Goal: Information Seeking & Learning: Learn about a topic

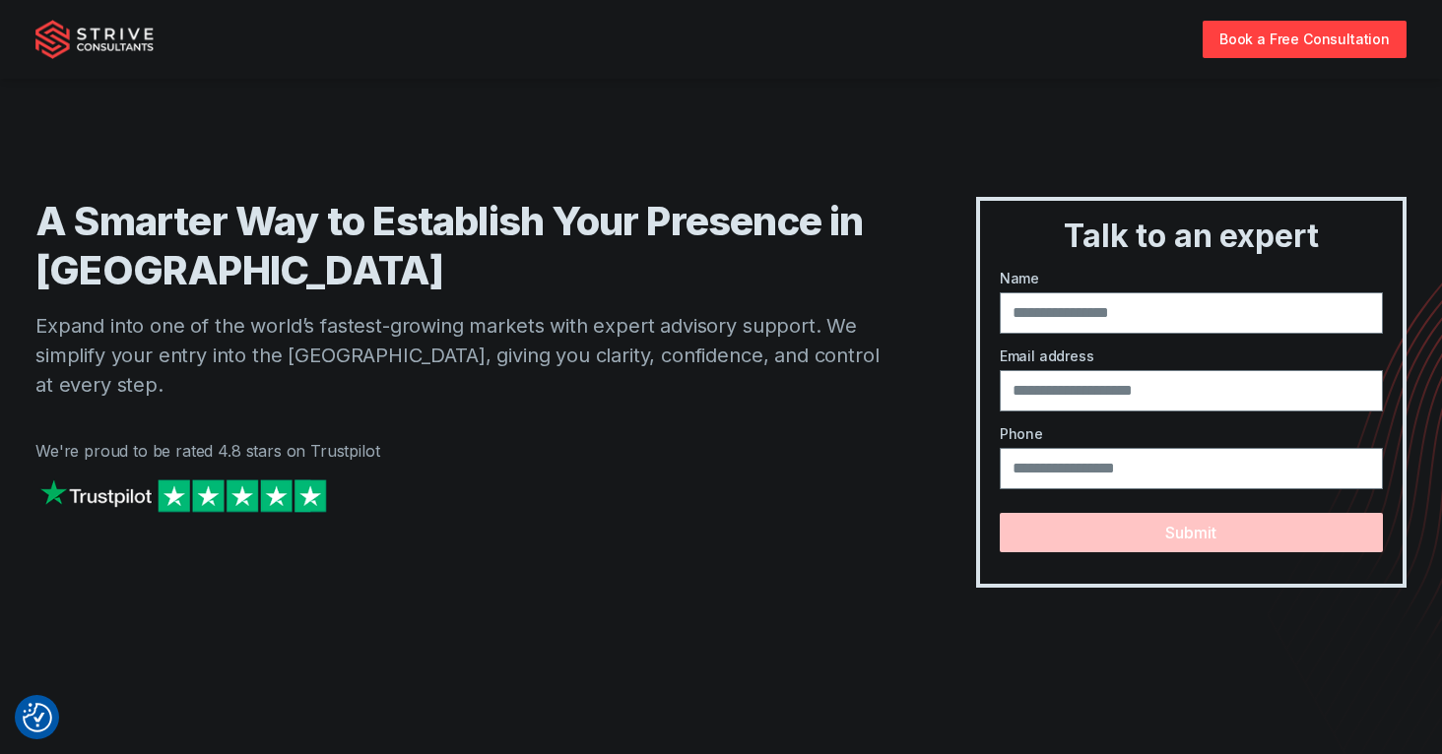
click at [80, 48] on img "Strive Consultants" at bounding box center [94, 39] width 118 height 39
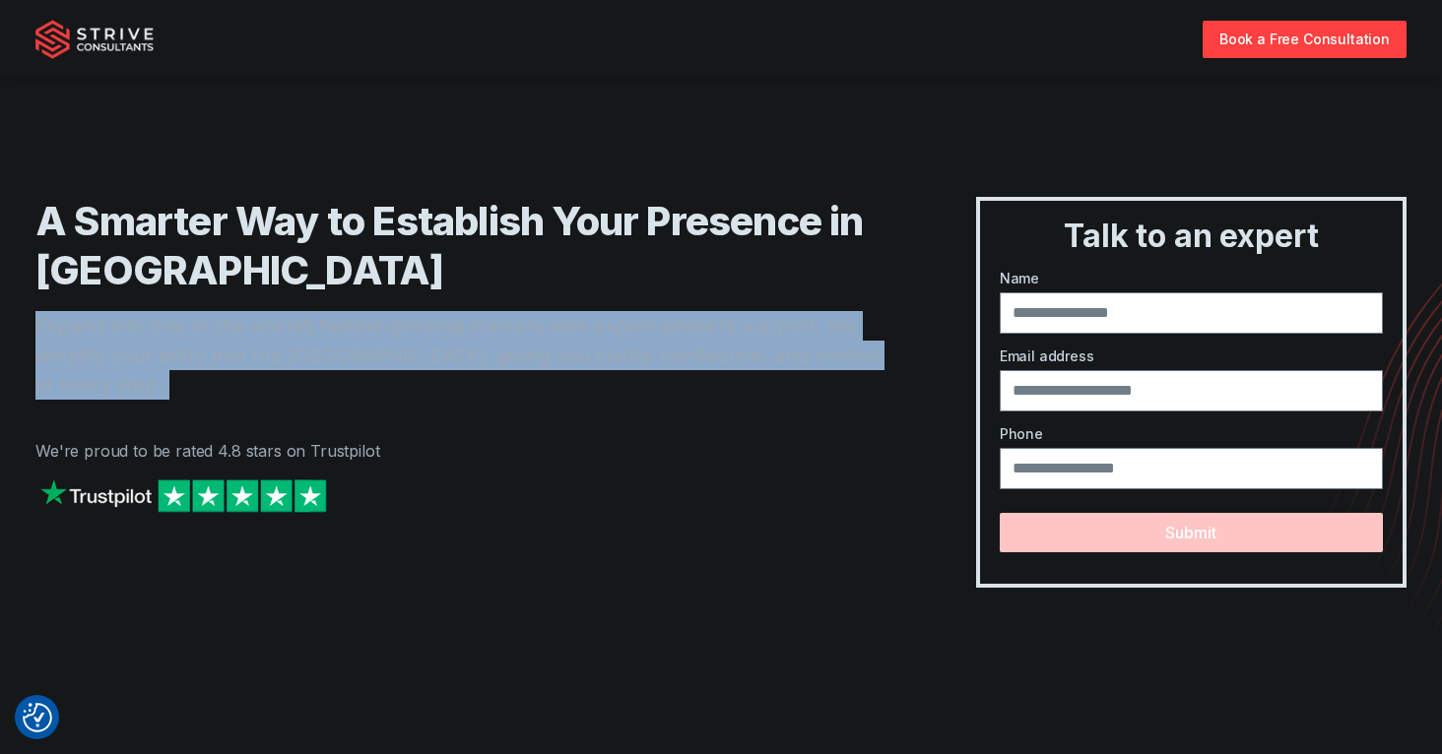
drag, startPoint x: 69, startPoint y: 308, endPoint x: 793, endPoint y: 378, distance: 727.2
click at [773, 382] on div "A Smarter Way to Establish Your Presence in Dubai Expand into one of the world’…" at bounding box center [466, 392] width 862 height 391
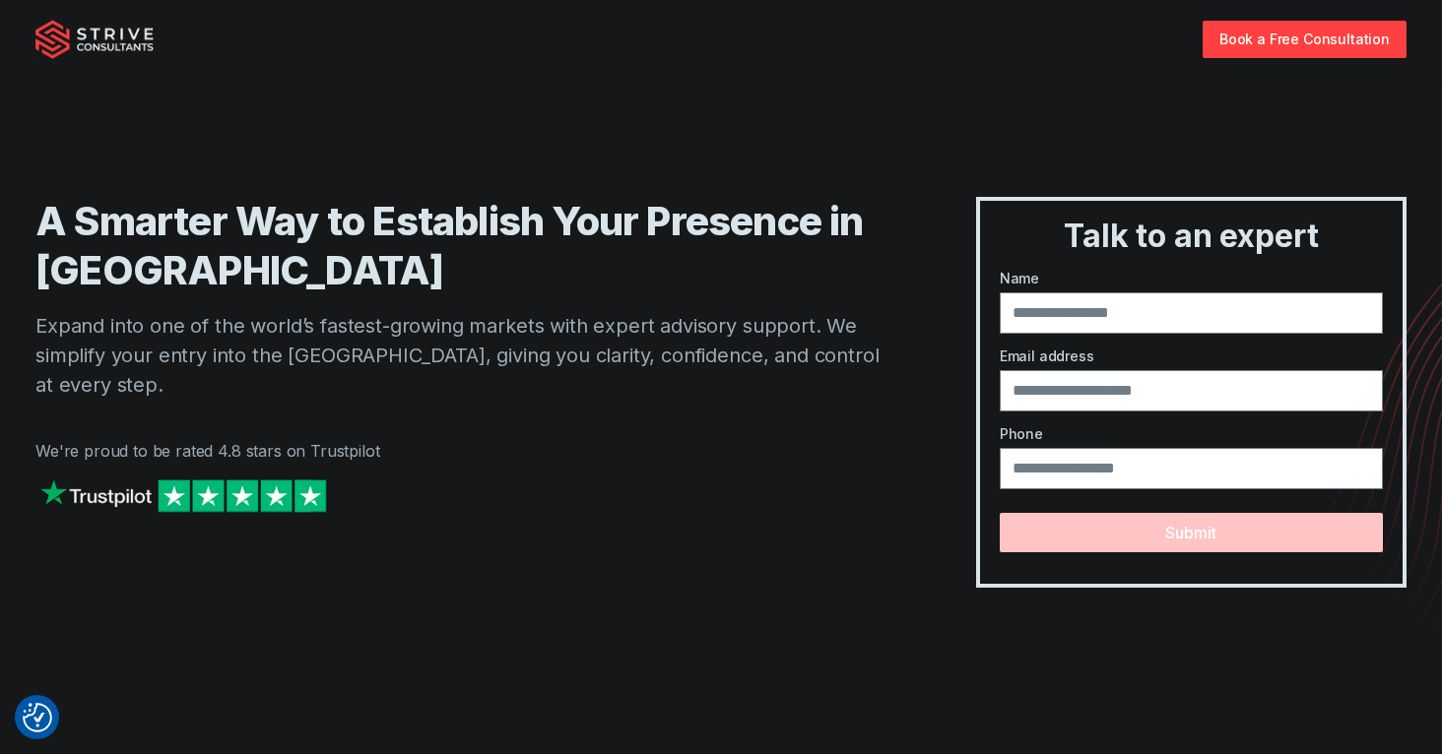
click at [806, 380] on div "A Smarter Way to Establish Your Presence in Dubai Expand into one of the world’…" at bounding box center [466, 392] width 862 height 391
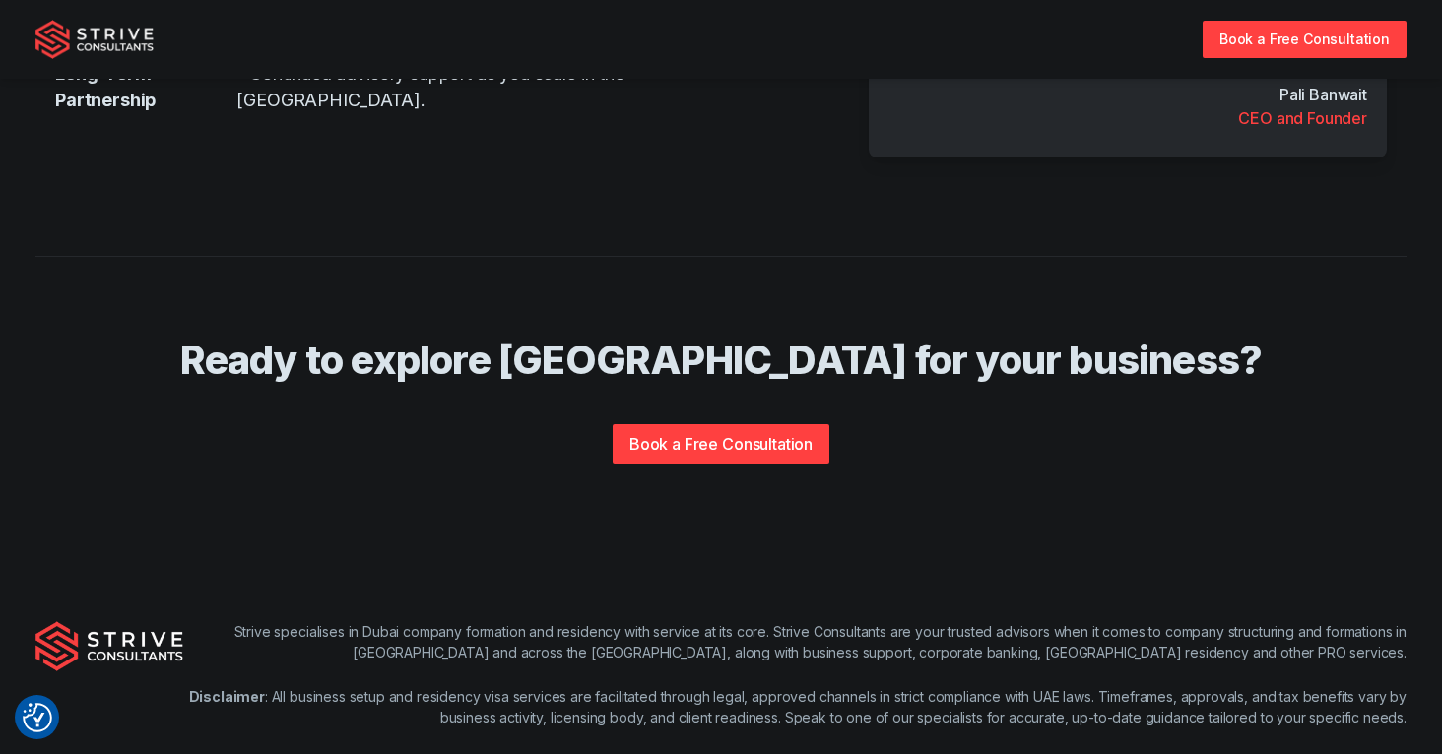
scroll to position [4039, 0]
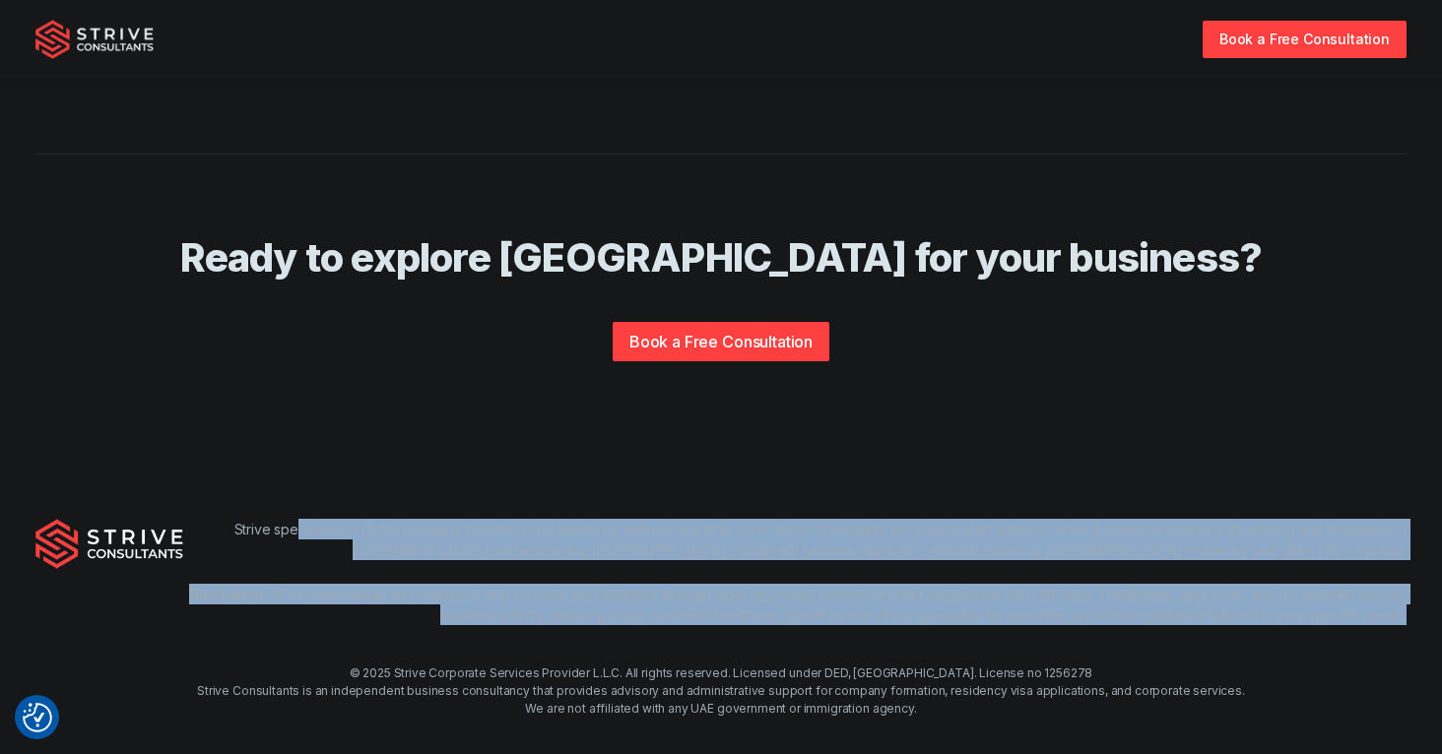
drag, startPoint x: 289, startPoint y: 498, endPoint x: 656, endPoint y: 614, distance: 385.0
click at [656, 614] on div "Strive specialises in Dubai company formation and residency with service at its…" at bounding box center [794, 584] width 1223 height 130
click at [658, 614] on div "Strive specialises in Dubai company formation and residency with service at its…" at bounding box center [794, 584] width 1223 height 130
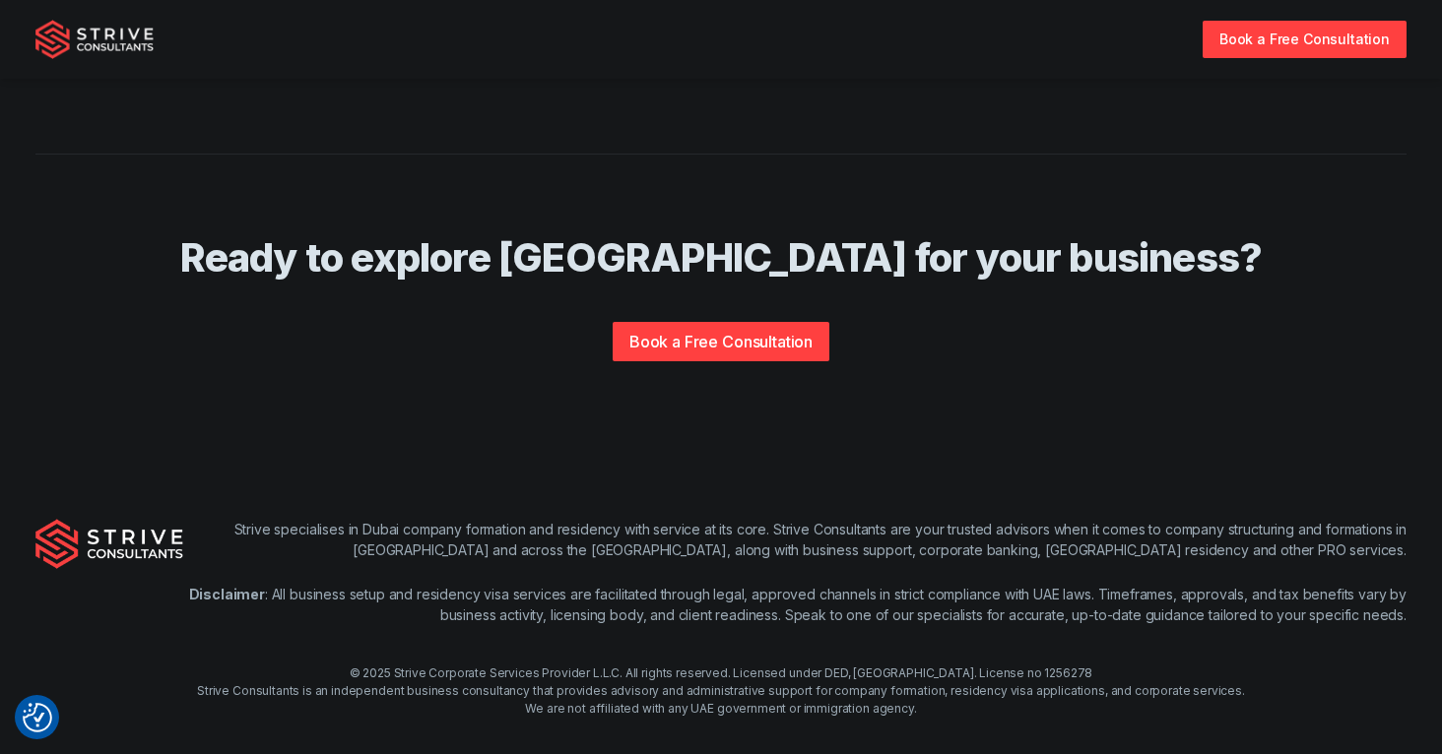
click at [1011, 671] on div "© 2025 Strive Corporate Services Provider L.L.C. All rights reserved. Licensed …" at bounding box center [721, 691] width 1442 height 53
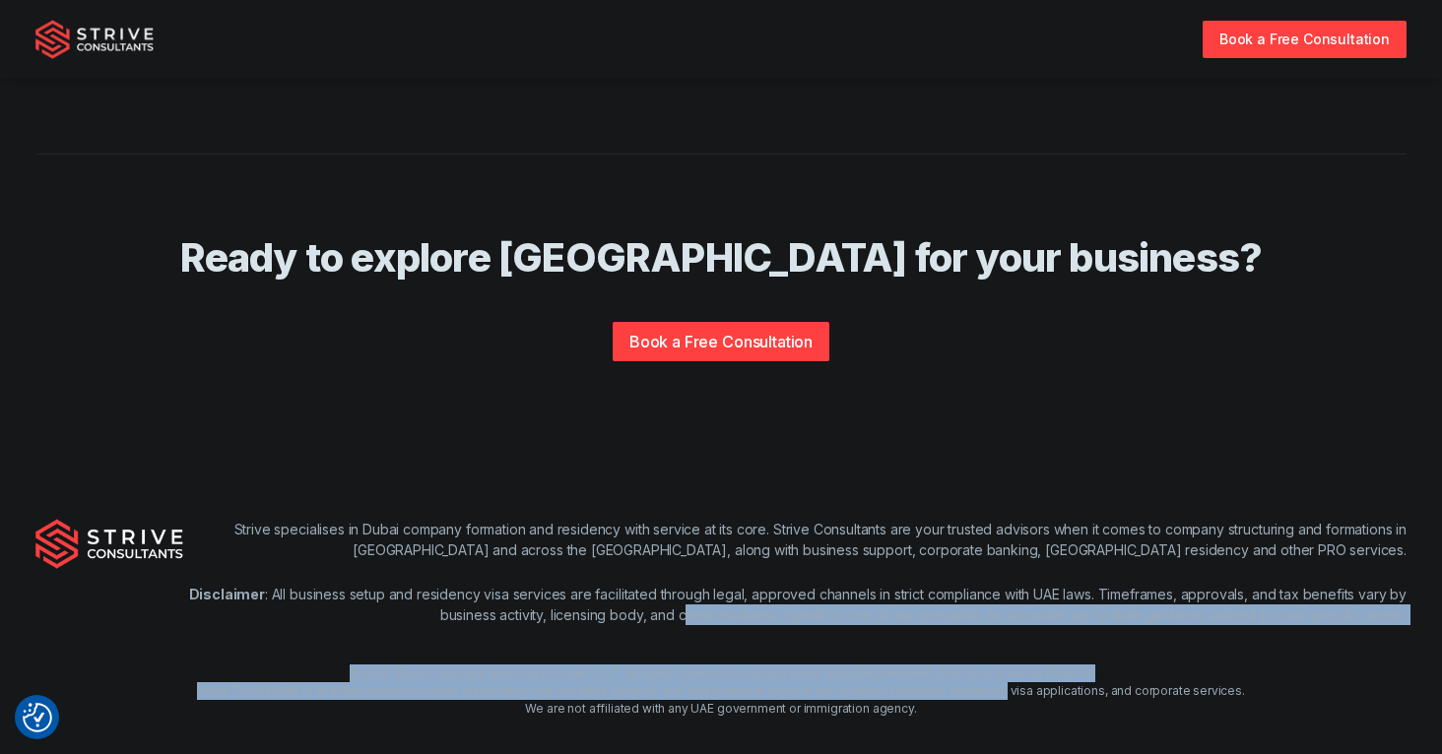
drag, startPoint x: 901, startPoint y: 648, endPoint x: 686, endPoint y: 587, distance: 223.2
click at [686, 588] on div "Strive specialises in Dubai company formation and residency with service at its…" at bounding box center [721, 618] width 1442 height 325
click at [686, 587] on p "Disclaimer : All business setup and residency visa services are facilitated thr…" at bounding box center [794, 604] width 1223 height 41
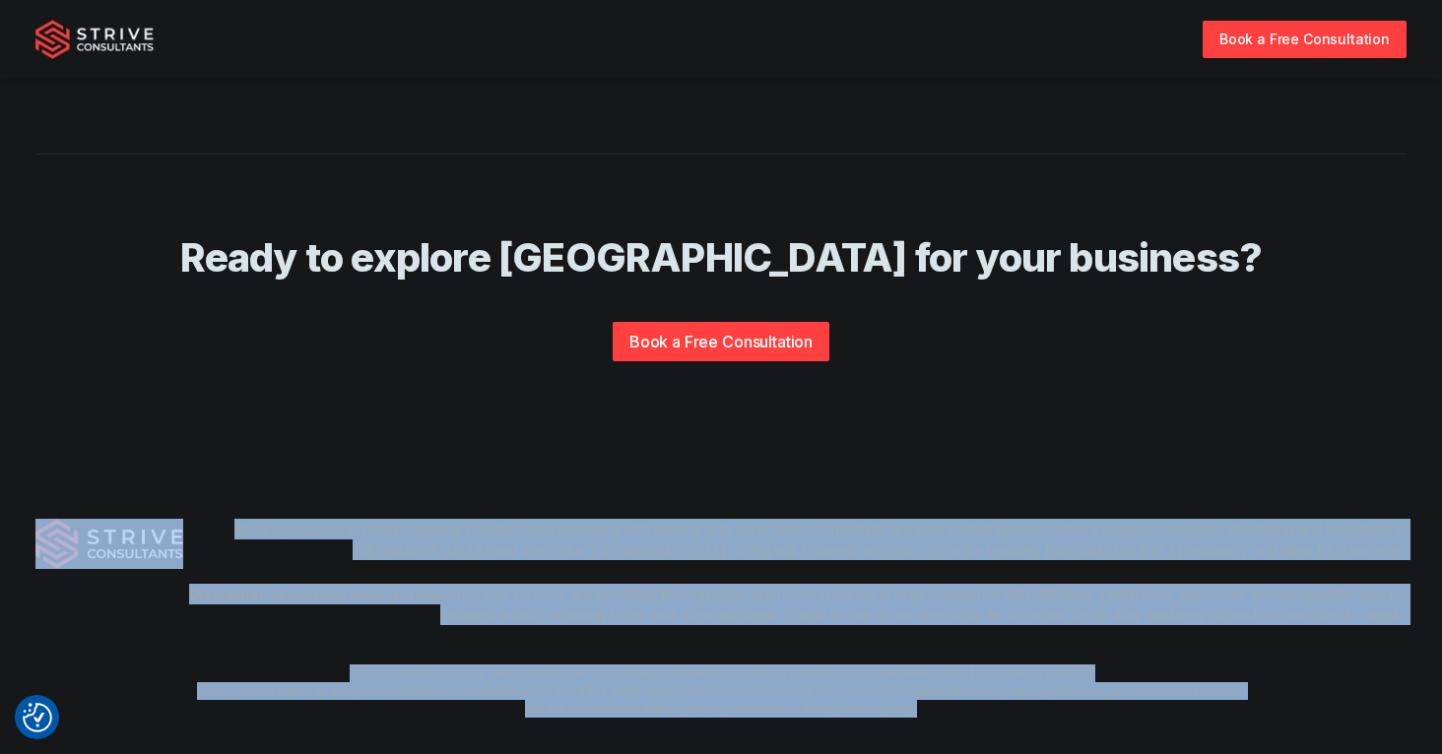
drag, startPoint x: 1032, startPoint y: 696, endPoint x: 167, endPoint y: 467, distance: 894.5
click at [167, 467] on div "Strive specialises in Dubai company formation and residency with service at its…" at bounding box center [721, 618] width 1442 height 325
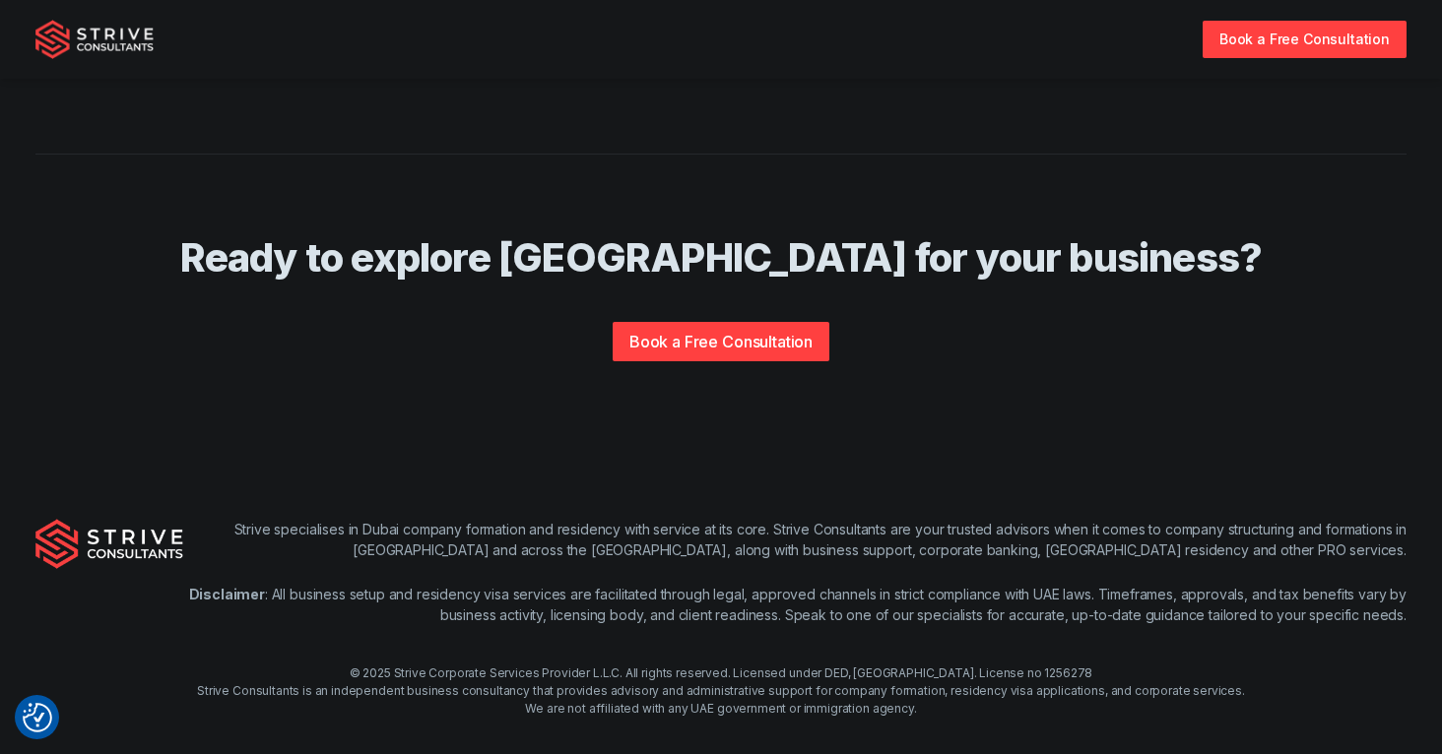
click at [167, 467] on div "Strive specialises in Dubai company formation and residency with service at its…" at bounding box center [721, 618] width 1442 height 325
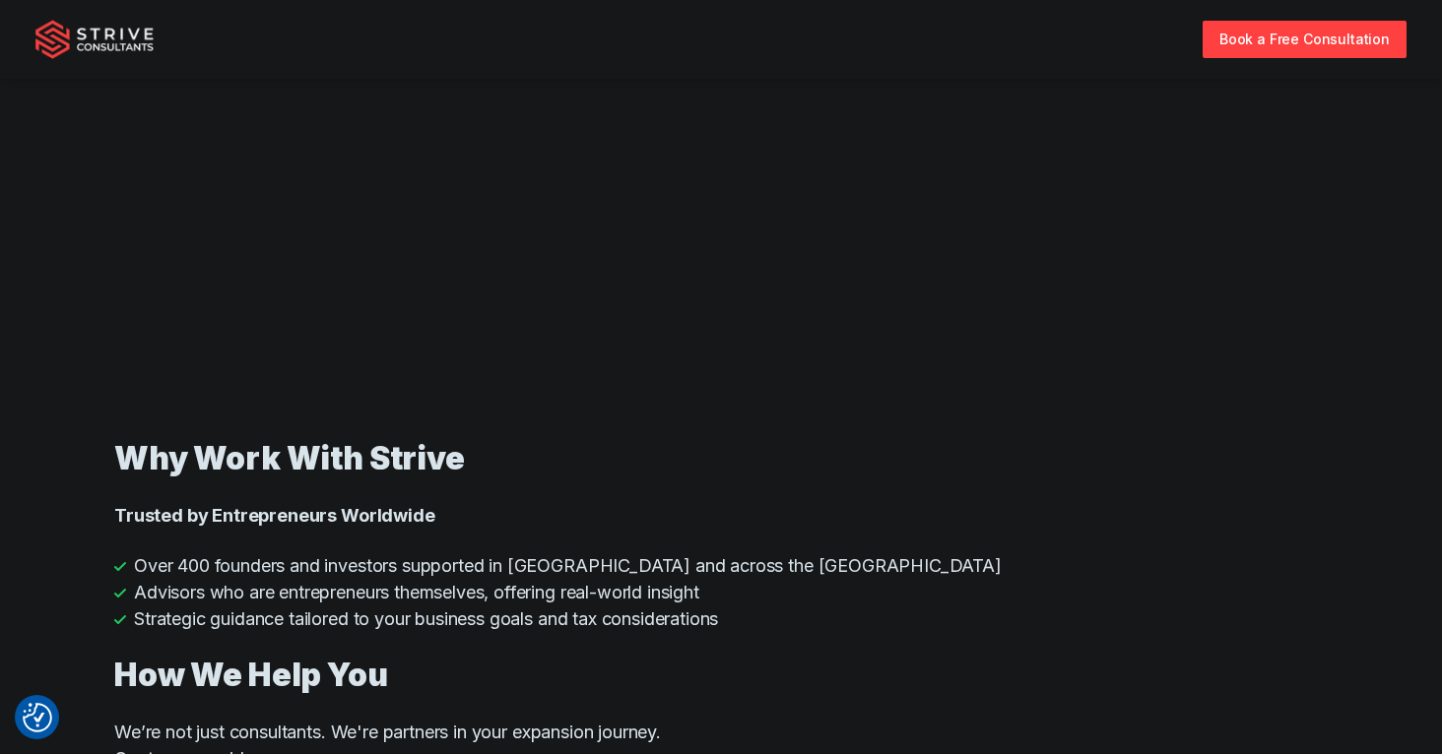
scroll to position [0, 0]
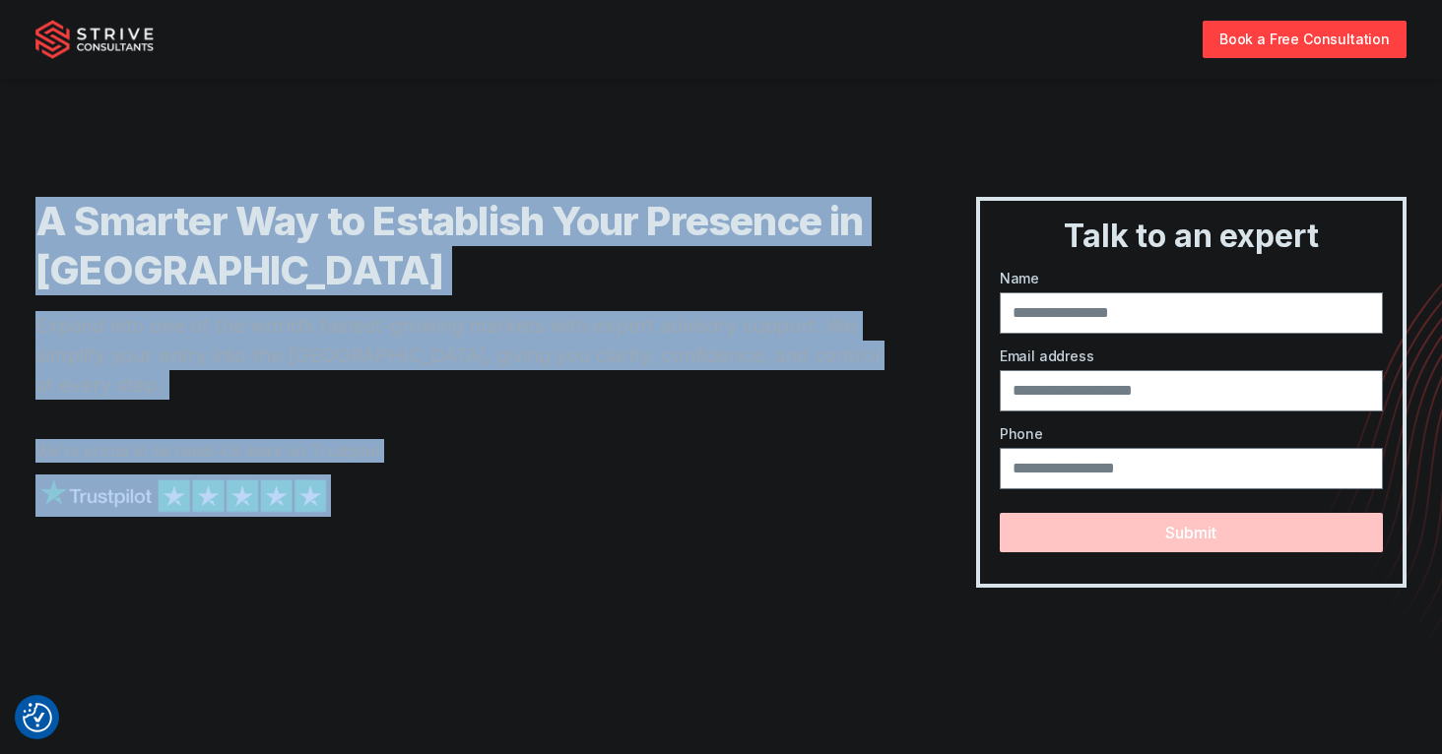
drag, startPoint x: 171, startPoint y: 324, endPoint x: 374, endPoint y: 505, distance: 272.0
click at [371, 503] on div "A Smarter Way to Establish Your Presence in Dubai Expand into one of the world’…" at bounding box center [466, 392] width 862 height 391
click at [384, 512] on div at bounding box center [466, 516] width 862 height 82
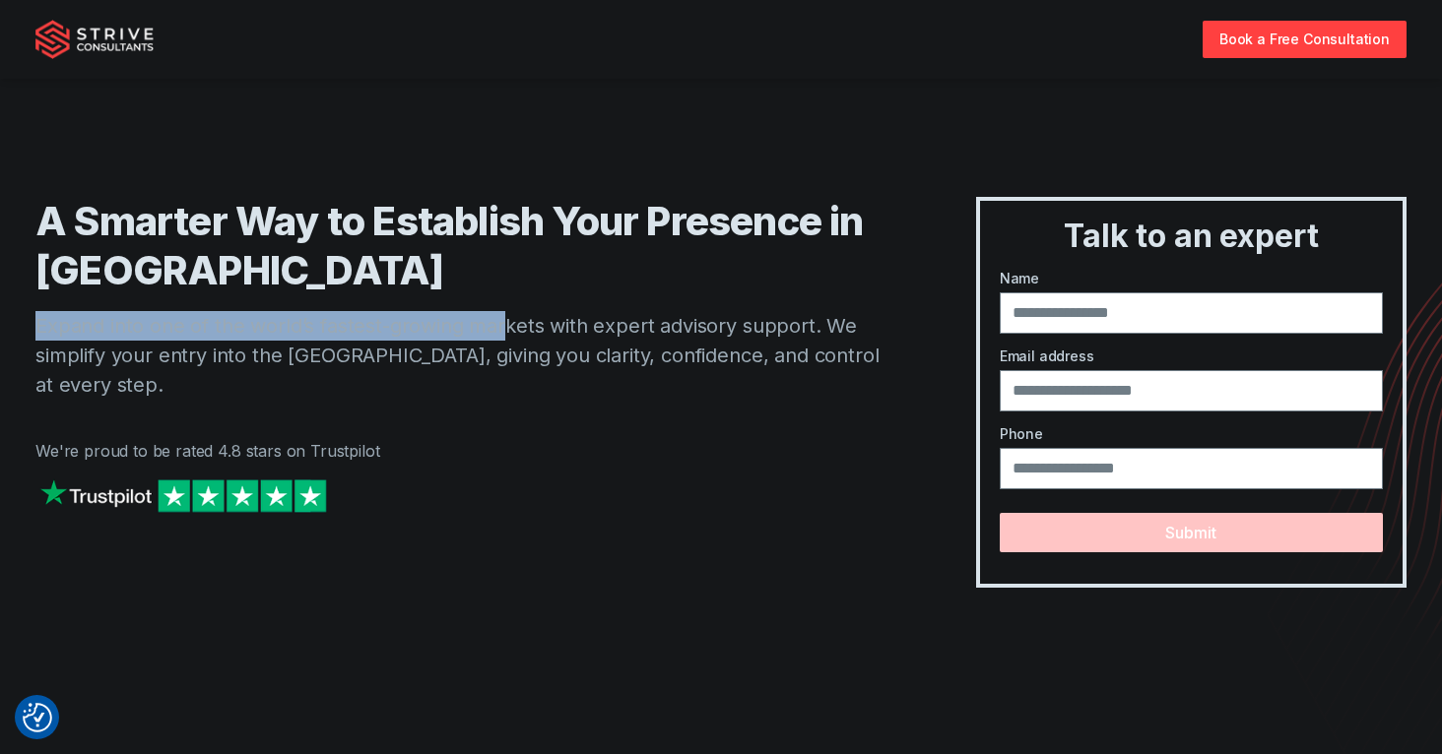
drag, startPoint x: 364, startPoint y: 302, endPoint x: 507, endPoint y: 335, distance: 146.4
click at [507, 335] on div "A Smarter Way to Establish Your Presence in Dubai Expand into one of the world’…" at bounding box center [466, 392] width 862 height 391
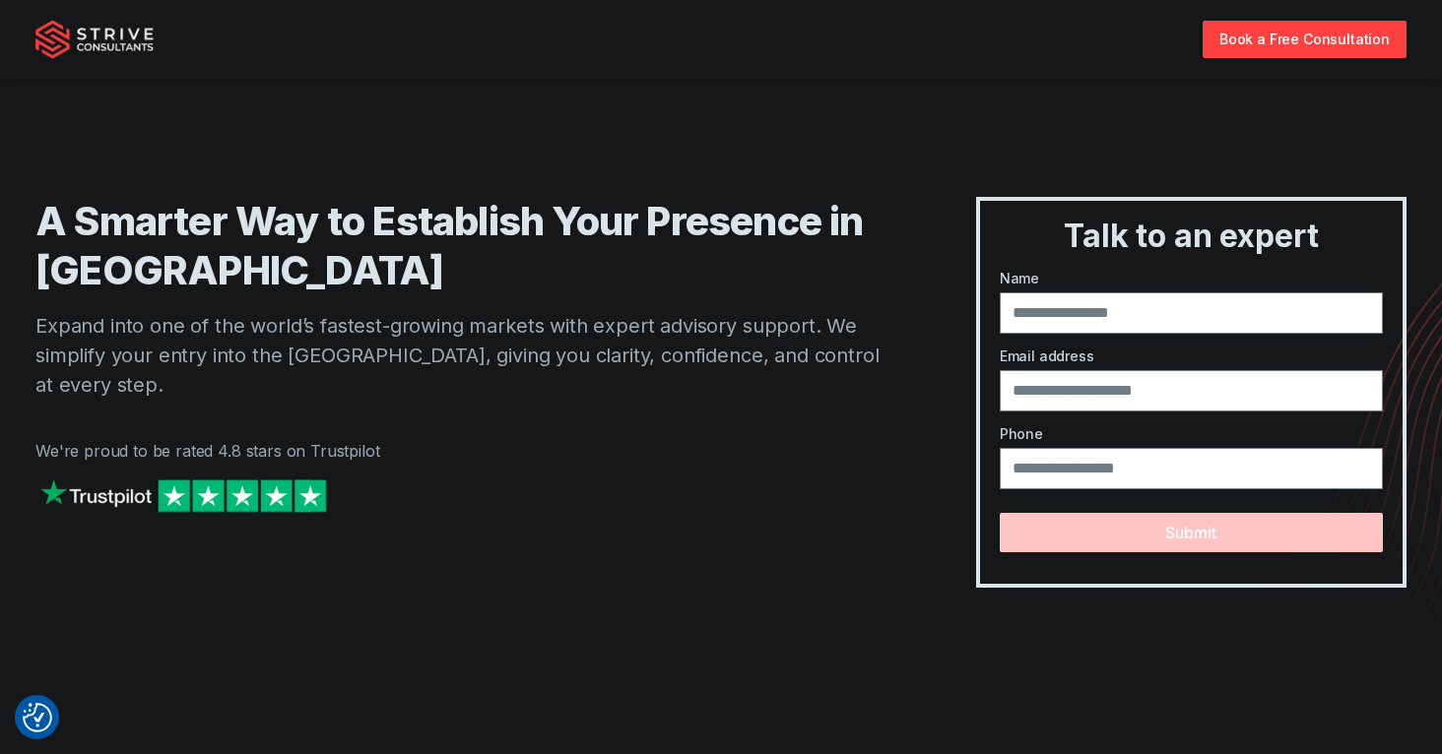
click at [88, 12] on div "Book a Free Consultation" at bounding box center [720, 39] width 1371 height 79
click at [99, 22] on img "Strive Consultants" at bounding box center [94, 39] width 118 height 39
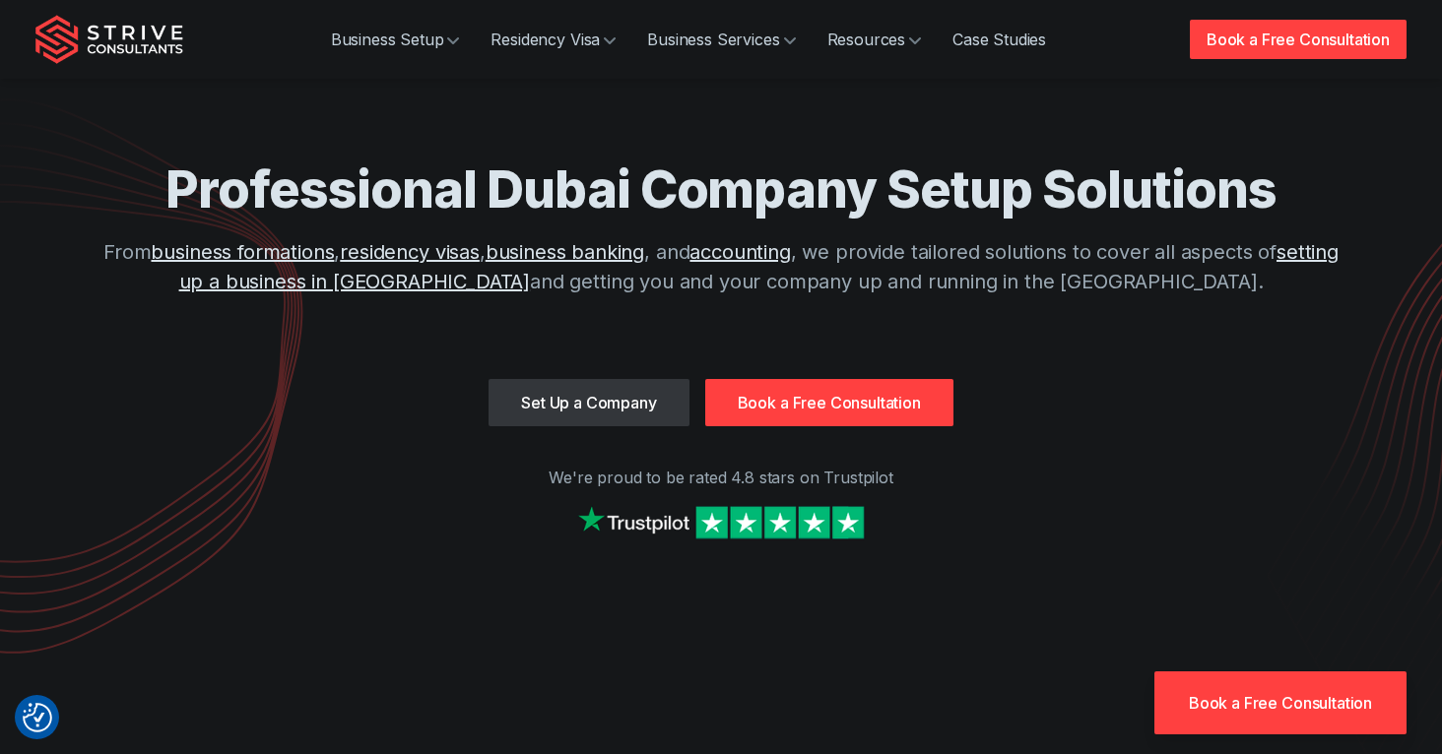
click at [422, 191] on h1 "Professional Dubai Company Setup Solutions" at bounding box center [721, 190] width 1260 height 64
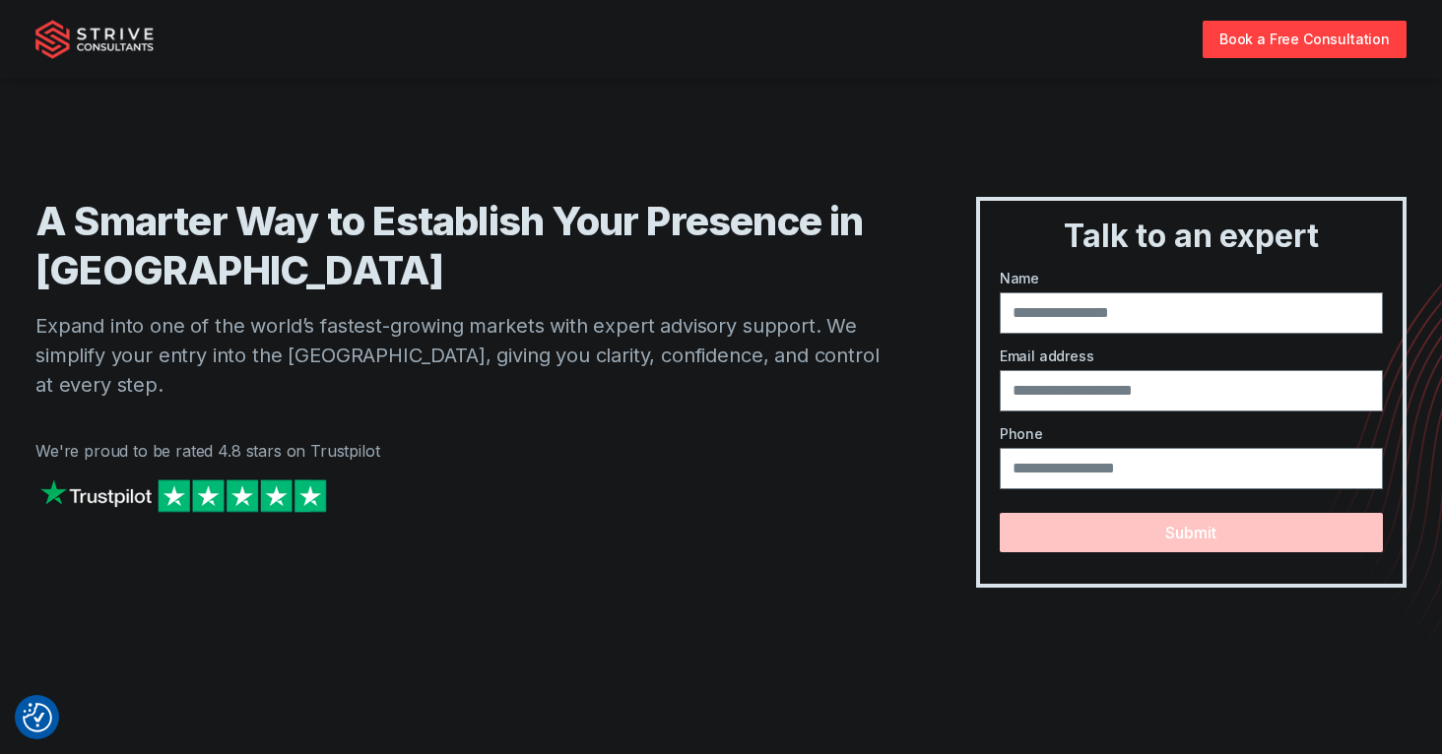
click at [113, 37] on img "Strive Consultants" at bounding box center [94, 39] width 118 height 39
click at [75, 34] on img "Strive Consultants" at bounding box center [94, 39] width 118 height 39
click at [121, 65] on div "Book a Free Consultation" at bounding box center [720, 39] width 1371 height 79
click at [117, 41] on img "Strive Consultants" at bounding box center [94, 39] width 118 height 39
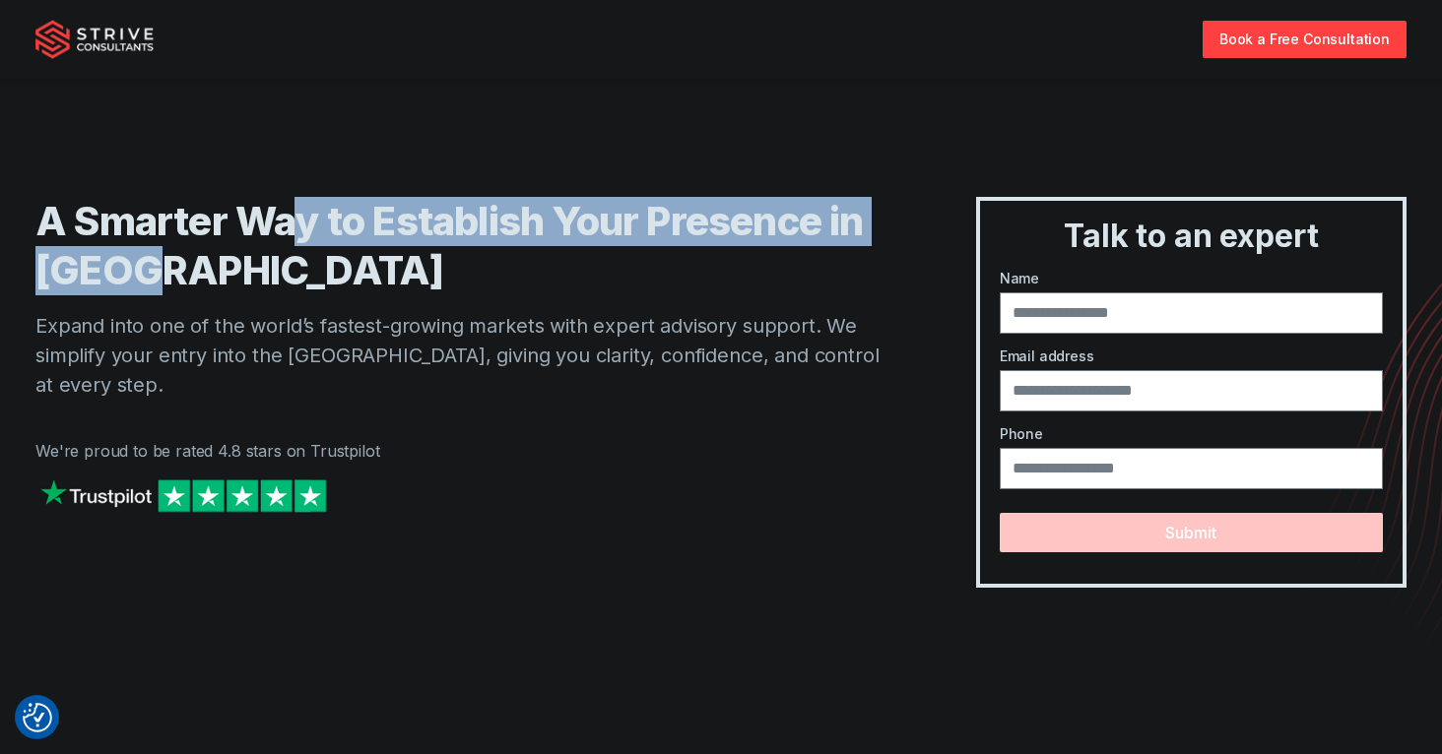
drag, startPoint x: 291, startPoint y: 228, endPoint x: 406, endPoint y: 294, distance: 131.9
click at [403, 287] on h1 "A Smarter Way to Establish Your Presence in Dubai" at bounding box center [466, 246] width 862 height 98
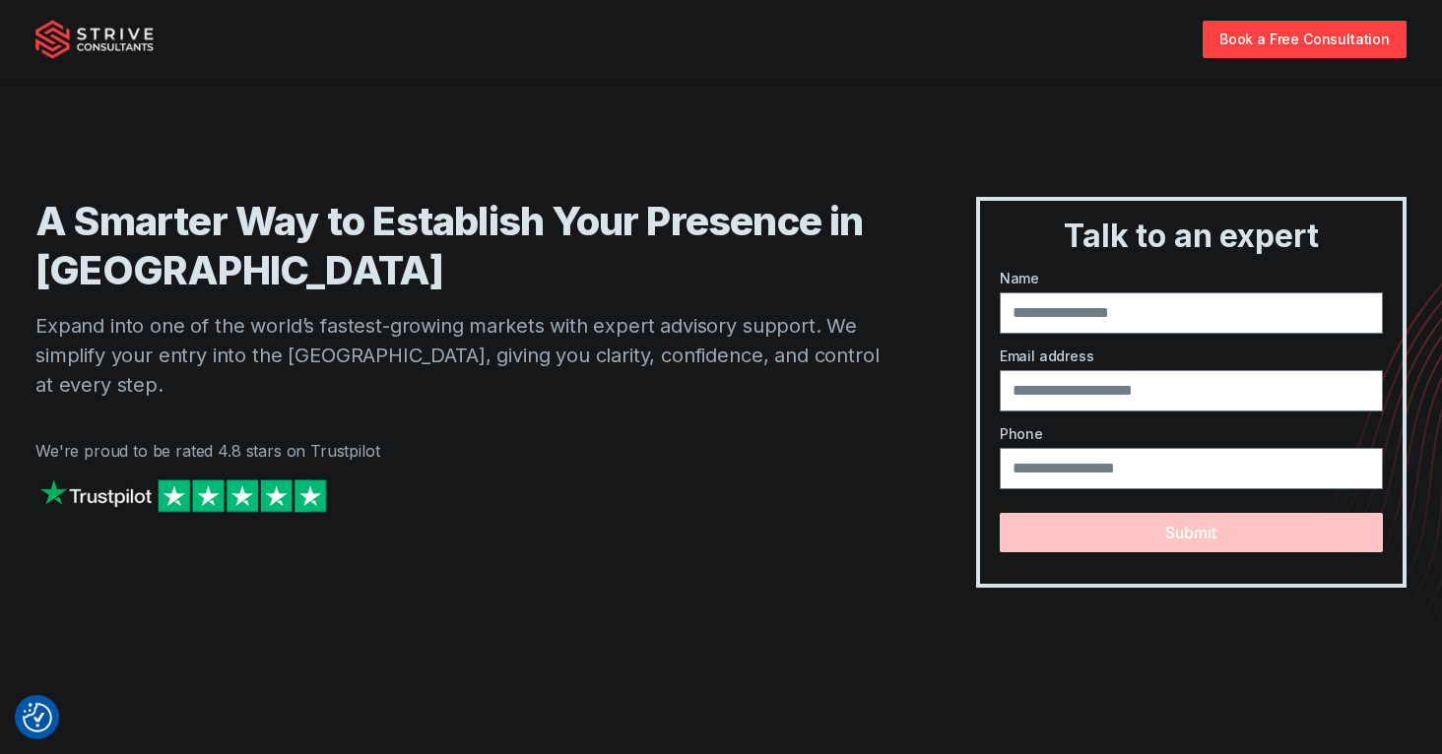
click at [408, 296] on div "A Smarter Way to Establish Your Presence in Dubai Expand into one of the world’…" at bounding box center [466, 392] width 862 height 391
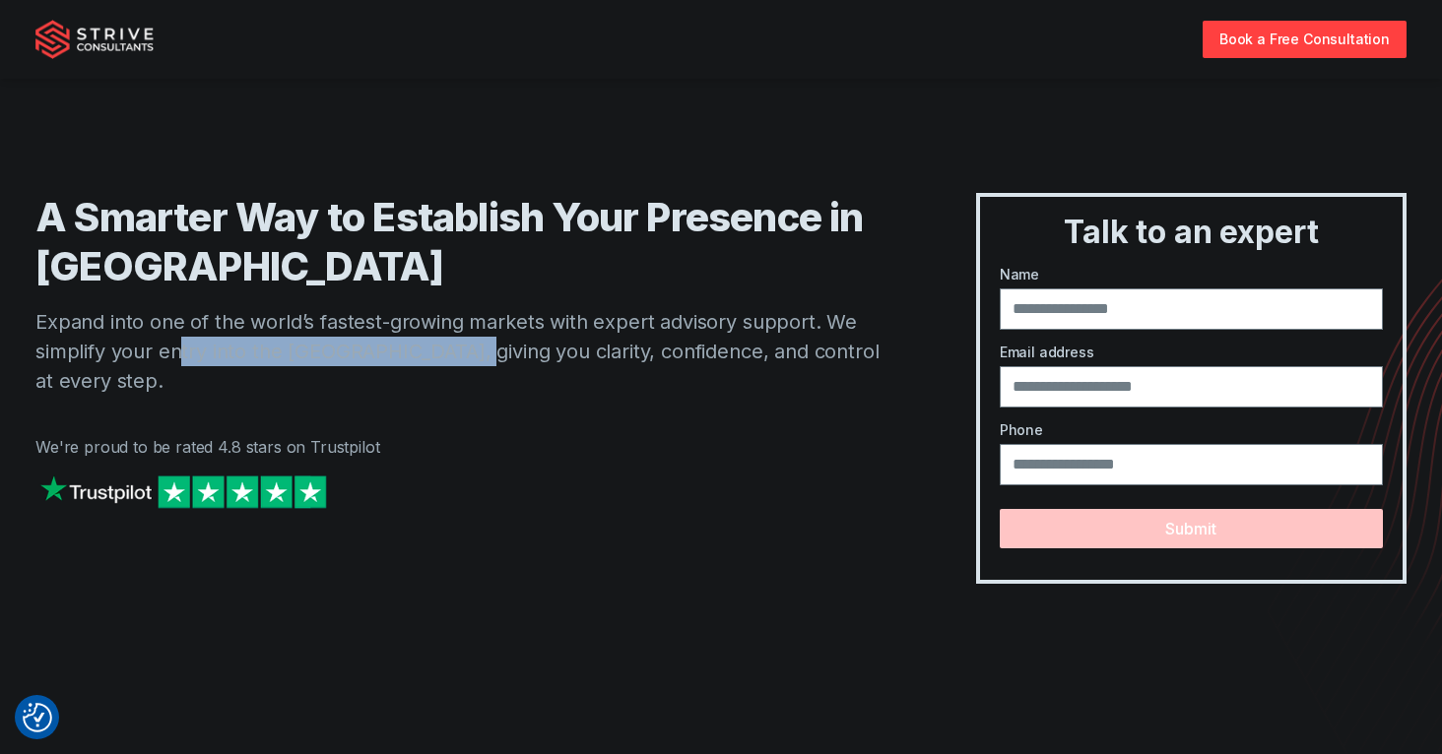
drag, startPoint x: 178, startPoint y: 345, endPoint x: 474, endPoint y: 352, distance: 295.5
click at [466, 353] on p "Expand into one of the world’s fastest-growing markets with expert advisory sup…" at bounding box center [466, 351] width 862 height 89
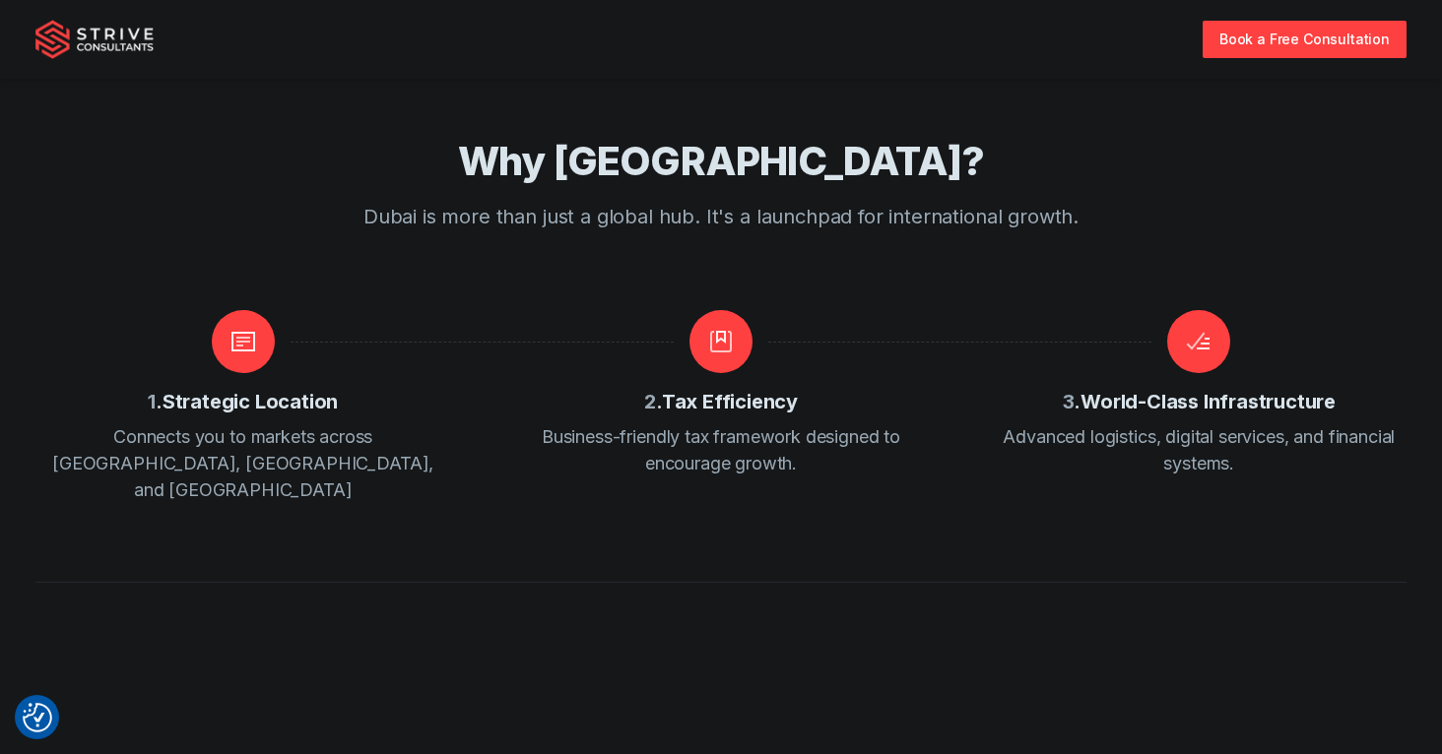
scroll to position [3065, 0]
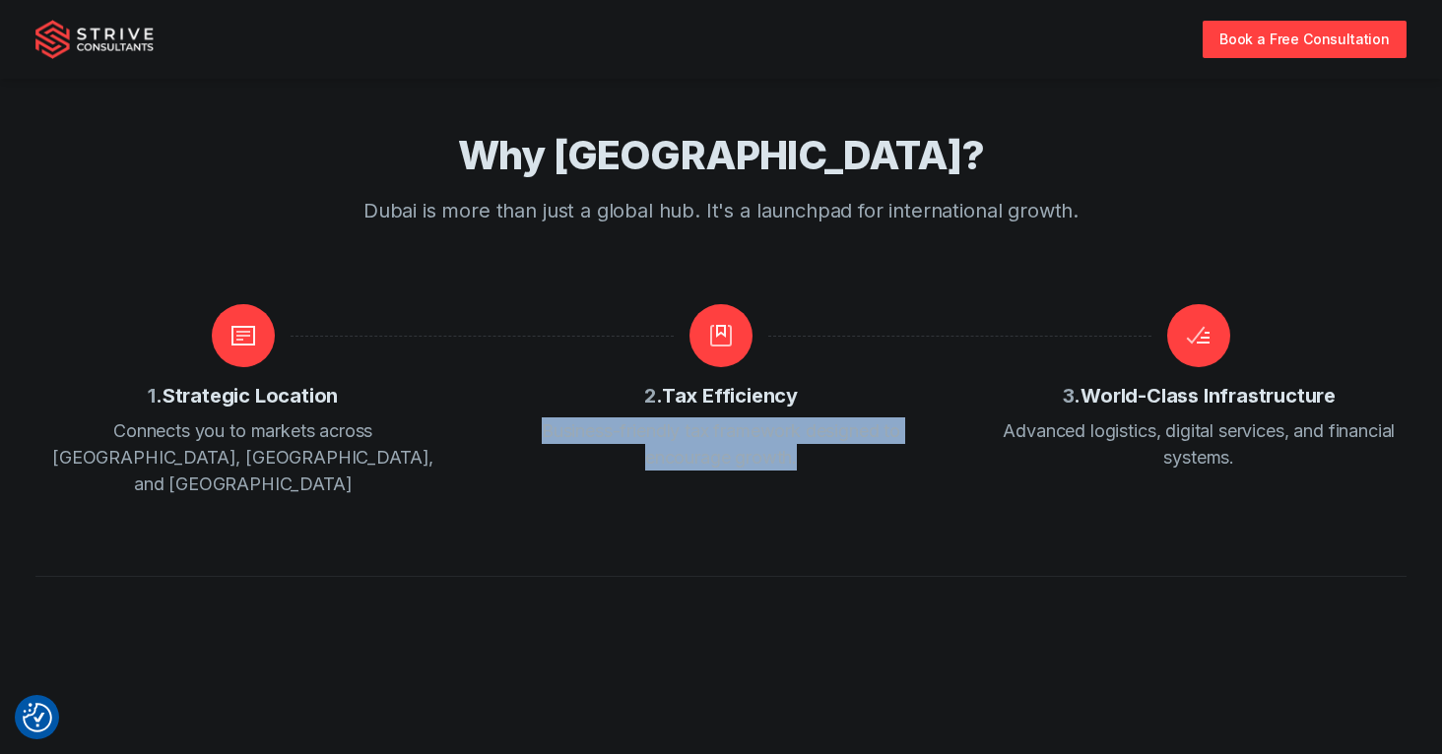
drag, startPoint x: 587, startPoint y: 390, endPoint x: 849, endPoint y: 426, distance: 264.5
click at [849, 425] on p "Business-friendly tax framework designed to encourage growth." at bounding box center [720, 444] width 415 height 53
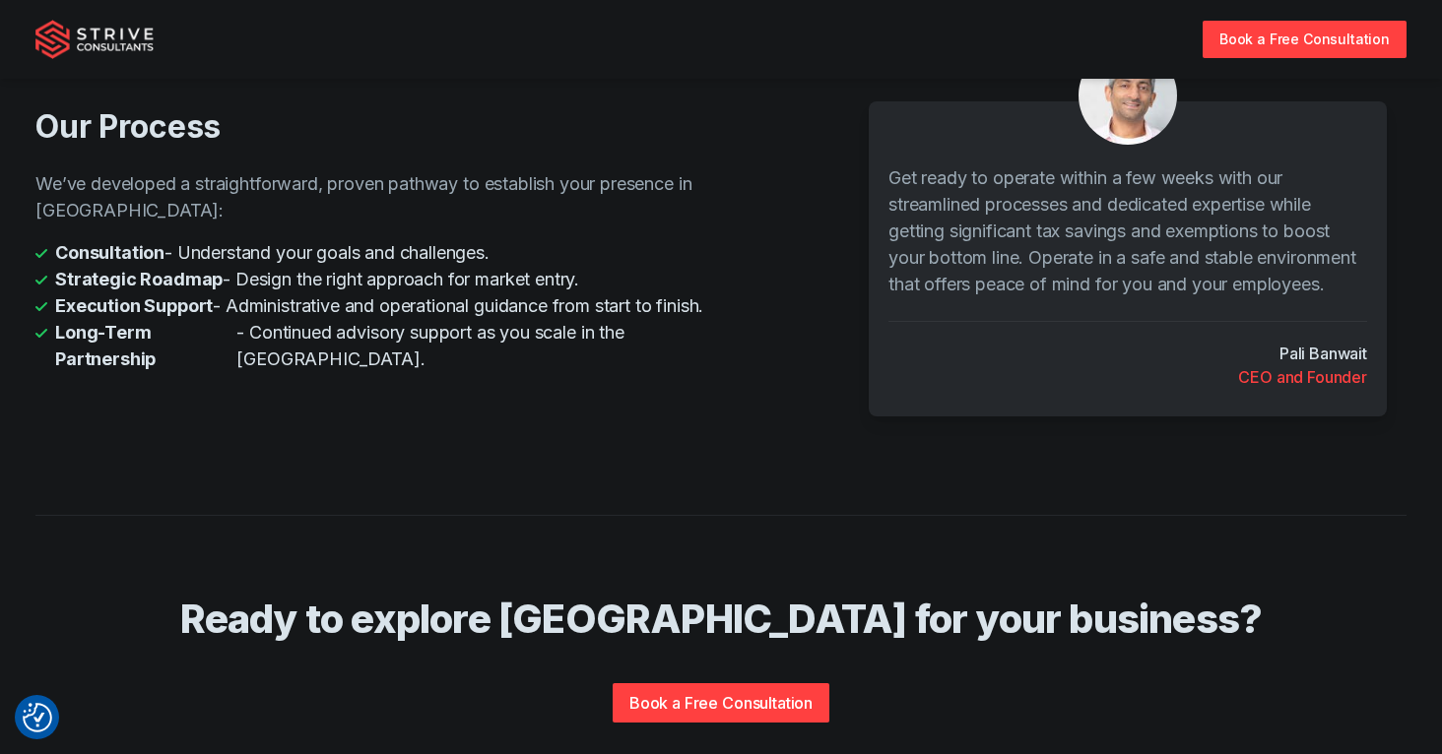
scroll to position [4039, 0]
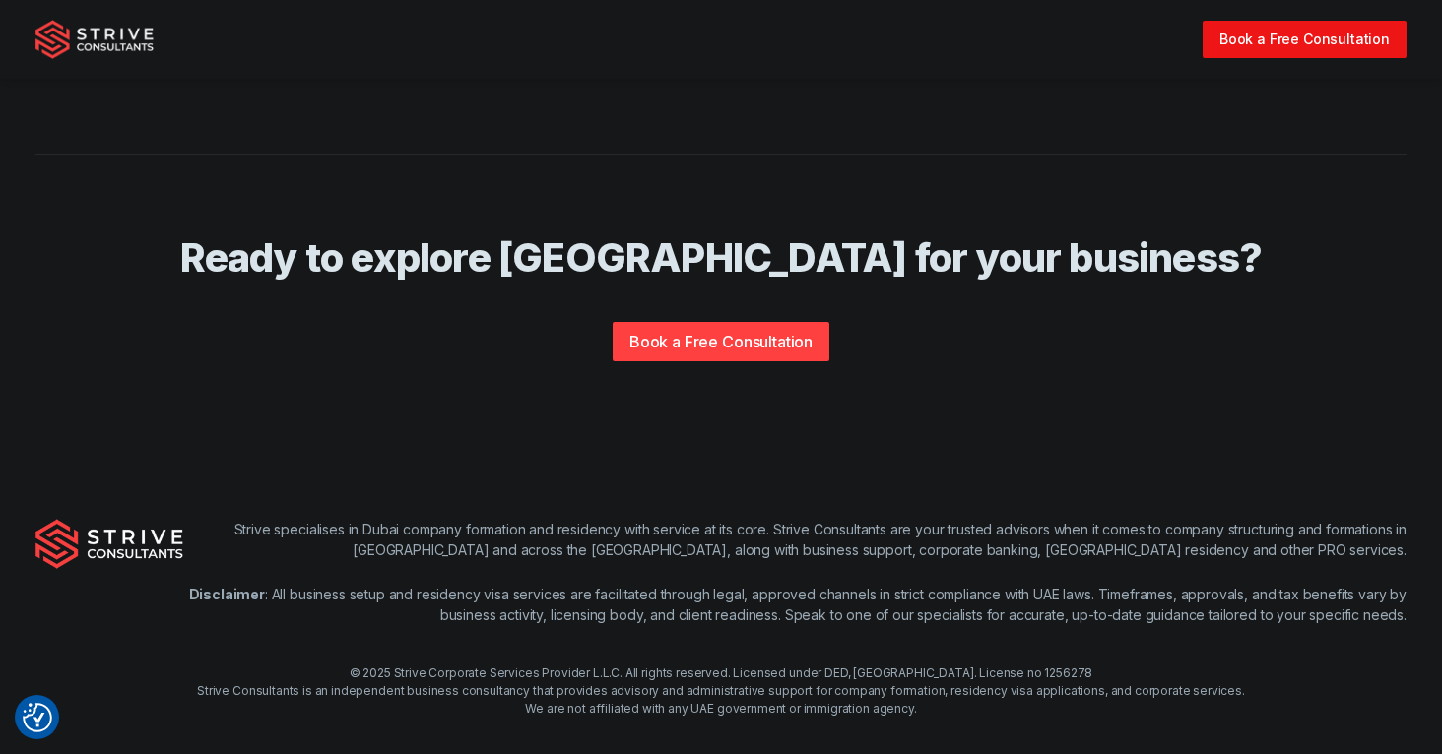
click at [1301, 52] on link "Book a Free Consultation" at bounding box center [1304, 39] width 204 height 36
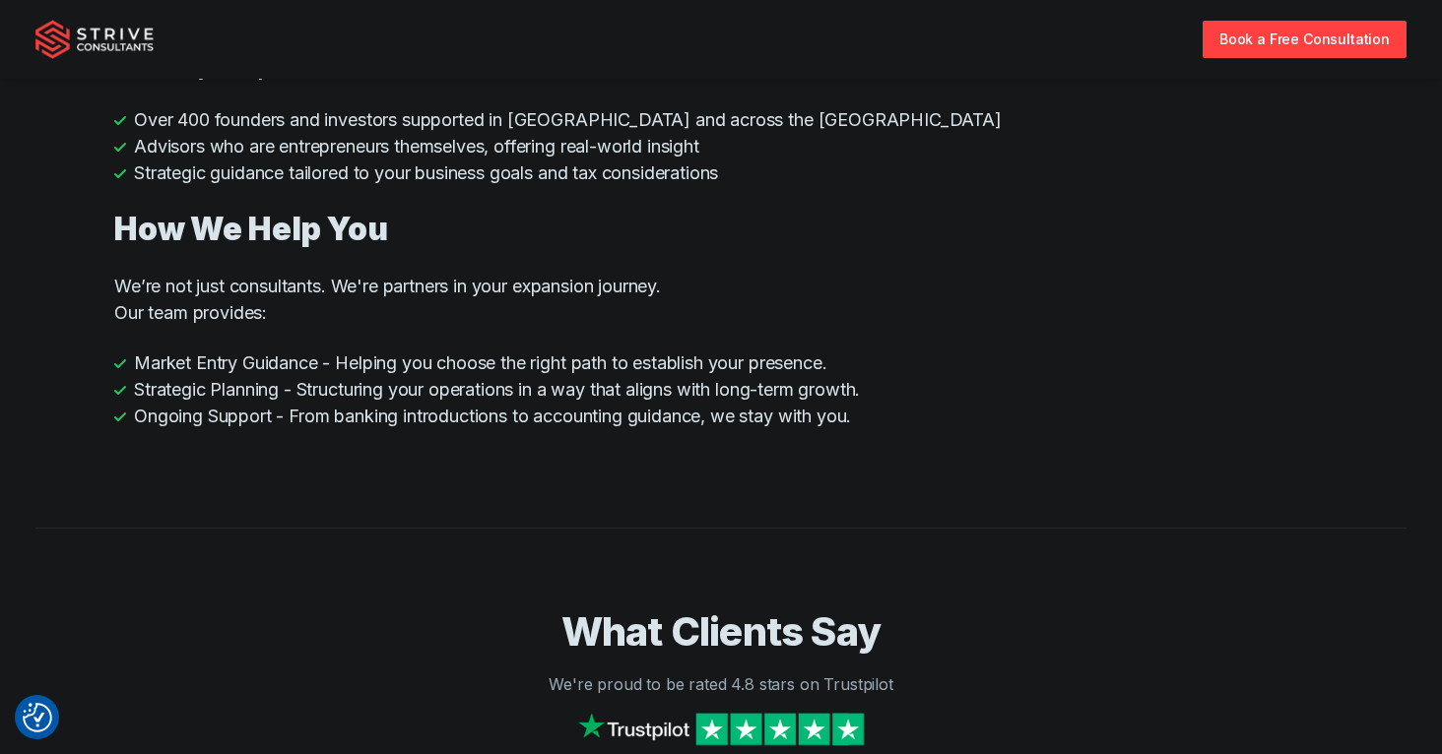
scroll to position [1410, 0]
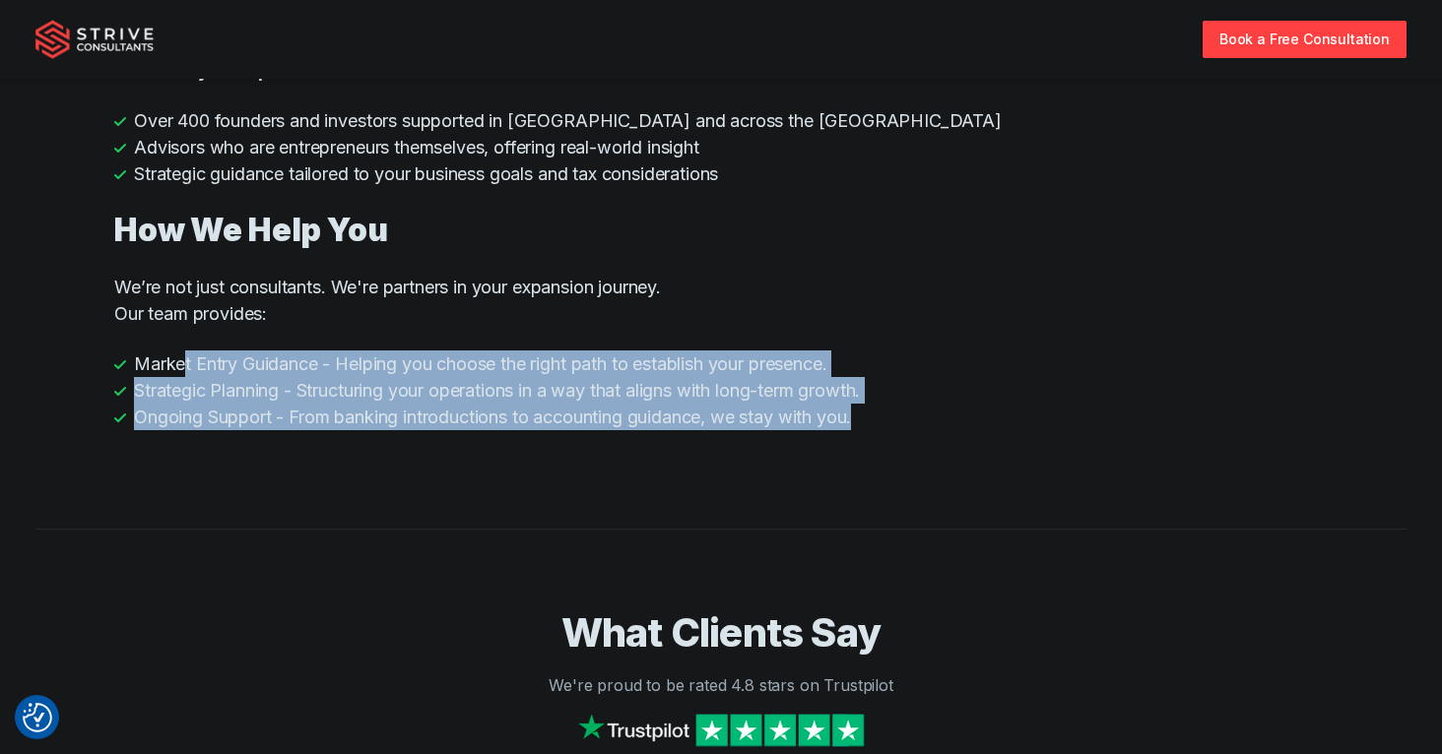
drag, startPoint x: 187, startPoint y: 354, endPoint x: 904, endPoint y: 415, distance: 719.5
click at [904, 415] on ul "Market Entry Guidance - Helping you choose the right path to establish your pre…" at bounding box center [720, 391] width 1213 height 80
click at [906, 416] on li "Ongoing Support - From banking introductions to accounting guidance, we stay wi…" at bounding box center [720, 417] width 1213 height 27
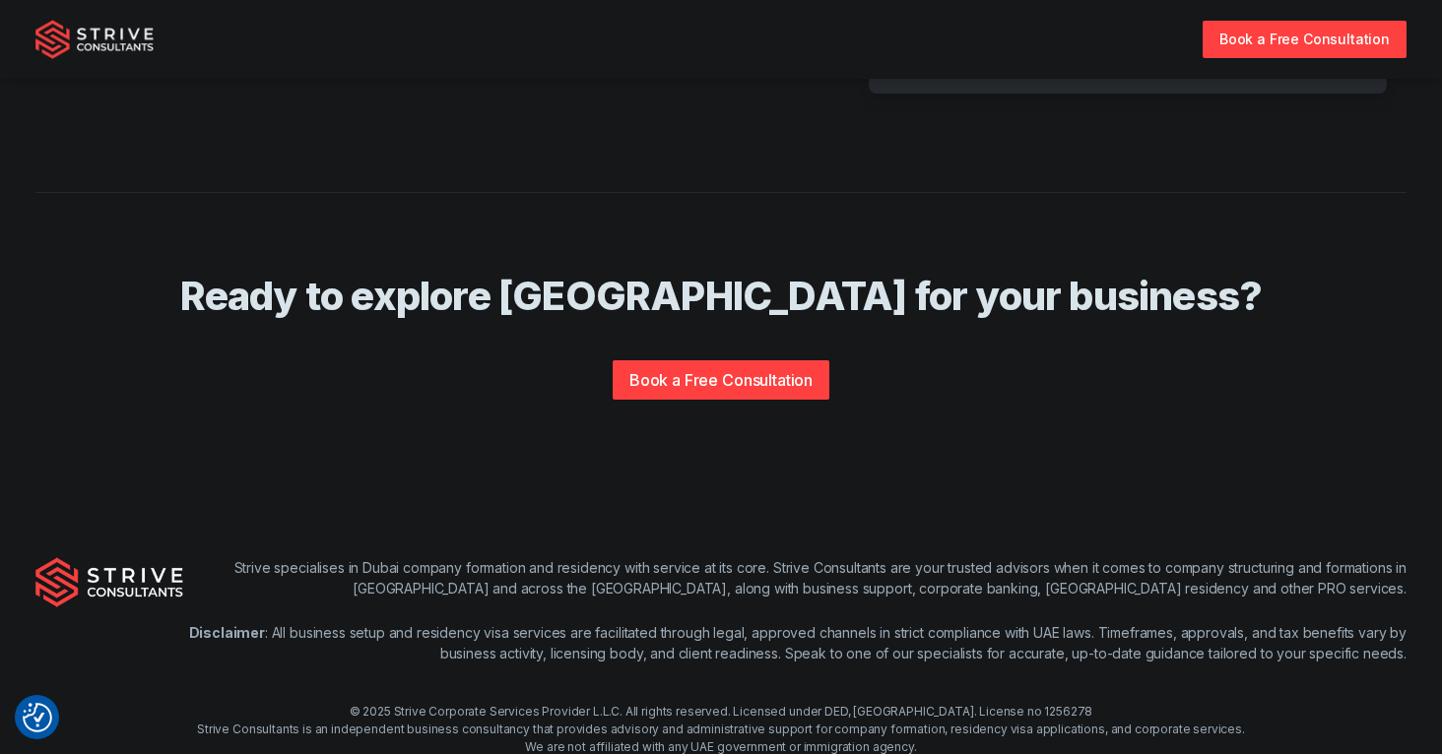
scroll to position [4039, 0]
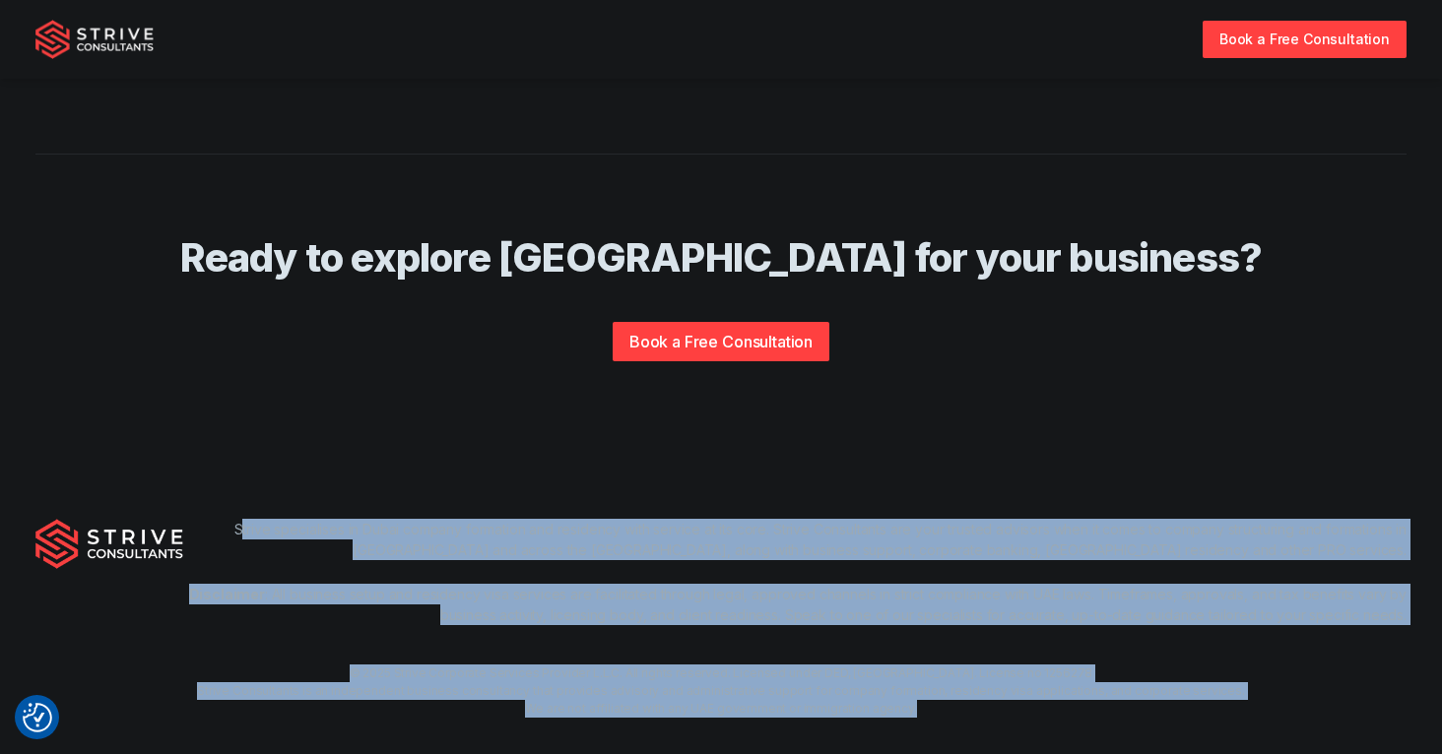
drag, startPoint x: 863, startPoint y: 661, endPoint x: 230, endPoint y: 492, distance: 654.3
click at [230, 492] on div "Strive specialises in Dubai company formation and residency with service at its…" at bounding box center [721, 618] width 1442 height 325
click at [293, 539] on div "Strive specialises in Dubai company formation and residency with service at its…" at bounding box center [794, 572] width 1223 height 106
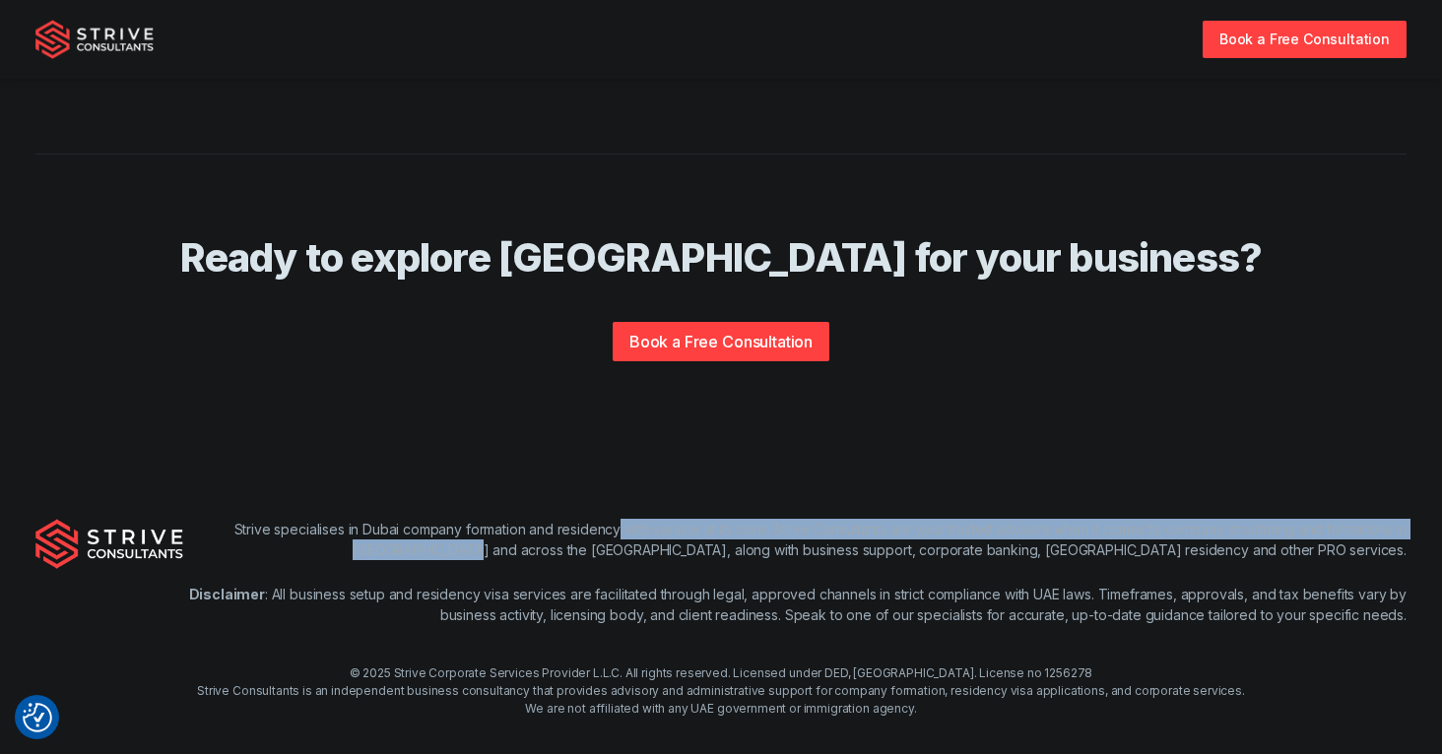
drag, startPoint x: 617, startPoint y: 496, endPoint x: 781, endPoint y: 516, distance: 164.7
click at [781, 519] on p "Strive specialises in Dubai company formation and residency with service at its…" at bounding box center [794, 539] width 1223 height 41
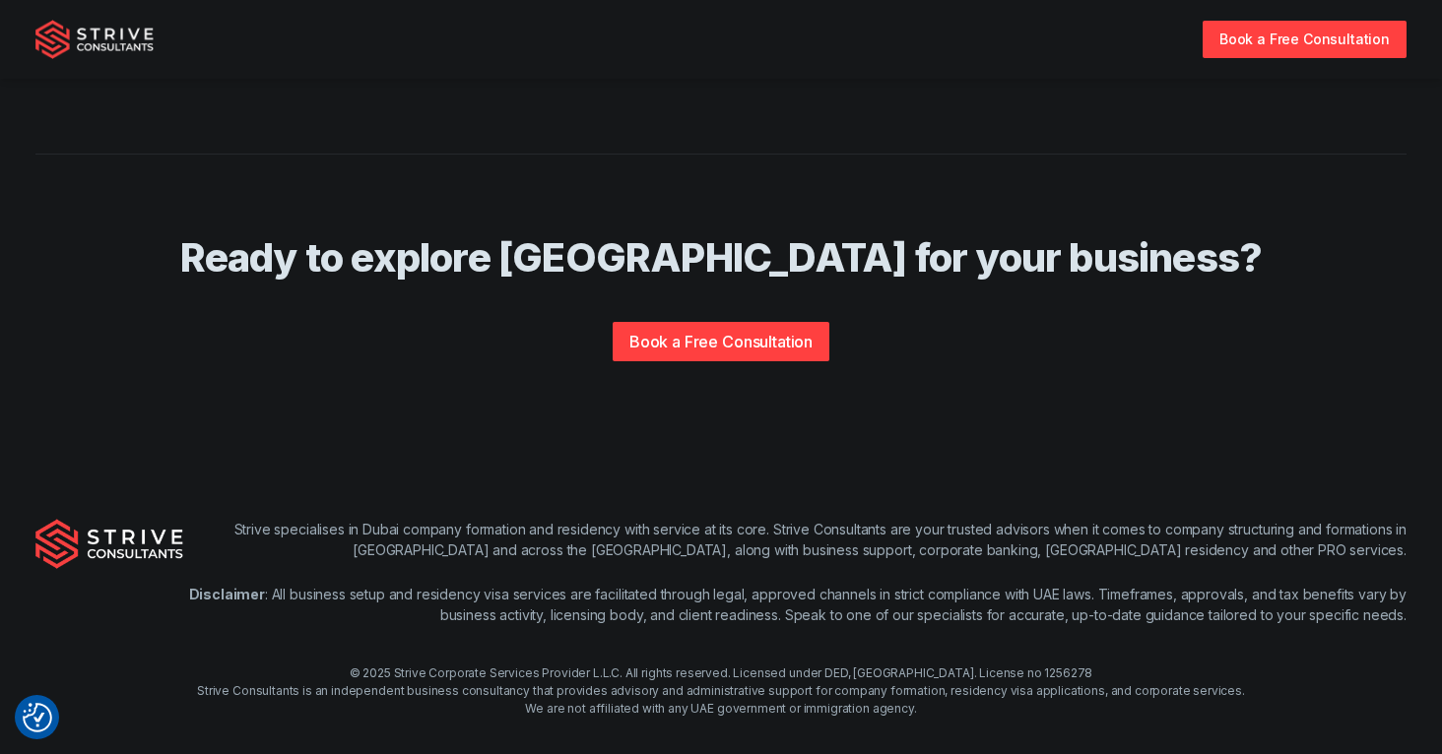
click at [781, 519] on p "Strive specialises in Dubai company formation and residency with service at its…" at bounding box center [794, 539] width 1223 height 41
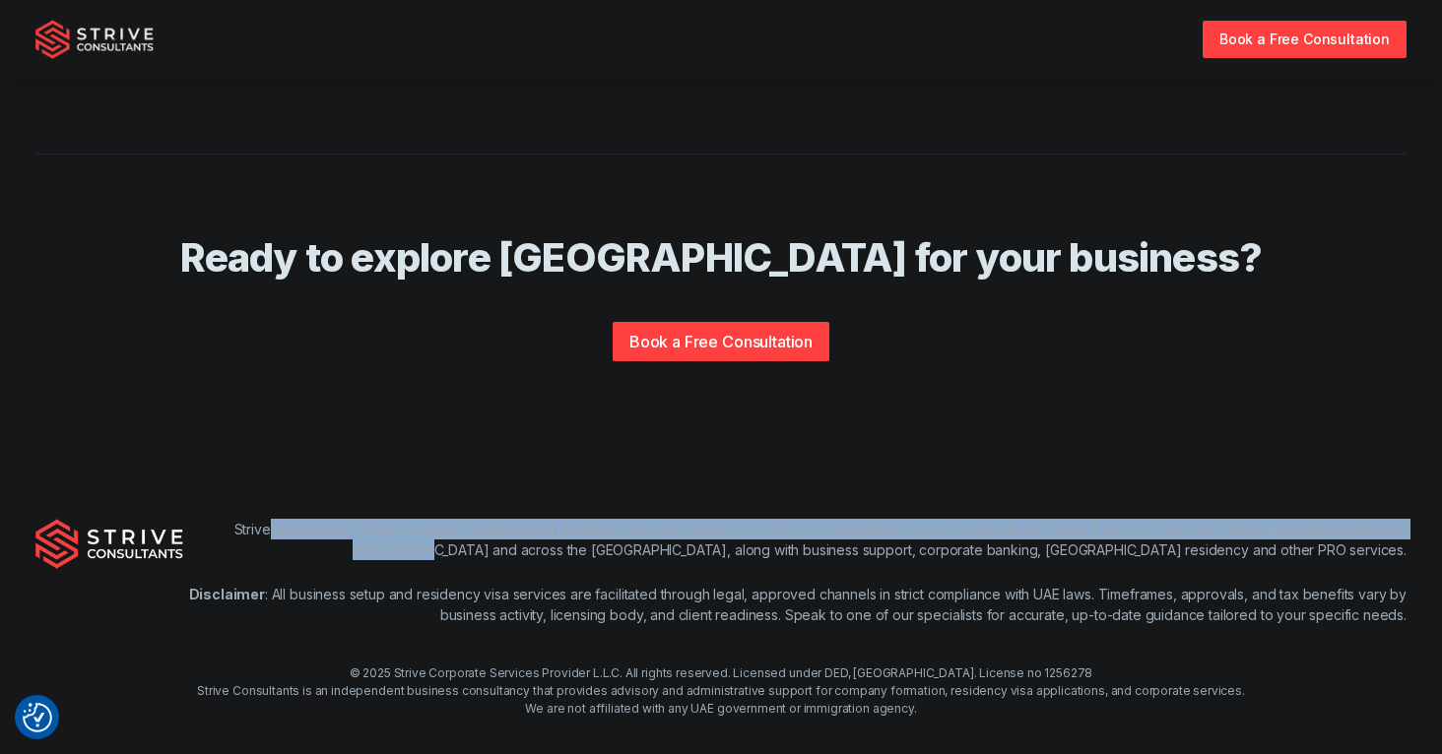
drag, startPoint x: 329, startPoint y: 502, endPoint x: 742, endPoint y: 519, distance: 413.0
click at [742, 519] on p "Strive specialises in Dubai company formation and residency with service at its…" at bounding box center [794, 539] width 1223 height 41
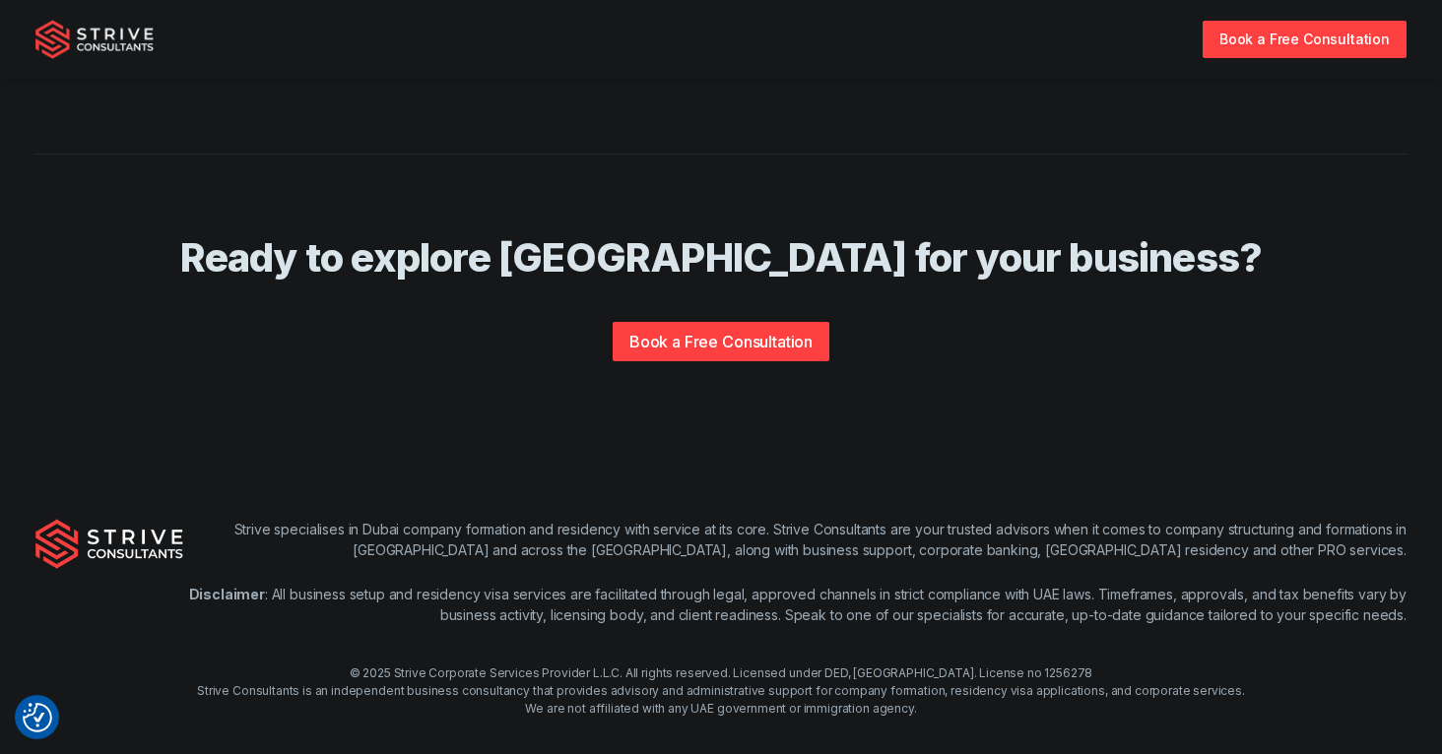
click at [745, 520] on p "Strive specialises in Dubai company formation and residency with service at its…" at bounding box center [794, 539] width 1223 height 41
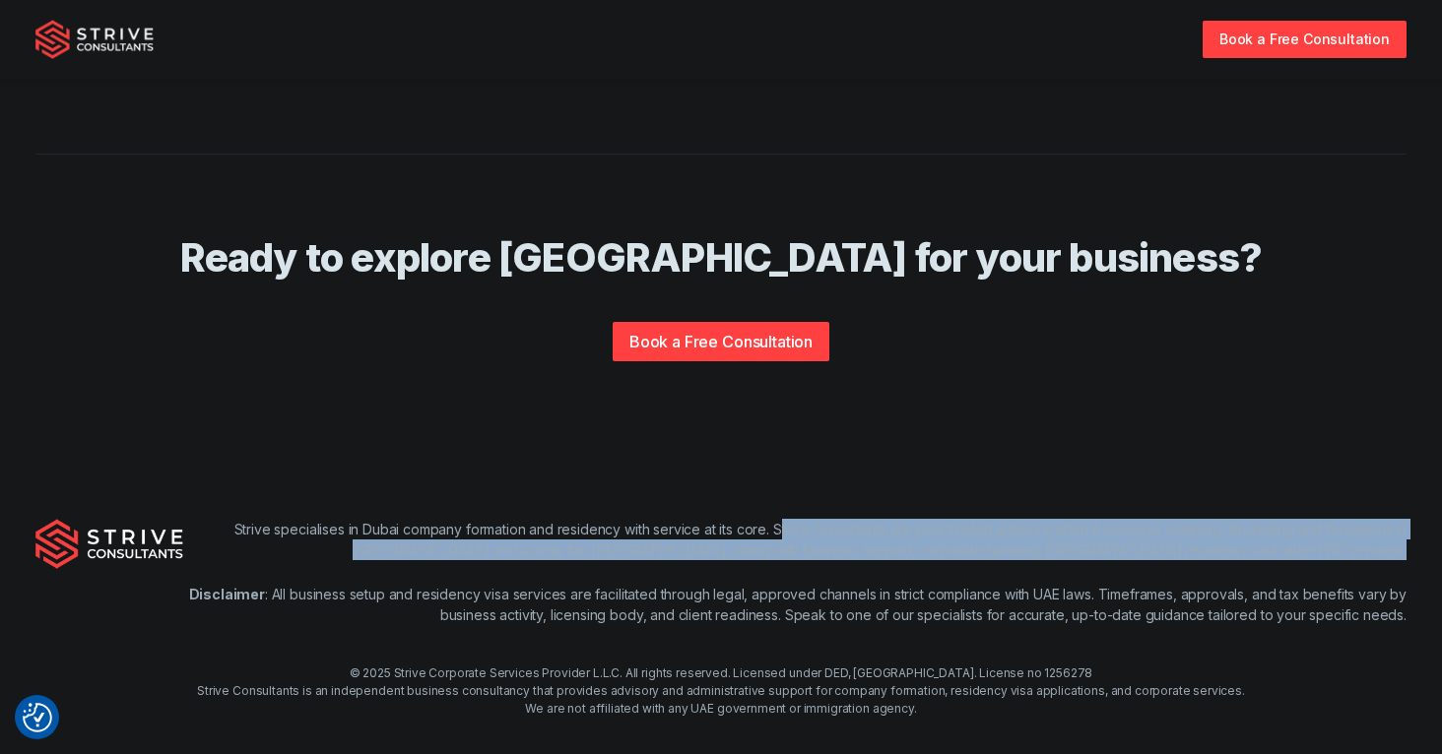
drag, startPoint x: 841, startPoint y: 514, endPoint x: 1213, endPoint y: 543, distance: 373.3
click at [1213, 543] on div "Strive specialises in Dubai company formation and residency with service at its…" at bounding box center [794, 572] width 1223 height 106
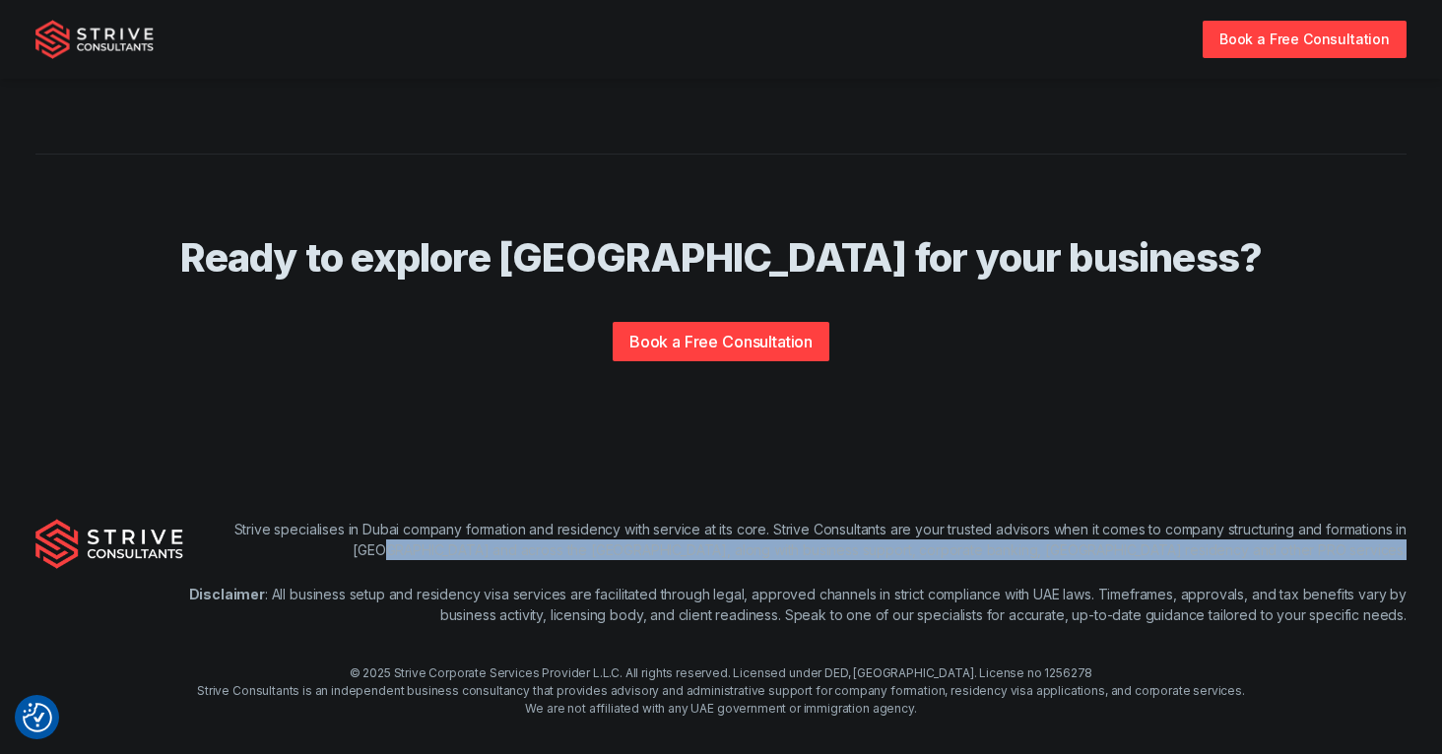
drag, startPoint x: 702, startPoint y: 529, endPoint x: 1116, endPoint y: 549, distance: 414.1
click at [1116, 549] on div "Strive specialises in Dubai company formation and residency with service at its…" at bounding box center [794, 572] width 1223 height 106
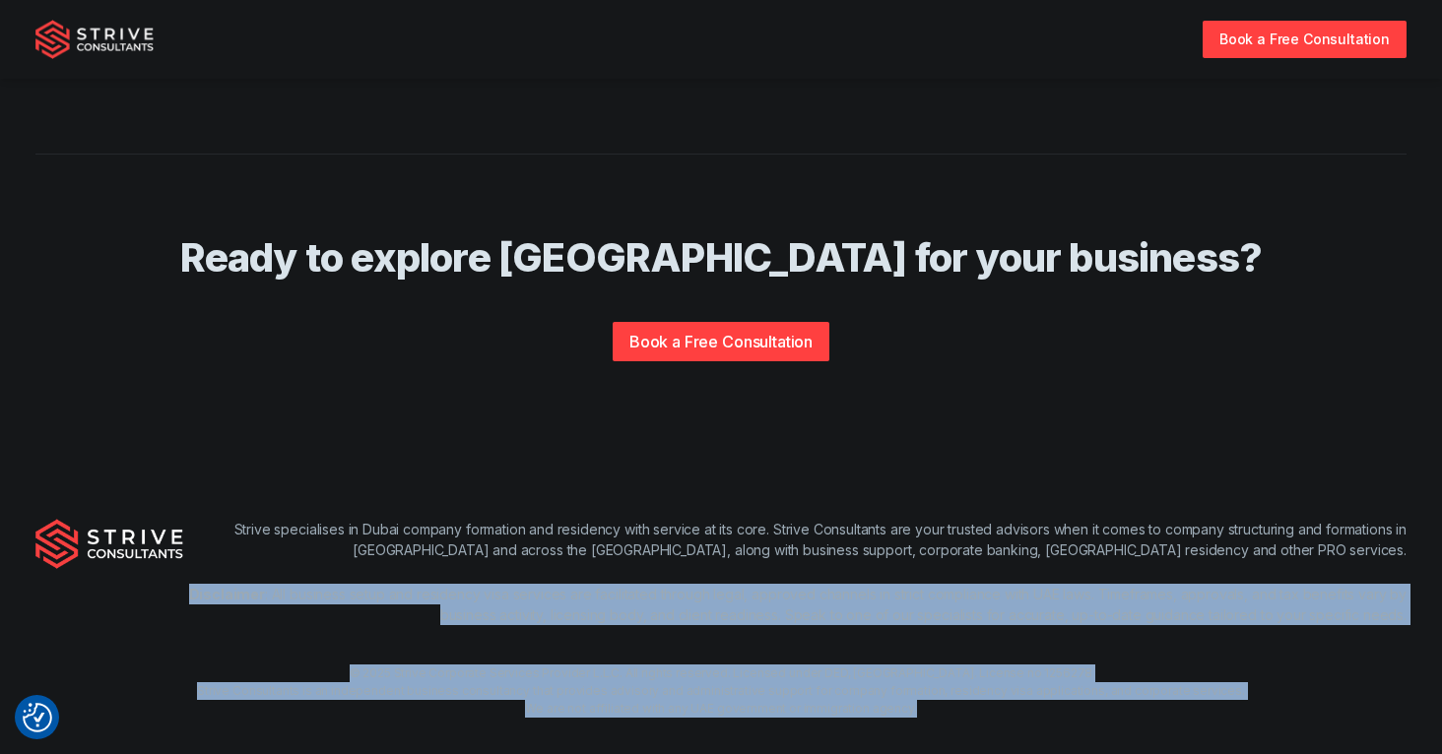
drag, startPoint x: 186, startPoint y: 566, endPoint x: 973, endPoint y: 698, distance: 797.8
click at [973, 698] on div "Strive specialises in Dubai company formation and residency with service at its…" at bounding box center [721, 618] width 1442 height 325
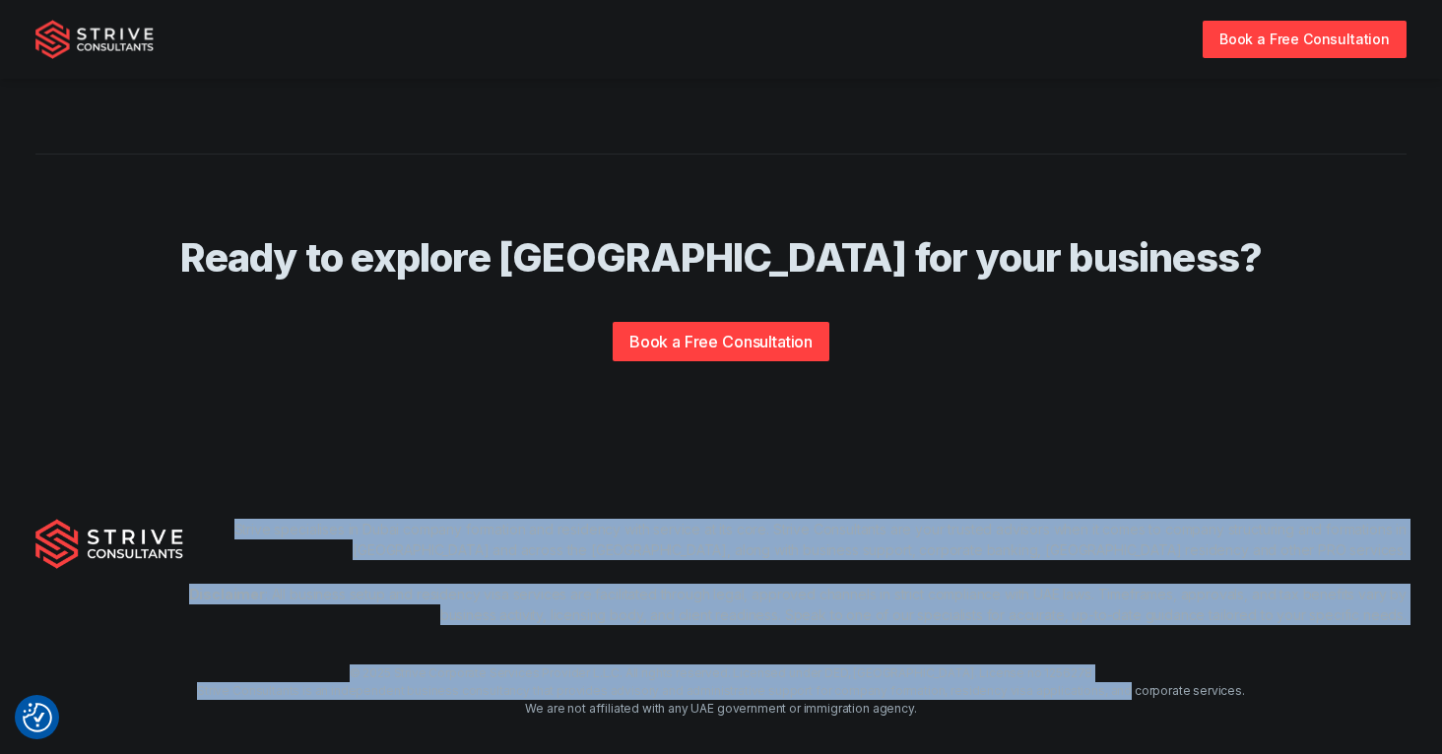
drag, startPoint x: 327, startPoint y: 489, endPoint x: 1125, endPoint y: 661, distance: 815.9
click at [1120, 659] on div "Strive specialises in Dubai company formation and residency with service at its…" at bounding box center [721, 618] width 1442 height 325
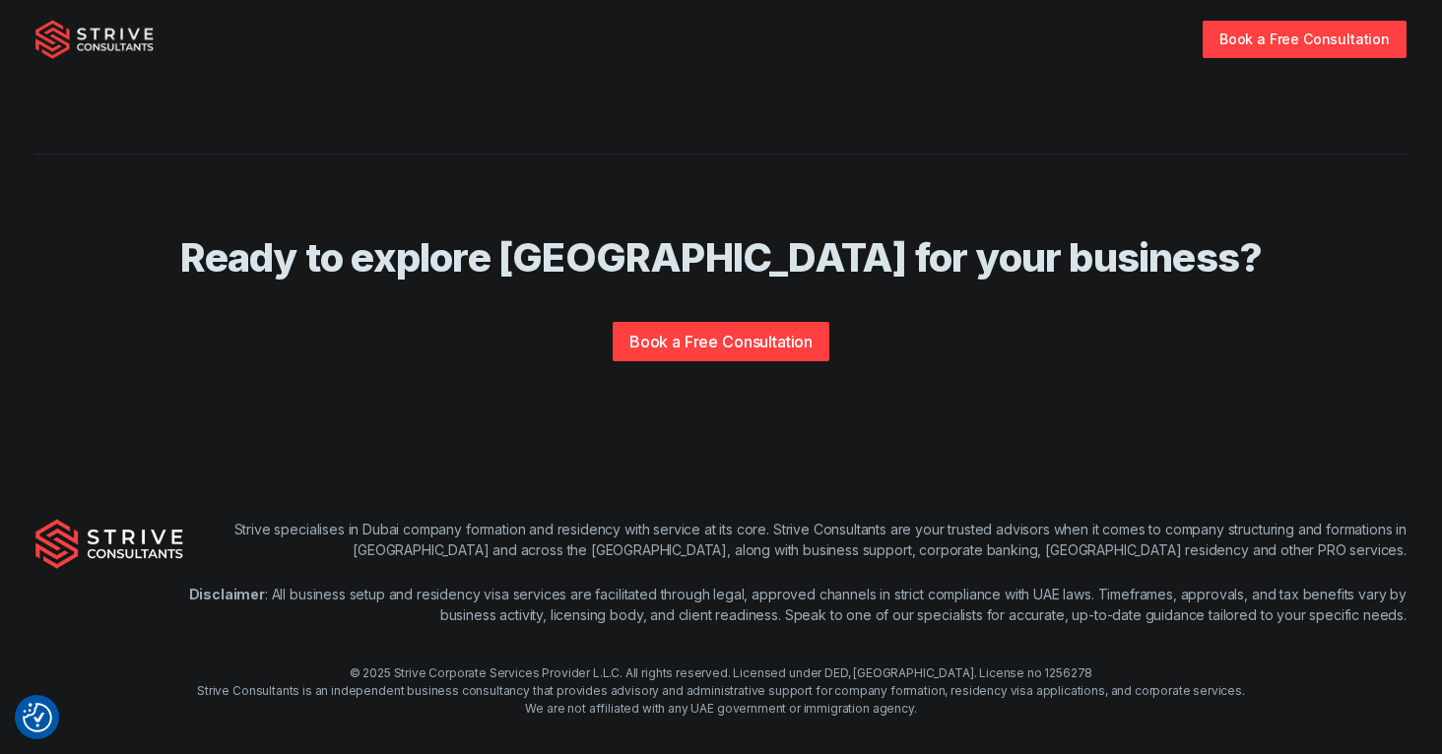
click at [1138, 665] on div "© 2025 Strive Corporate Services Provider L.L.C. All rights reserved. Licensed …" at bounding box center [721, 691] width 1442 height 53
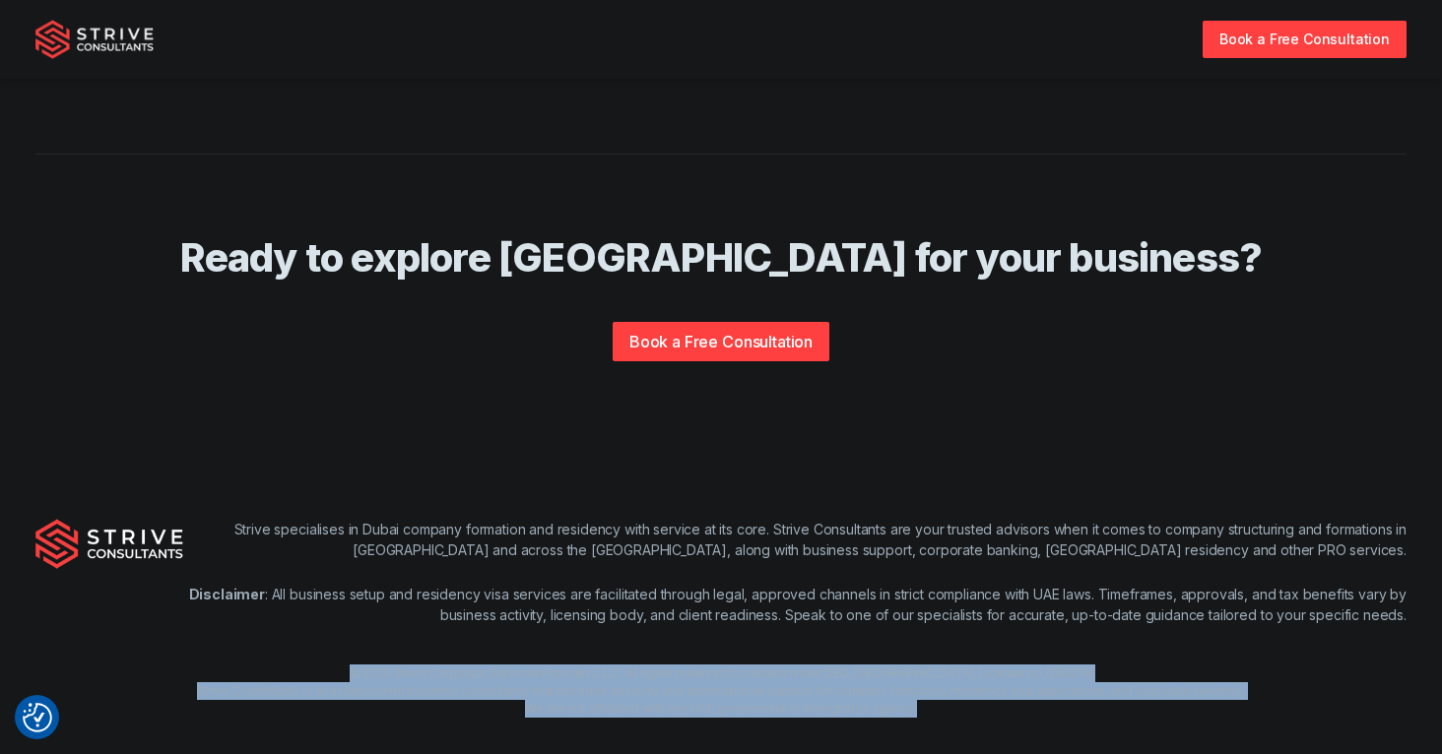
drag, startPoint x: 1035, startPoint y: 698, endPoint x: 614, endPoint y: 631, distance: 425.8
click at [614, 631] on div "Strive specialises in Dubai company formation and residency with service at its…" at bounding box center [721, 618] width 1442 height 325
drag, startPoint x: 623, startPoint y: 689, endPoint x: 430, endPoint y: 616, distance: 206.3
click at [430, 616] on div "Strive specialises in Dubai company formation and residency with service at its…" at bounding box center [721, 618] width 1442 height 325
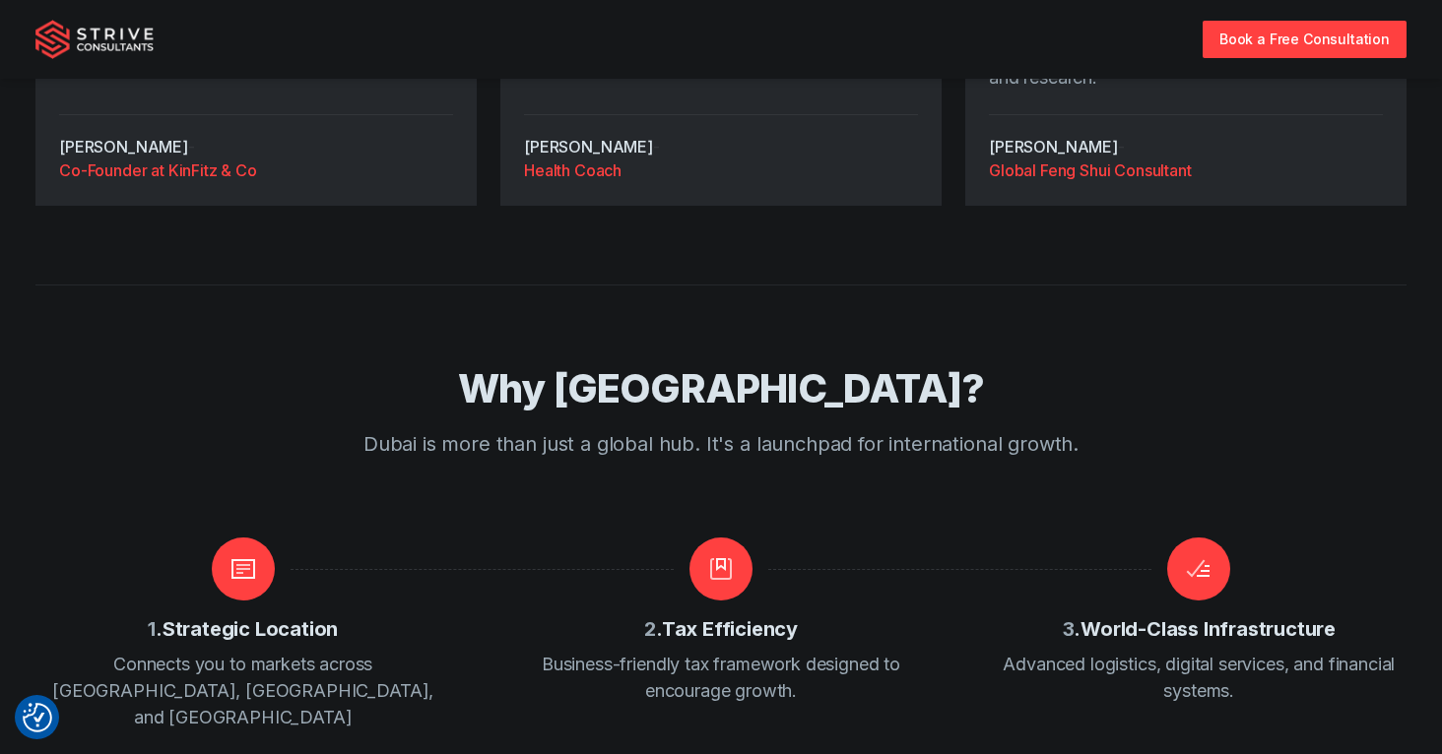
scroll to position [1676, 0]
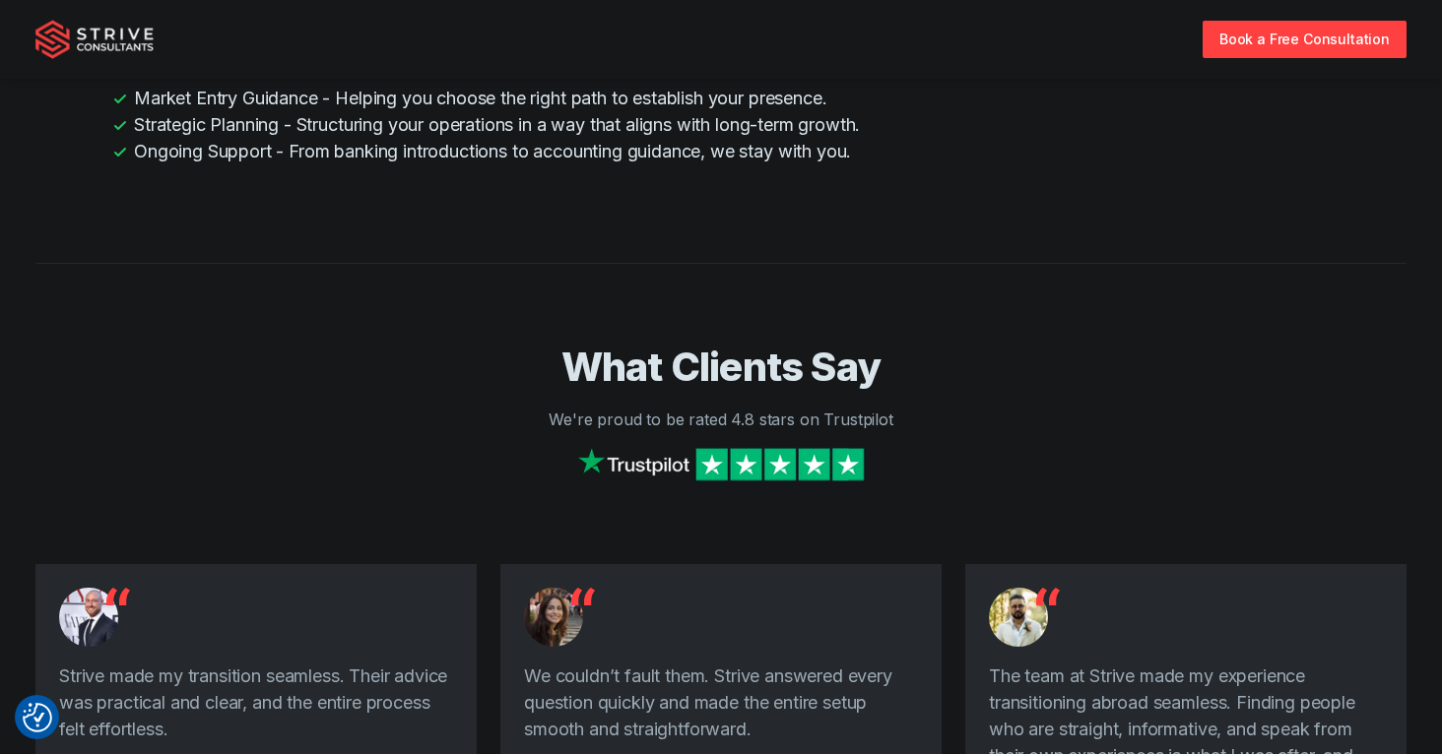
click at [73, 37] on img "Strive Consultants" at bounding box center [94, 39] width 118 height 39
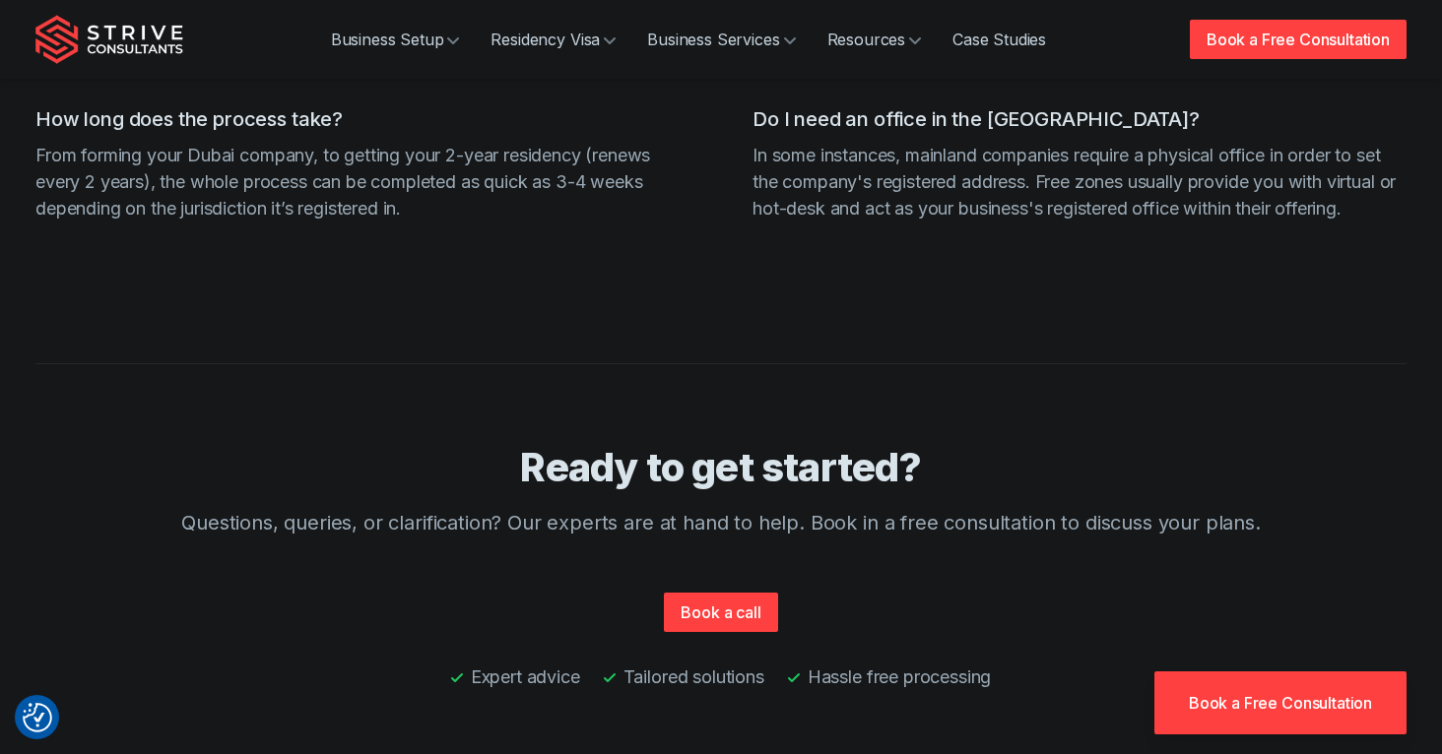
scroll to position [7714, 0]
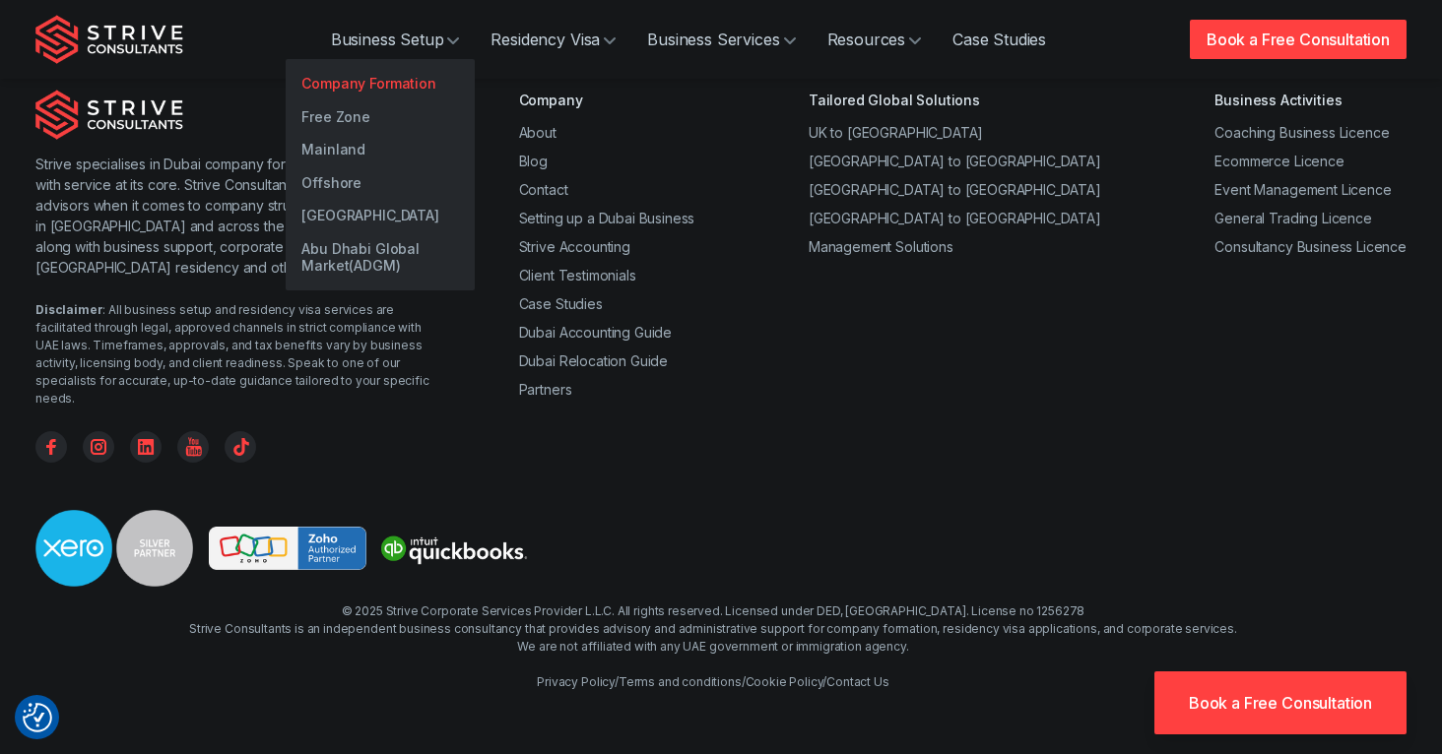
click at [377, 75] on link "Company Formation" at bounding box center [380, 83] width 189 height 33
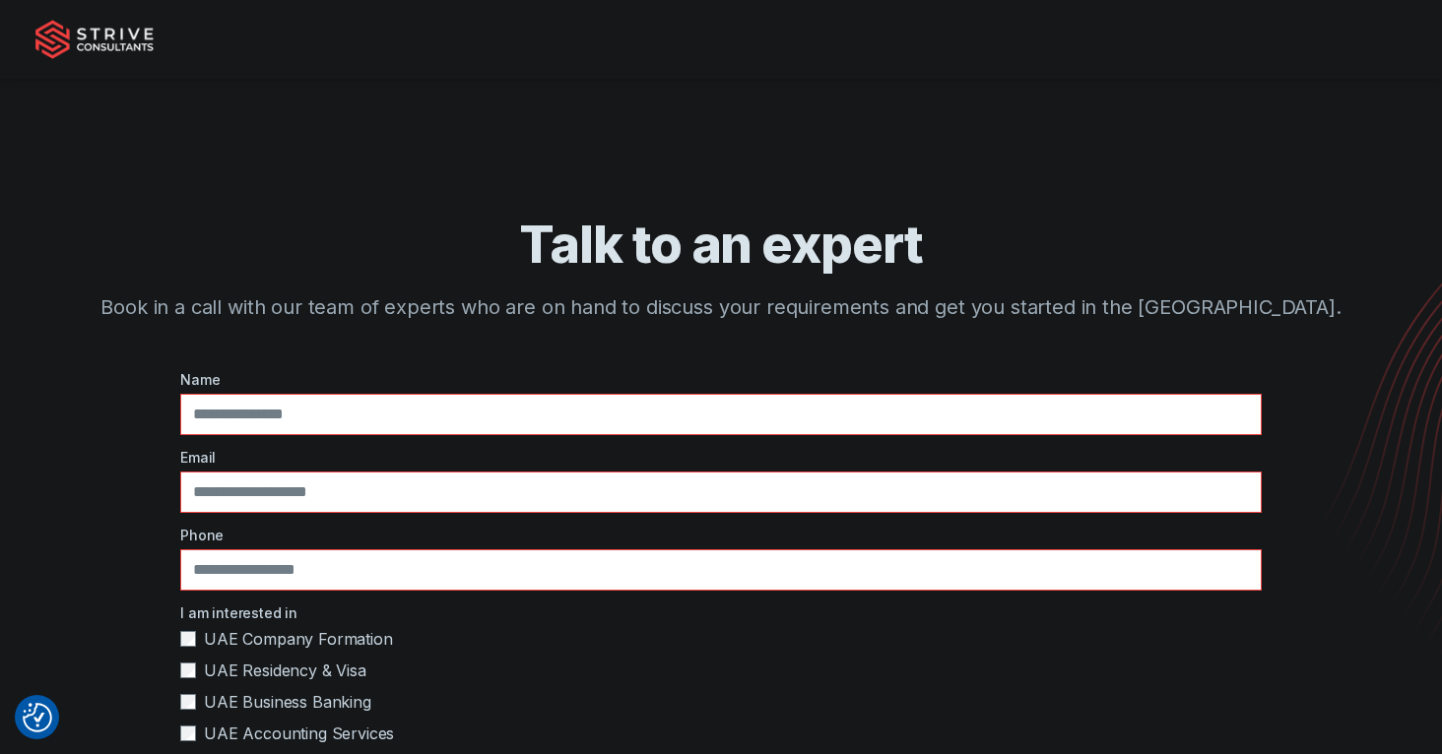
click at [204, 633] on span "UAE Company Formation" at bounding box center [298, 639] width 189 height 24
click at [203, 634] on label "UAE Company Formation" at bounding box center [720, 639] width 1081 height 24
click at [203, 664] on label "UAE Residency & Visa" at bounding box center [720, 671] width 1081 height 24
click at [203, 665] on label "UAE Residency & Visa" at bounding box center [720, 671] width 1081 height 24
click at [205, 691] on span "UAE Business Banking" at bounding box center [287, 702] width 167 height 24
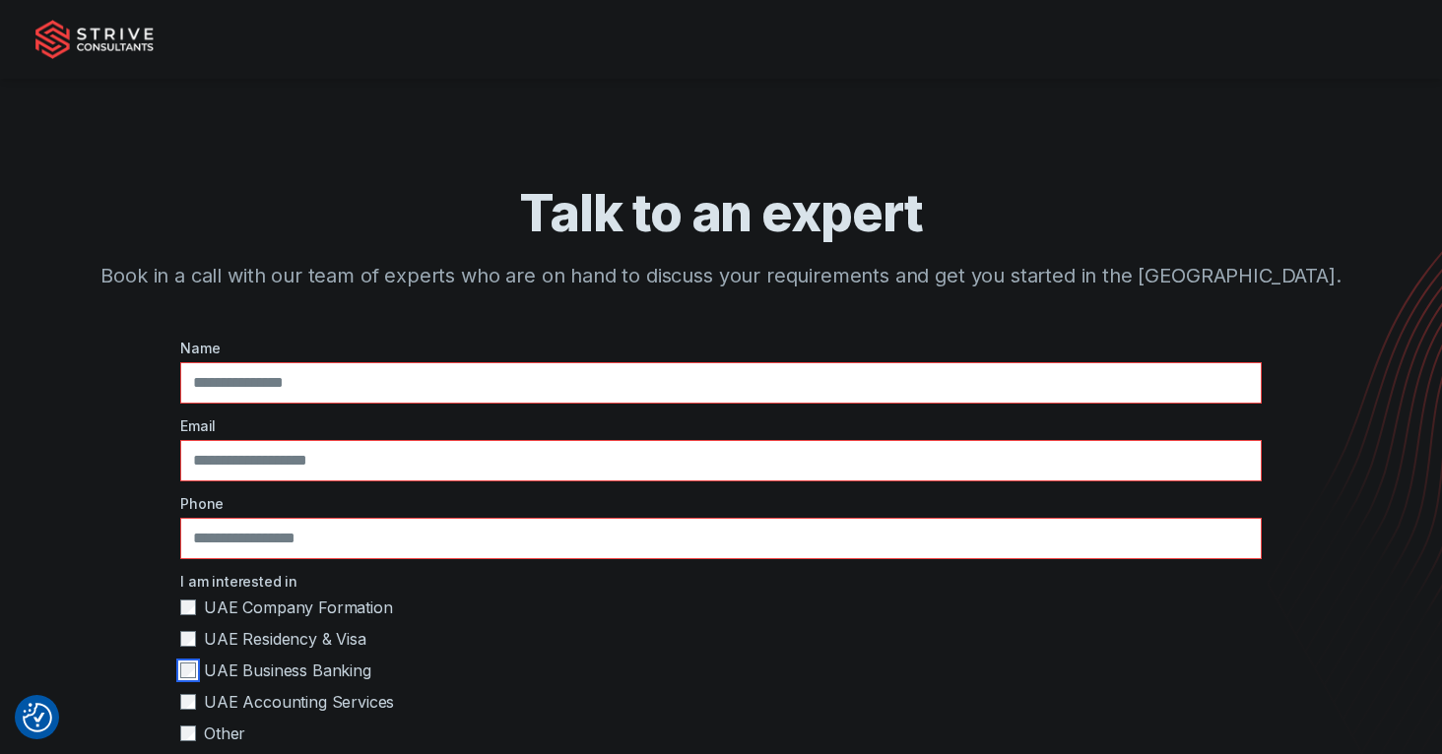
scroll to position [38, 0]
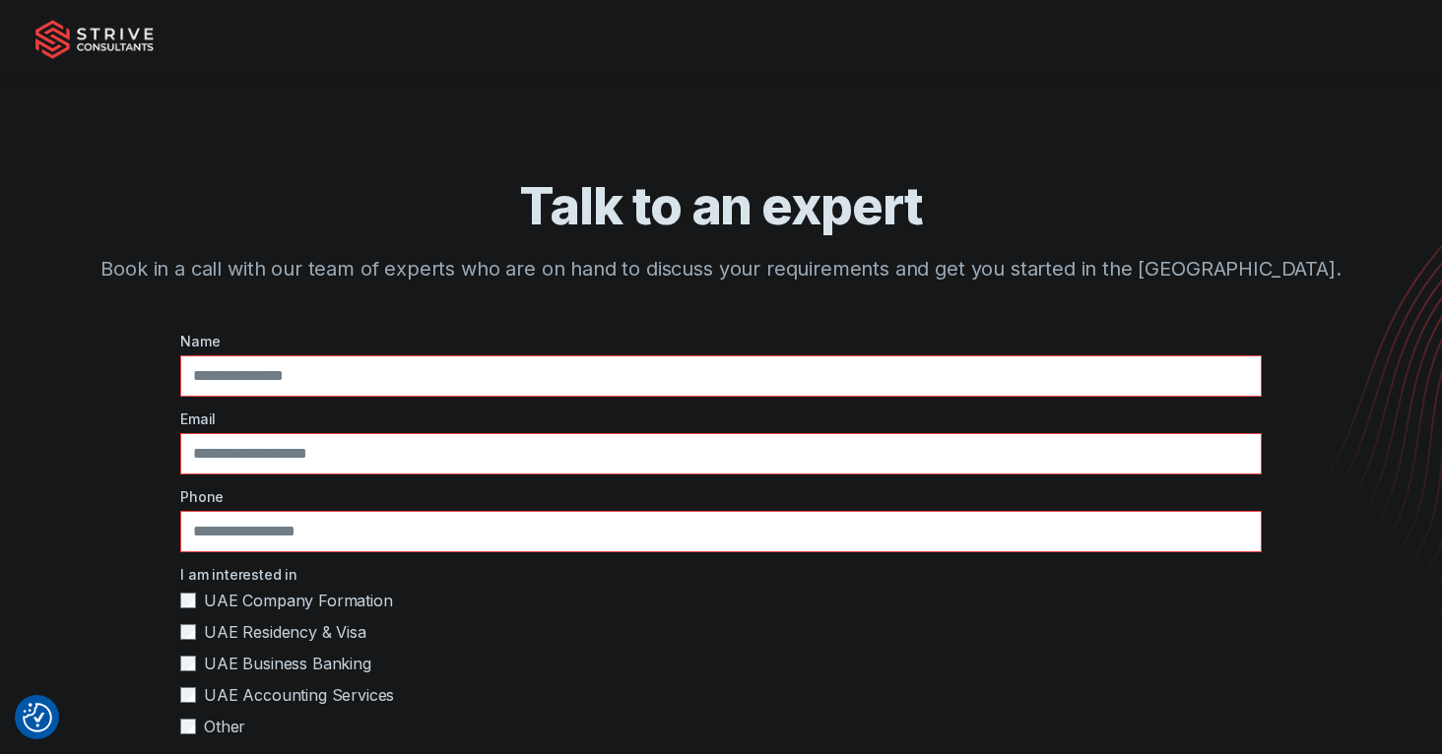
click at [206, 691] on span "UAE Accounting Services" at bounding box center [299, 695] width 190 height 24
click at [225, 638] on span "UAE Residency & Visa" at bounding box center [285, 632] width 162 height 24
click at [229, 607] on span "UAE Company Formation" at bounding box center [298, 601] width 189 height 24
click at [242, 634] on span "UAE Residency & Visa" at bounding box center [285, 632] width 162 height 24
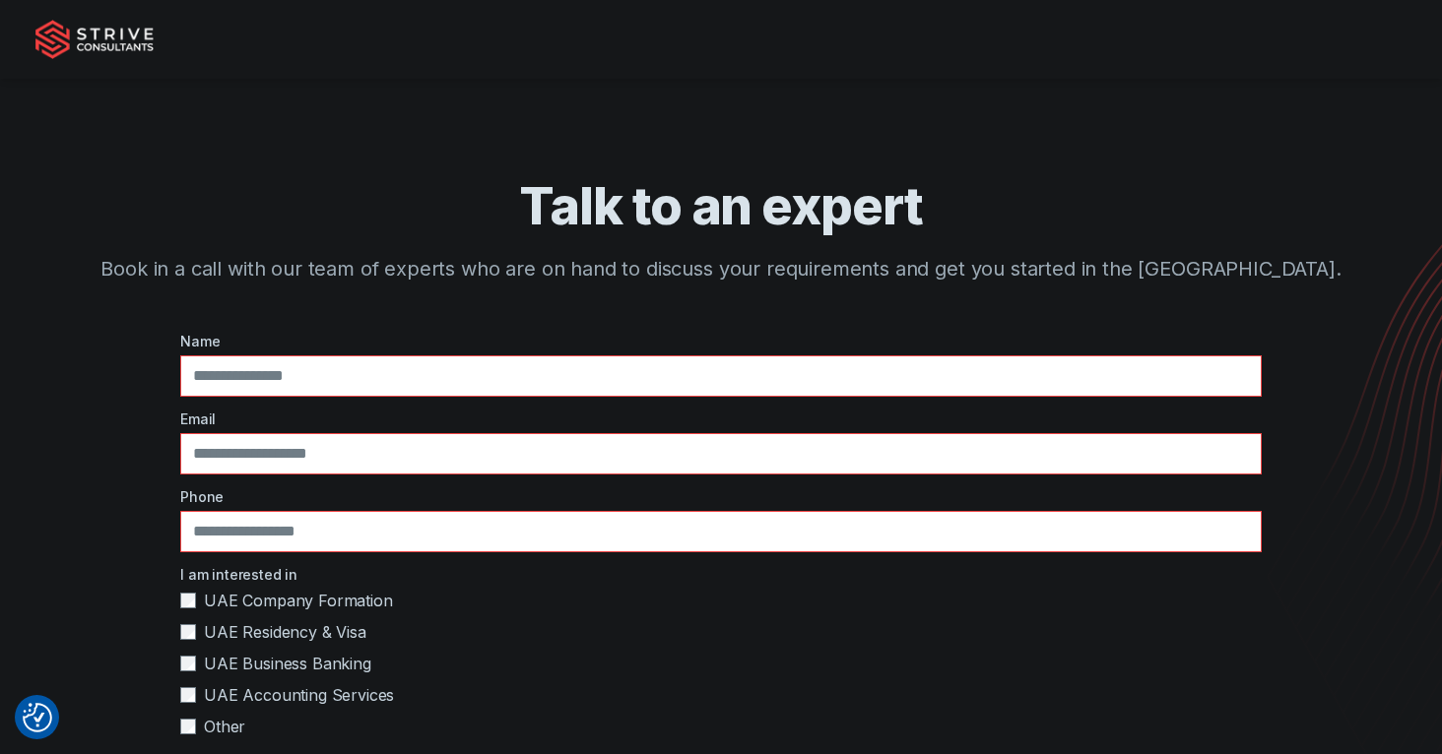
click at [244, 660] on span "UAE Business Banking" at bounding box center [287, 664] width 167 height 24
click at [252, 699] on span "UAE Accounting Services" at bounding box center [299, 695] width 190 height 24
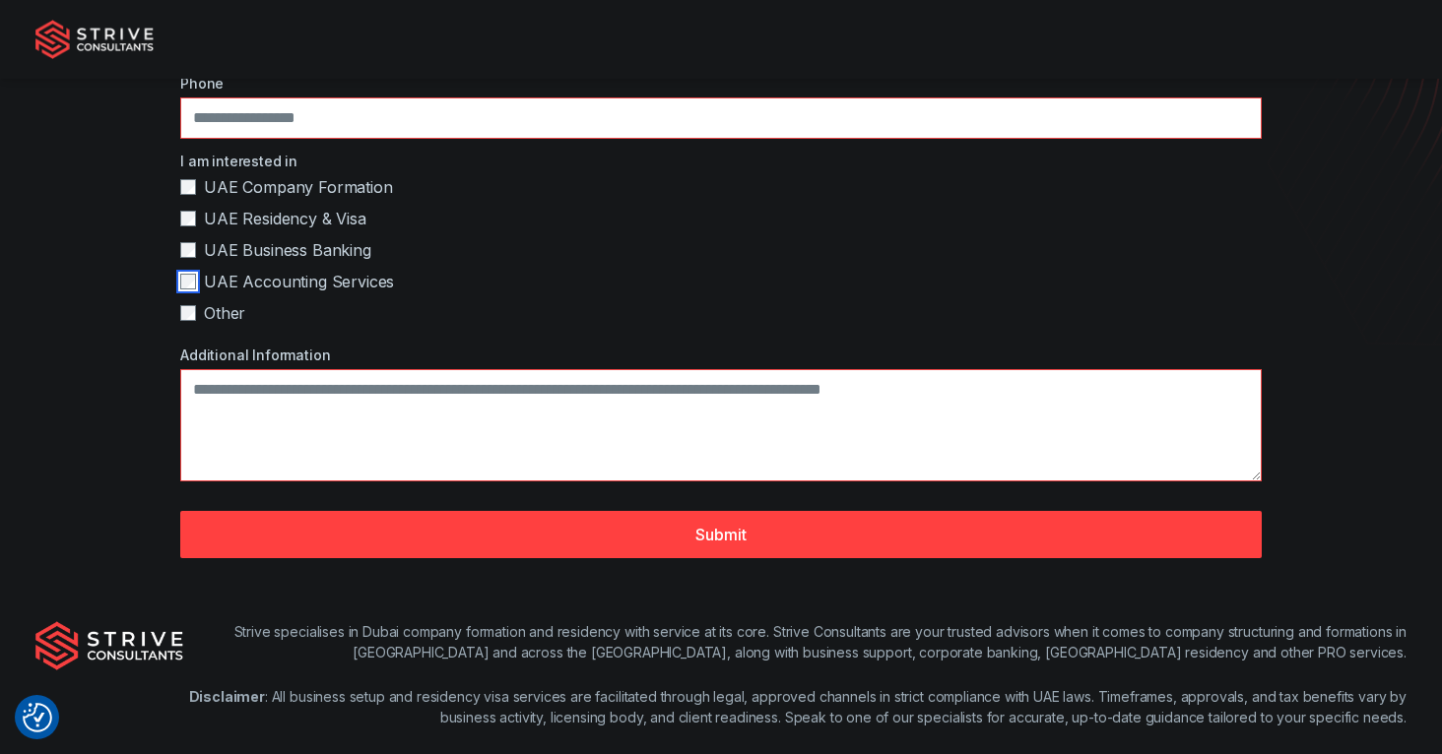
scroll to position [581, 0]
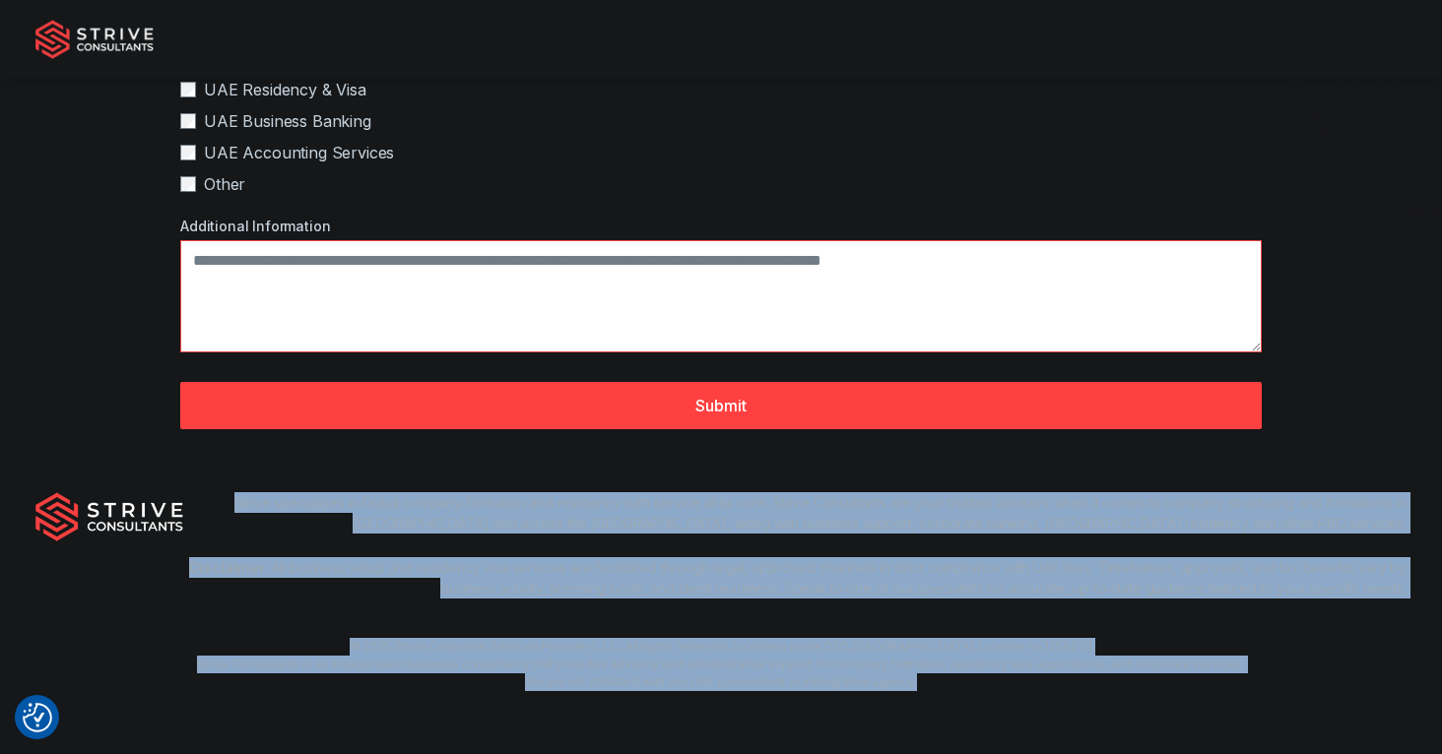
drag, startPoint x: 949, startPoint y: 696, endPoint x: 214, endPoint y: 499, distance: 761.5
click at [214, 499] on div "Strive specialises in Dubai company formation and residency with service at its…" at bounding box center [721, 591] width 1442 height 325
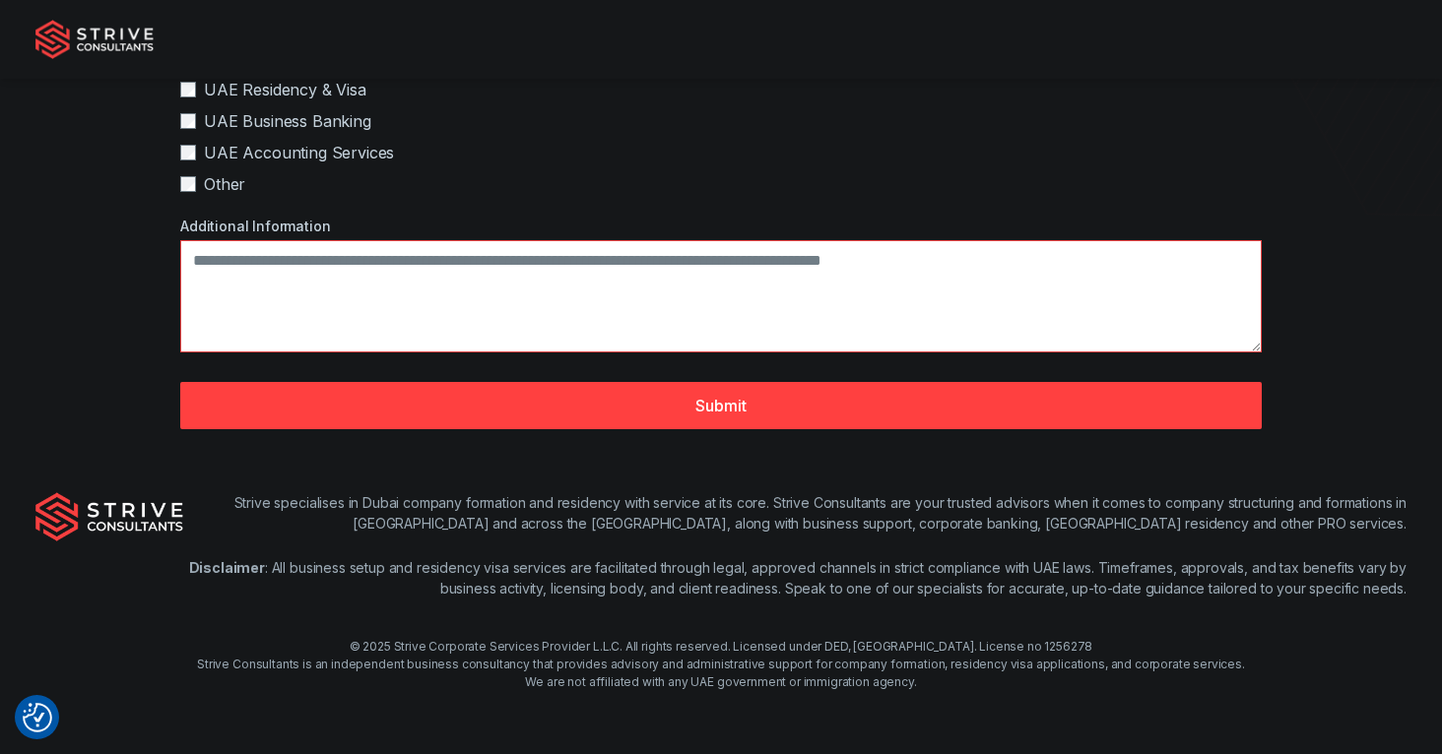
click at [224, 503] on p "Strive specialises in Dubai company formation and residency with service at its…" at bounding box center [794, 512] width 1223 height 41
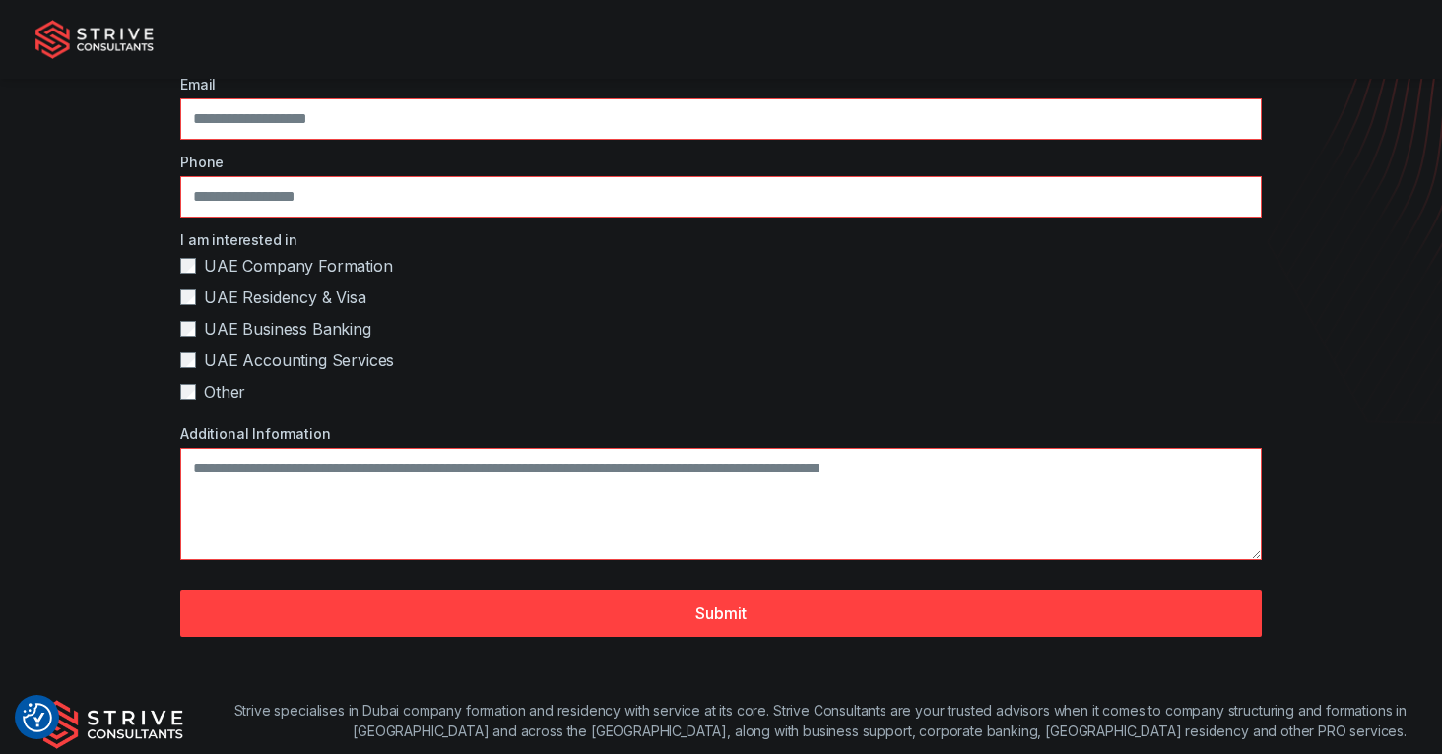
scroll to position [528, 0]
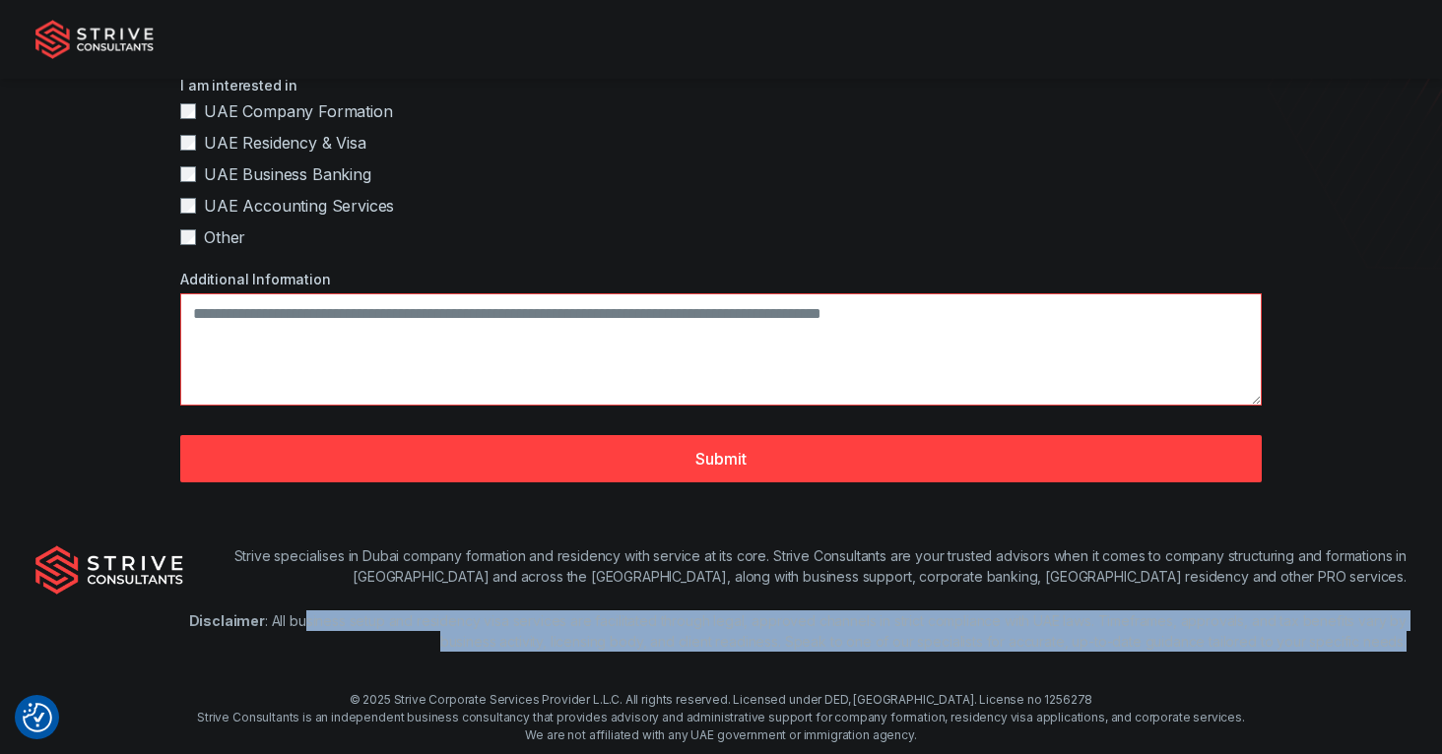
drag, startPoint x: 306, startPoint y: 623, endPoint x: 1382, endPoint y: 661, distance: 1076.0
click at [1382, 661] on div "Strive specialises in Dubai company formation and residency with service at its…" at bounding box center [794, 611] width 1223 height 130
click at [1381, 661] on div "Strive specialises in Dubai company formation and residency with service at its…" at bounding box center [794, 611] width 1223 height 130
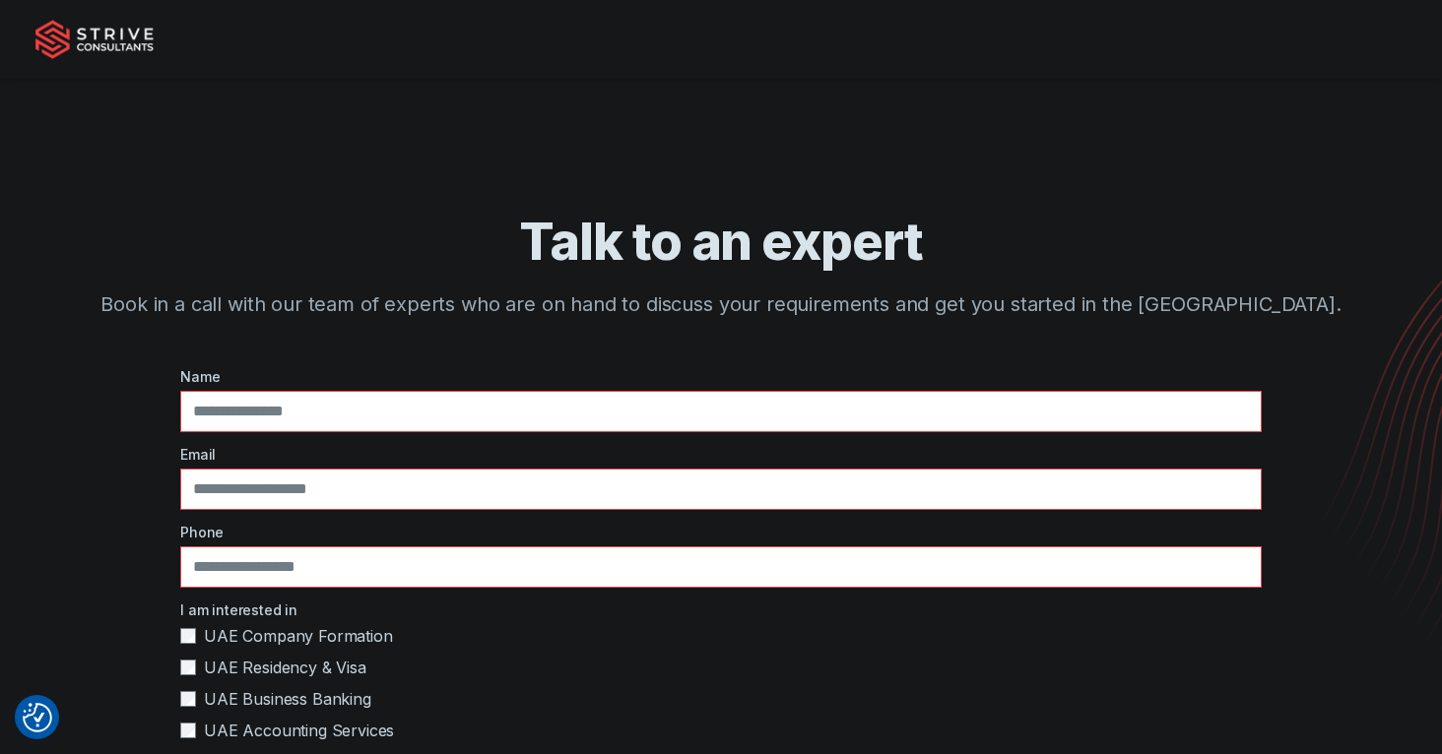
scroll to position [0, 0]
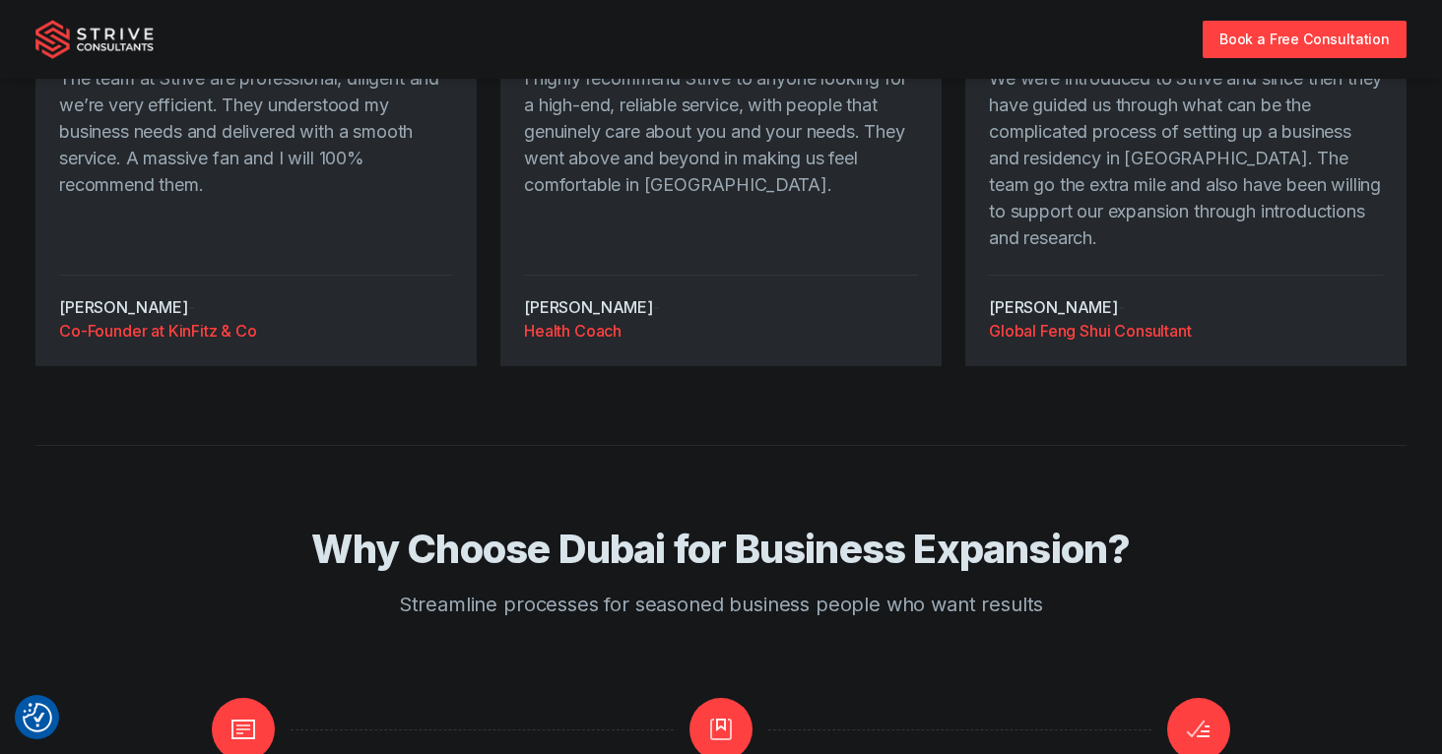
scroll to position [4729, 0]
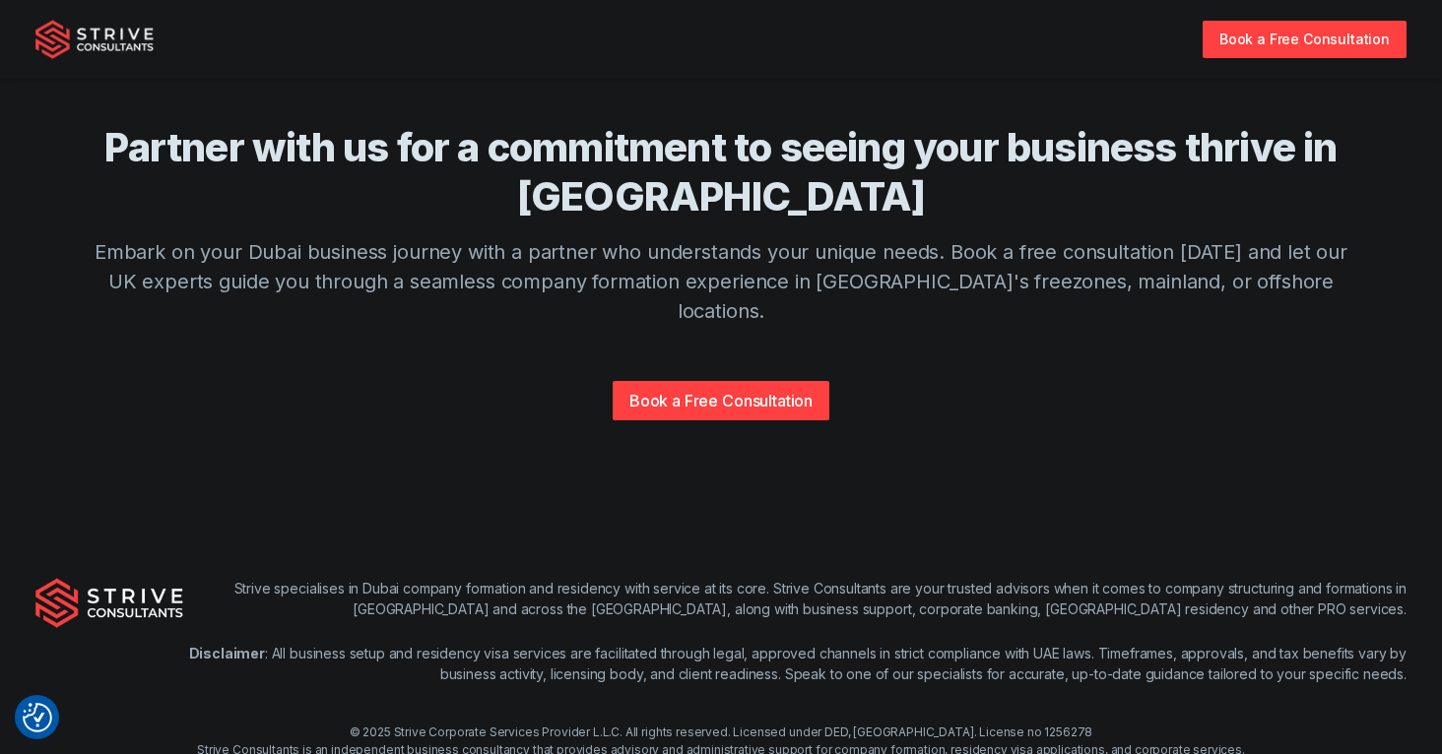
click at [99, 589] on div at bounding box center [109, 643] width 148 height 130
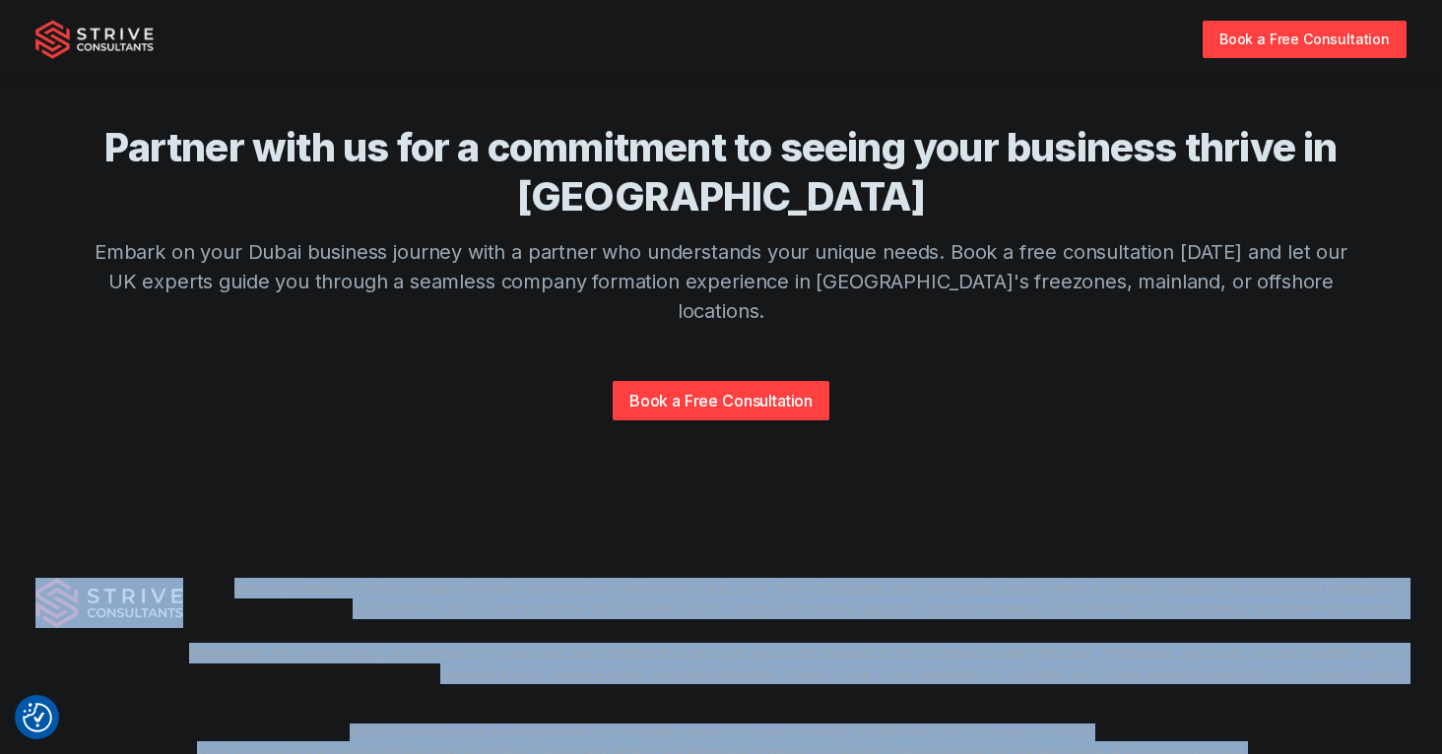
drag, startPoint x: 104, startPoint y: 564, endPoint x: 604, endPoint y: 685, distance: 513.8
click at [587, 685] on div "Strive specialises in Dubai company formation and residency with service at its…" at bounding box center [721, 677] width 1442 height 325
click at [788, 724] on div "© 2025 Strive Corporate Services Provider L.L.C. All rights reserved. Licensed …" at bounding box center [721, 750] width 1442 height 53
drag, startPoint x: 824, startPoint y: 696, endPoint x: 152, endPoint y: 500, distance: 700.6
click at [152, 515] on div "Strive specialises in Dubai company formation and residency with service at its…" at bounding box center [721, 677] width 1442 height 325
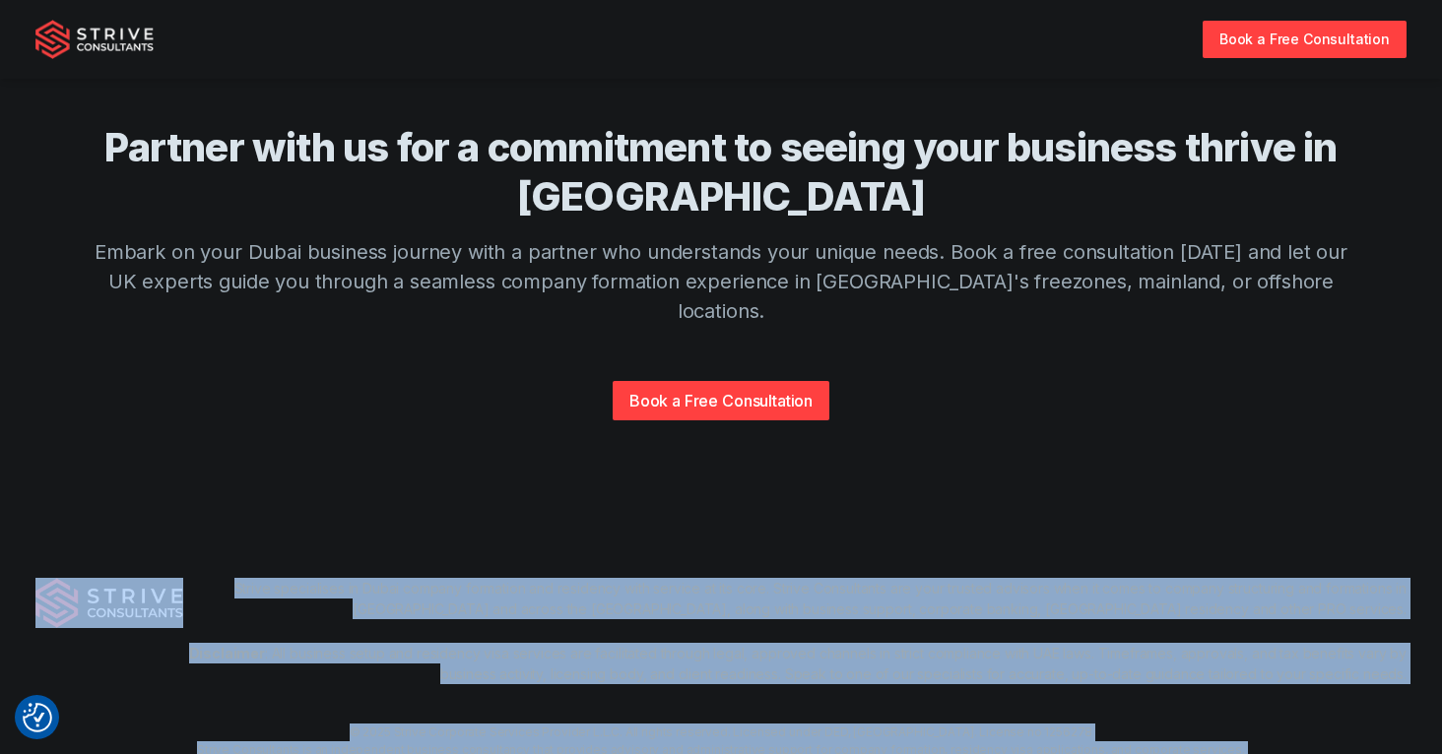
click at [152, 578] on img "Strive Consultants" at bounding box center [109, 602] width 148 height 49
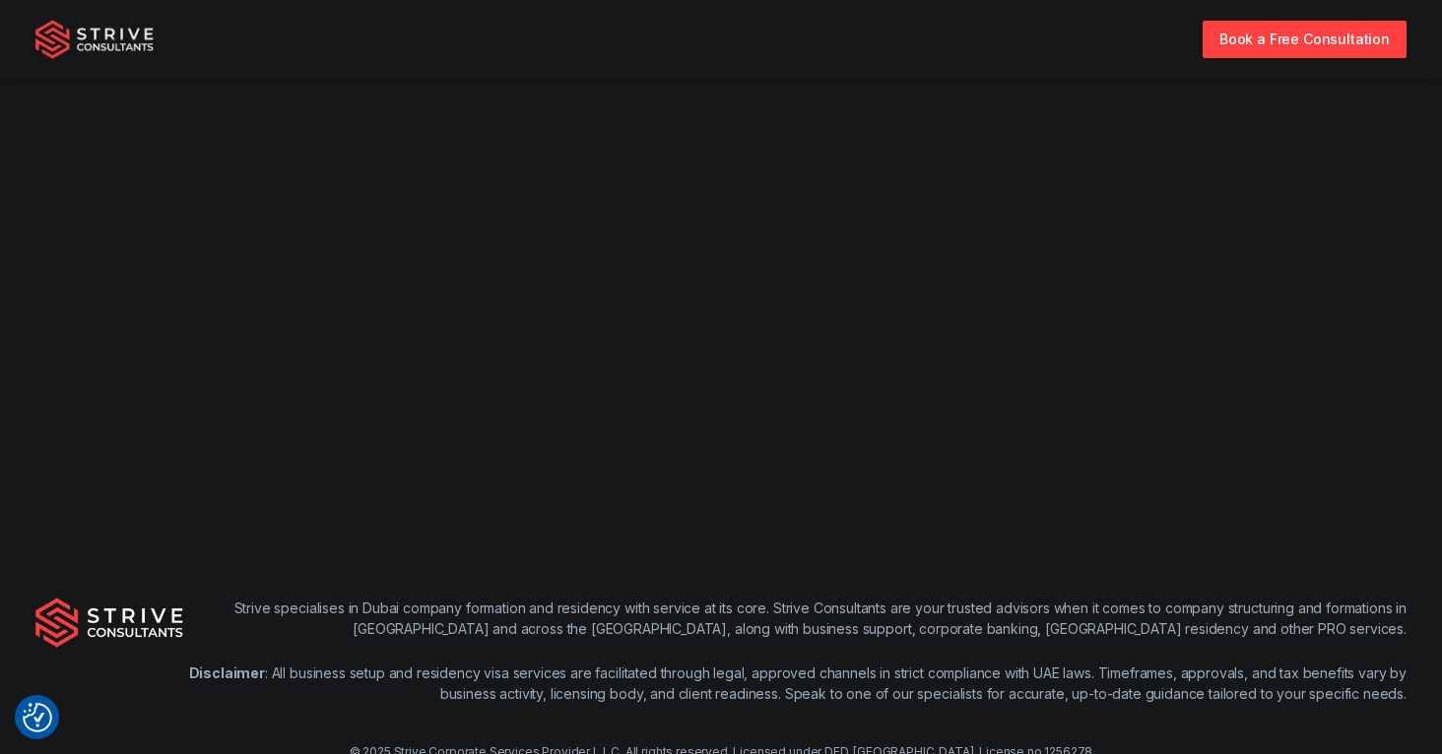
scroll to position [4729, 0]
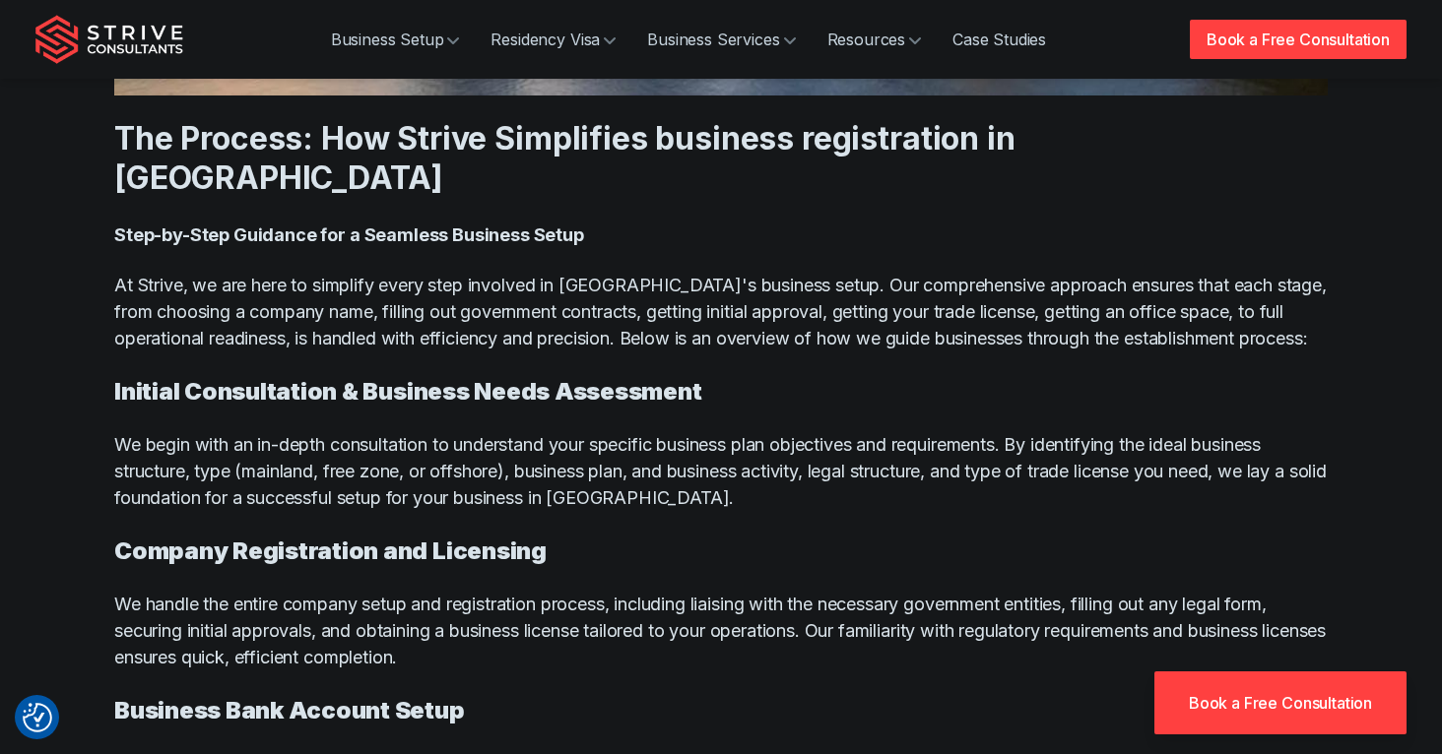
scroll to position [10635, 0]
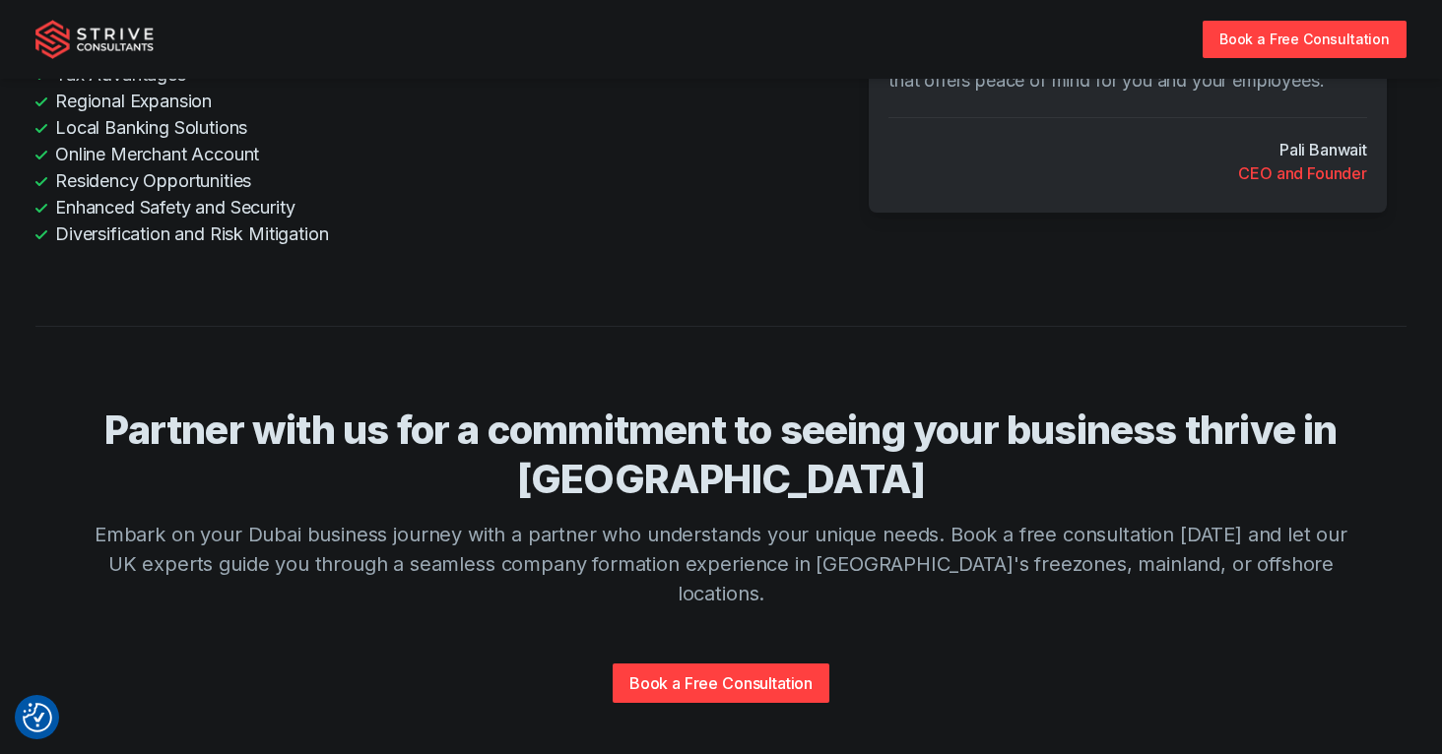
scroll to position [4729, 0]
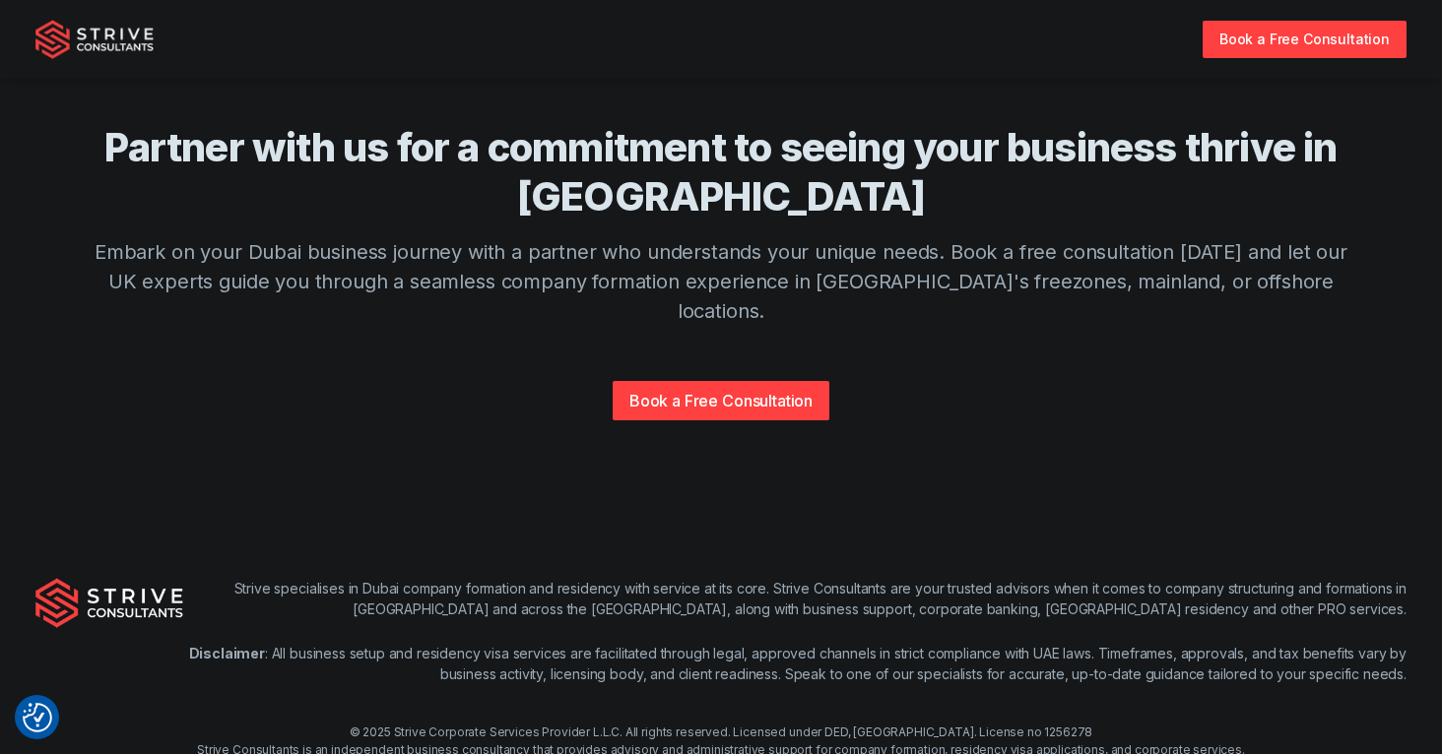
drag, startPoint x: 619, startPoint y: 679, endPoint x: 1255, endPoint y: 769, distance: 641.5
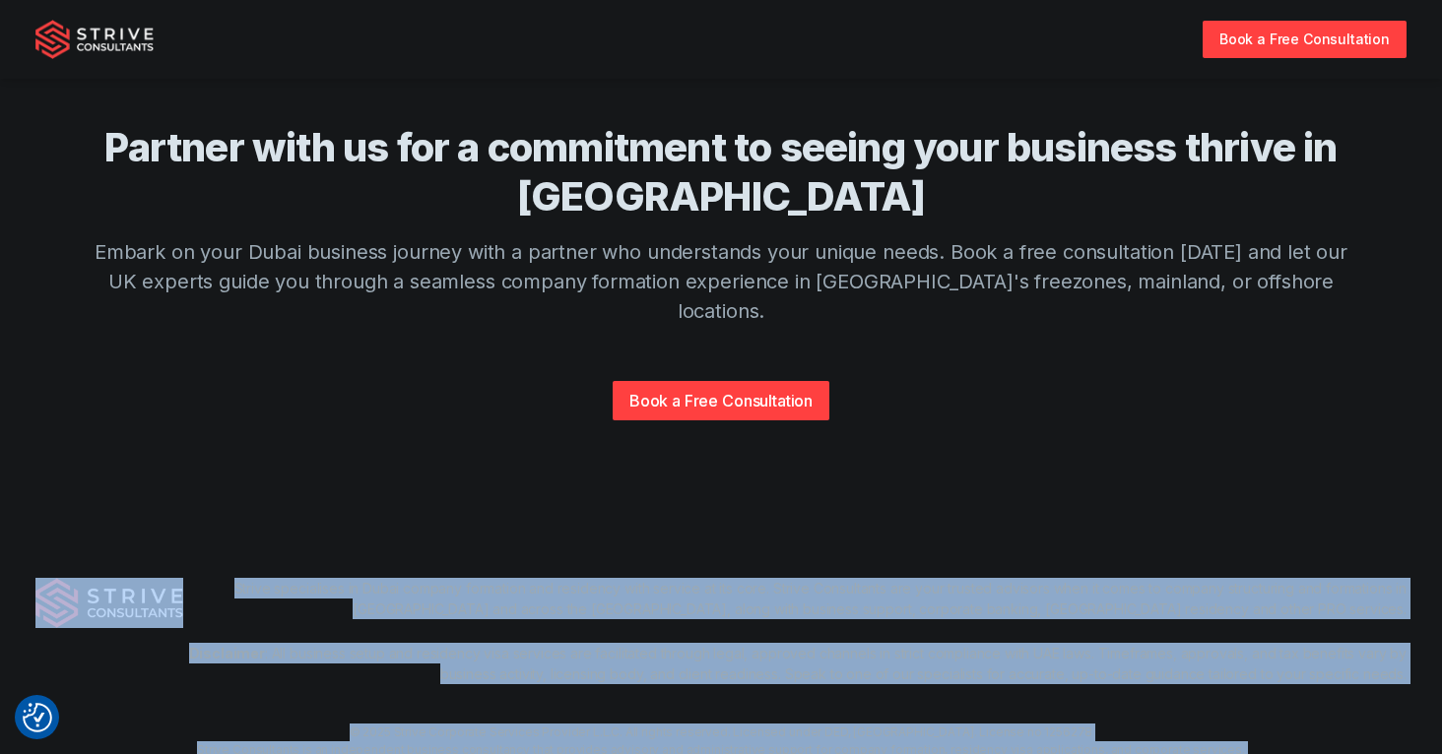
drag, startPoint x: 1137, startPoint y: 731, endPoint x: 157, endPoint y: 585, distance: 991.6
click at [157, 585] on div "Strive specialises in Dubai company formation and residency with service at its…" at bounding box center [721, 677] width 1442 height 325
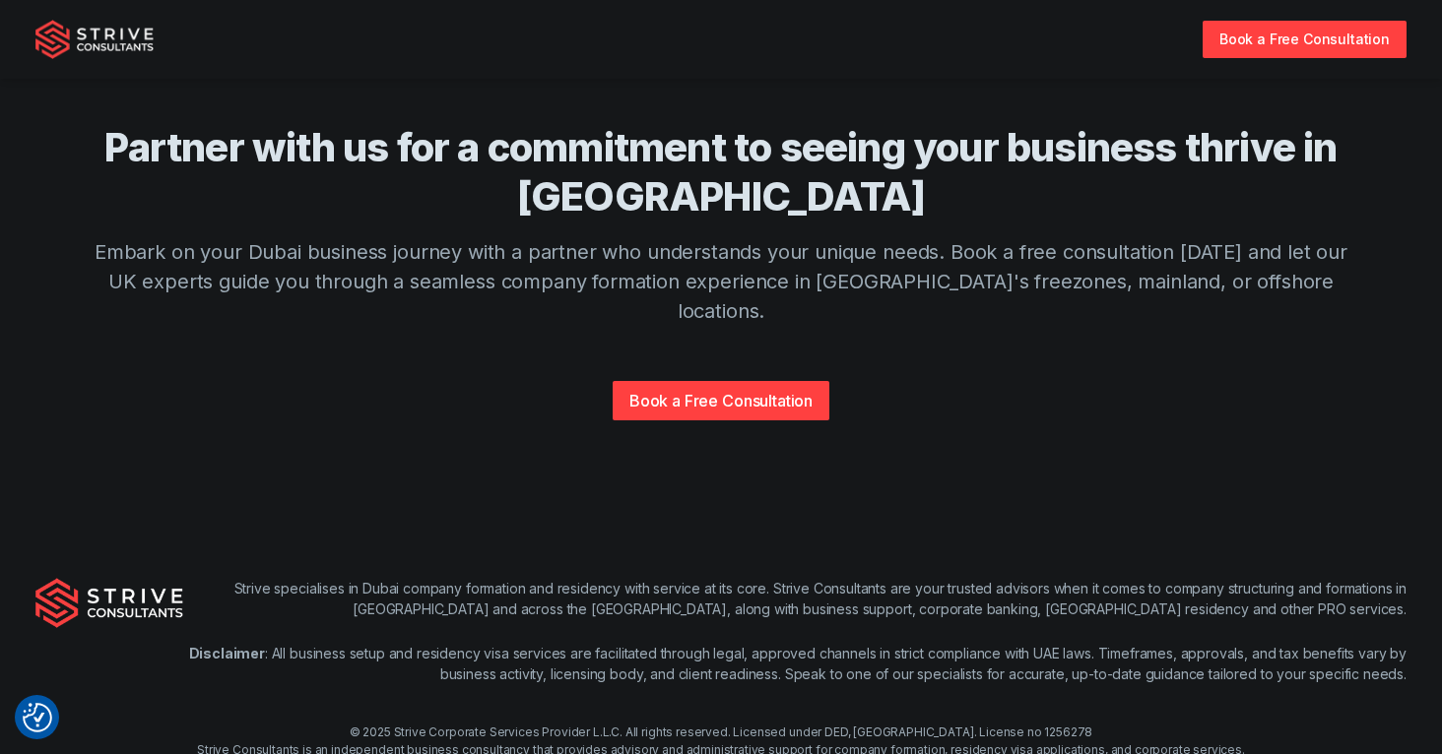
click at [158, 578] on div at bounding box center [109, 643] width 148 height 130
drag, startPoint x: 189, startPoint y: 496, endPoint x: 211, endPoint y: 491, distance: 22.2
click at [211, 515] on div "Strive specialises in Dubai company formation and residency with service at its…" at bounding box center [721, 677] width 1442 height 325
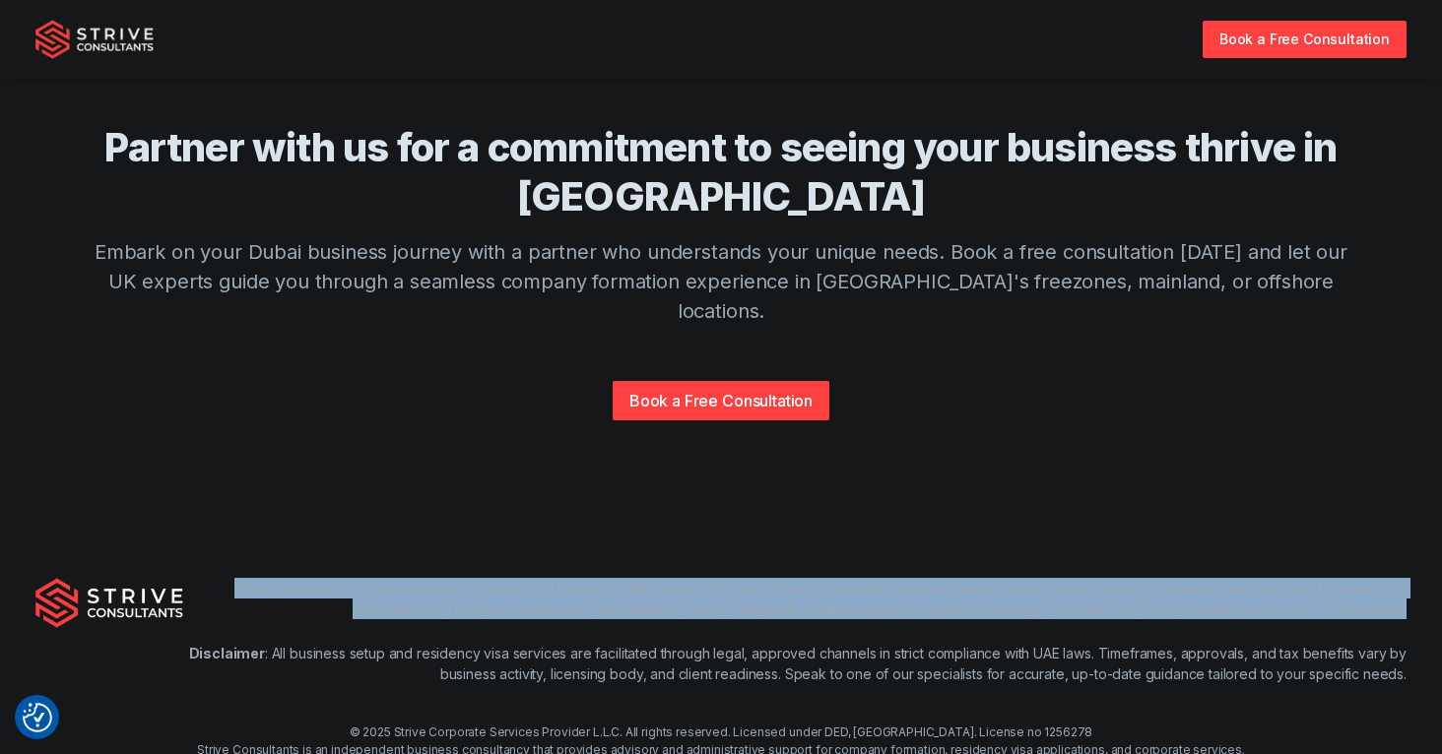
drag, startPoint x: 430, startPoint y: 543, endPoint x: 506, endPoint y: 546, distance: 75.9
click at [490, 552] on div "Strive specialises in Dubai company formation and residency with service at its…" at bounding box center [721, 677] width 1442 height 325
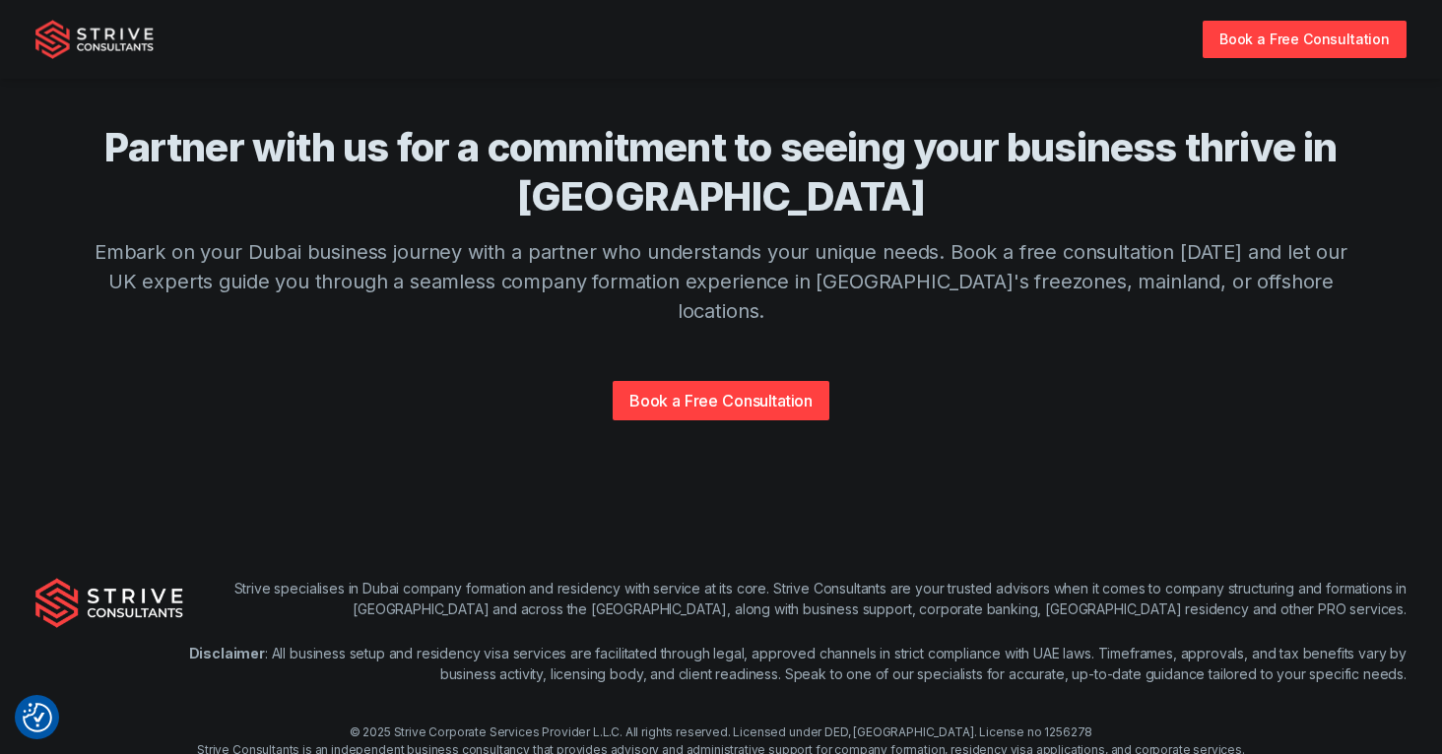
drag, startPoint x: 830, startPoint y: 711, endPoint x: 872, endPoint y: 692, distance: 46.3
click at [830, 711] on div "Strive specialises in Dubai company formation and residency with service at its…" at bounding box center [721, 677] width 1442 height 325
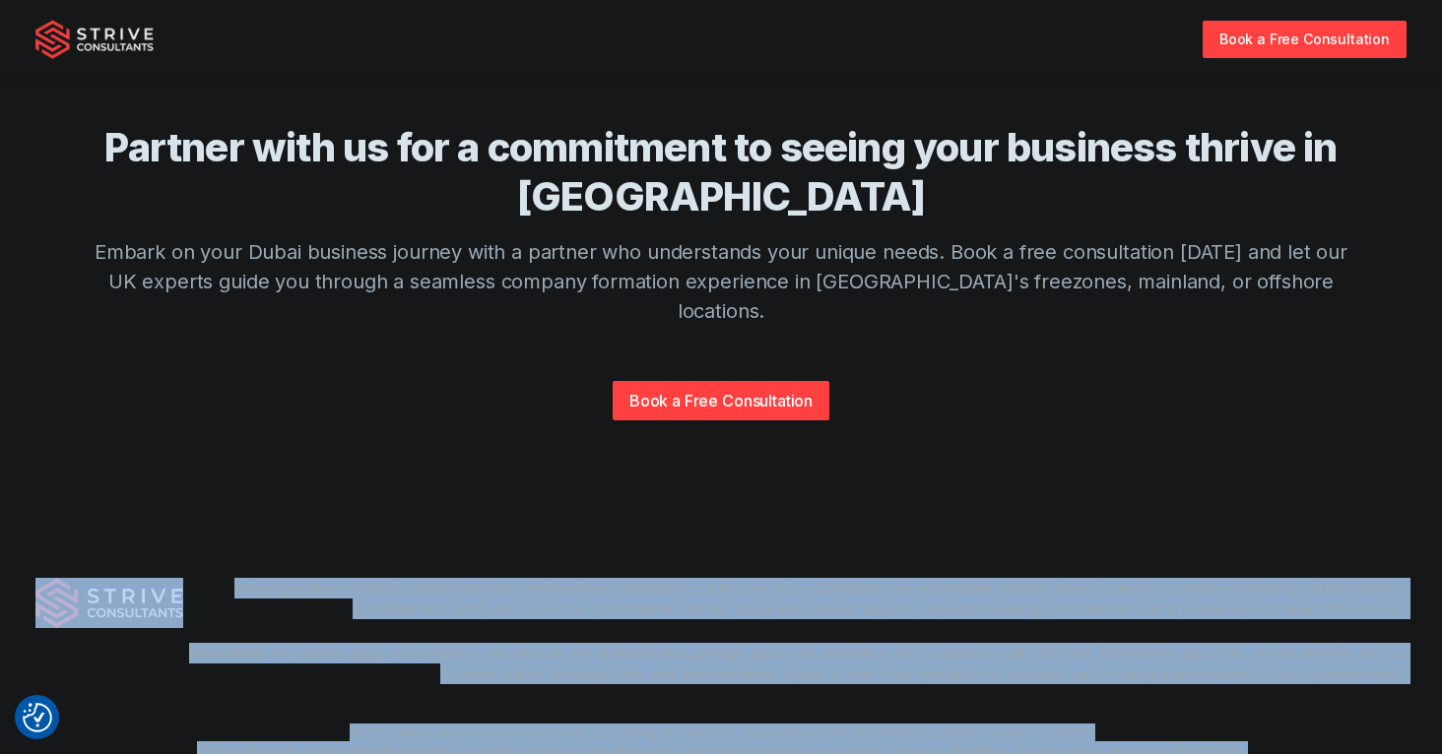
drag, startPoint x: 904, startPoint y: 674, endPoint x: 157, endPoint y: 613, distance: 749.9
click at [157, 613] on div "Strive specialises in Dubai company formation and residency with service at its…" at bounding box center [721, 677] width 1442 height 325
click at [221, 643] on p "Disclaimer : All business setup and residency visa services are facilitated thr…" at bounding box center [794, 663] width 1223 height 41
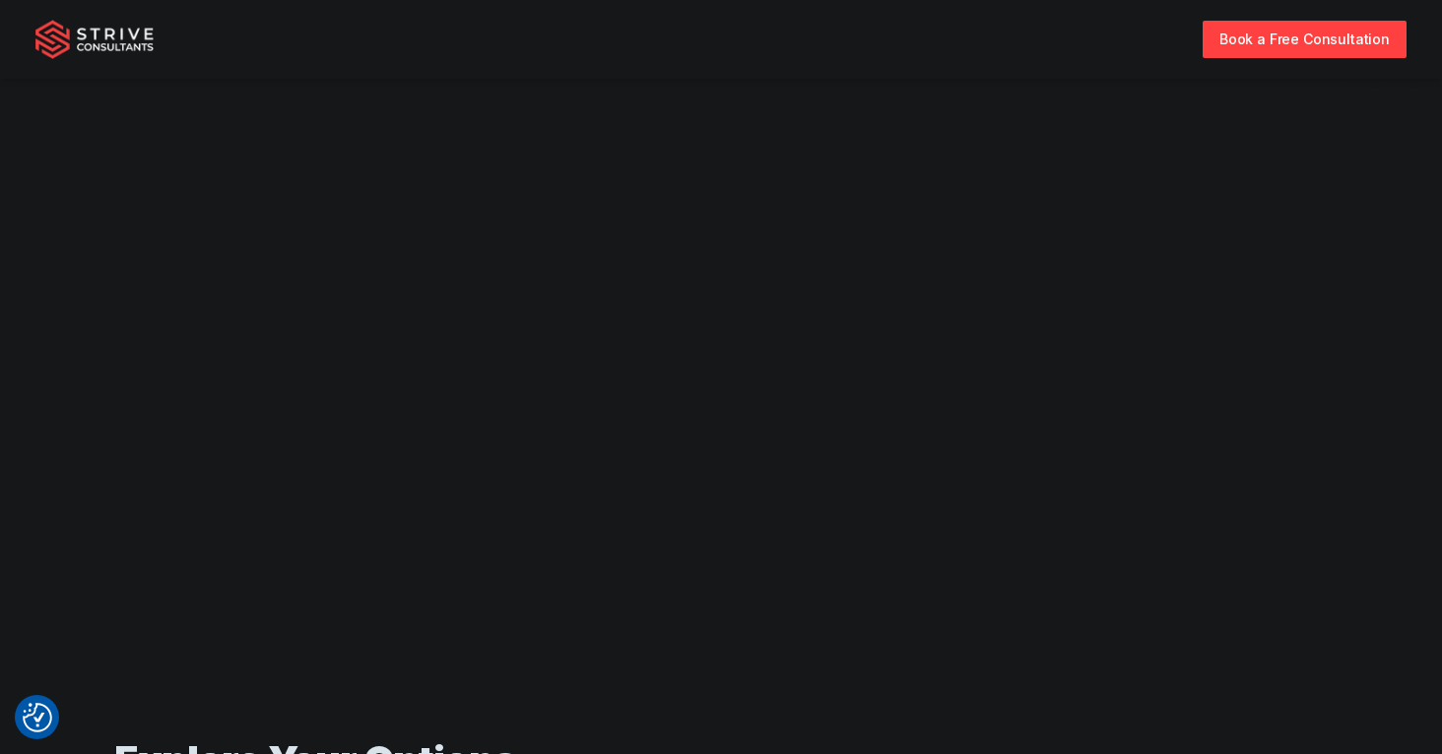
scroll to position [238, 0]
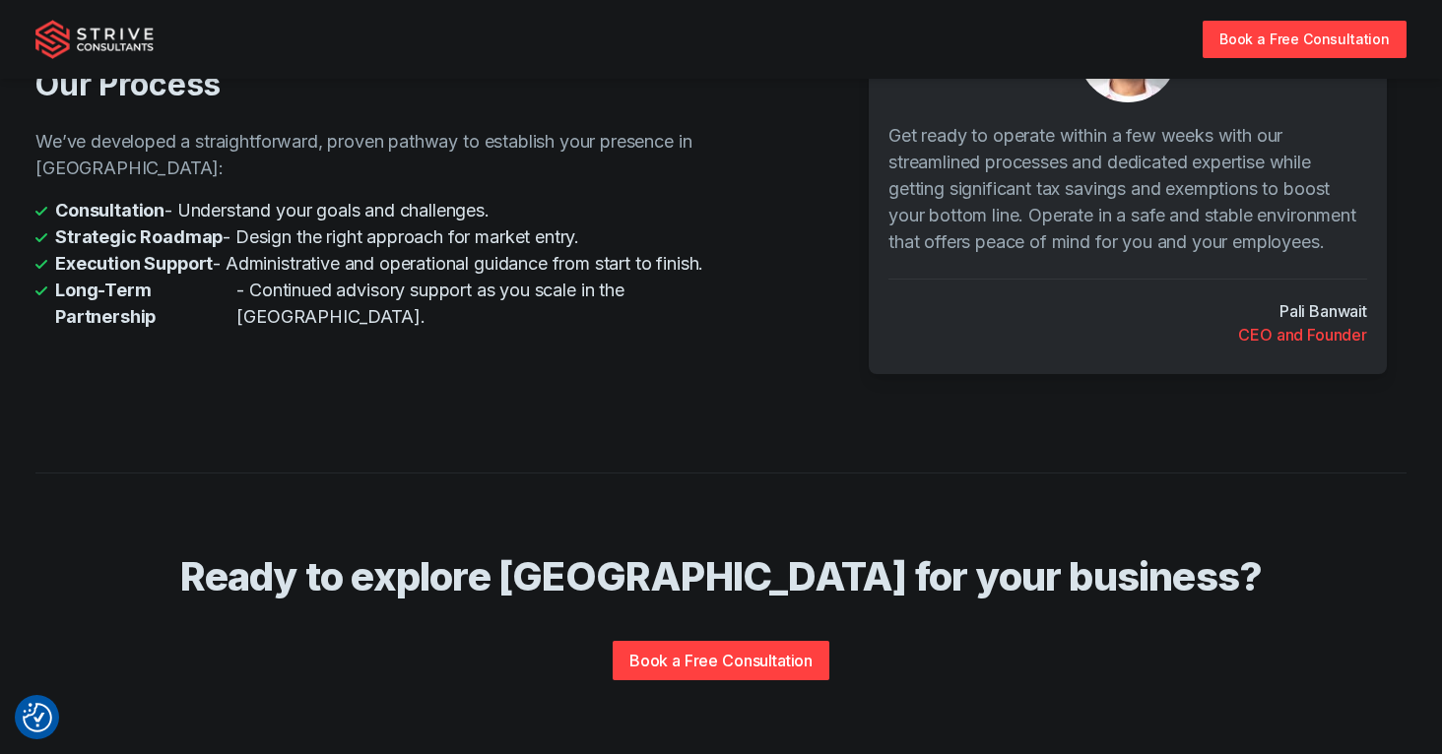
scroll to position [4039, 0]
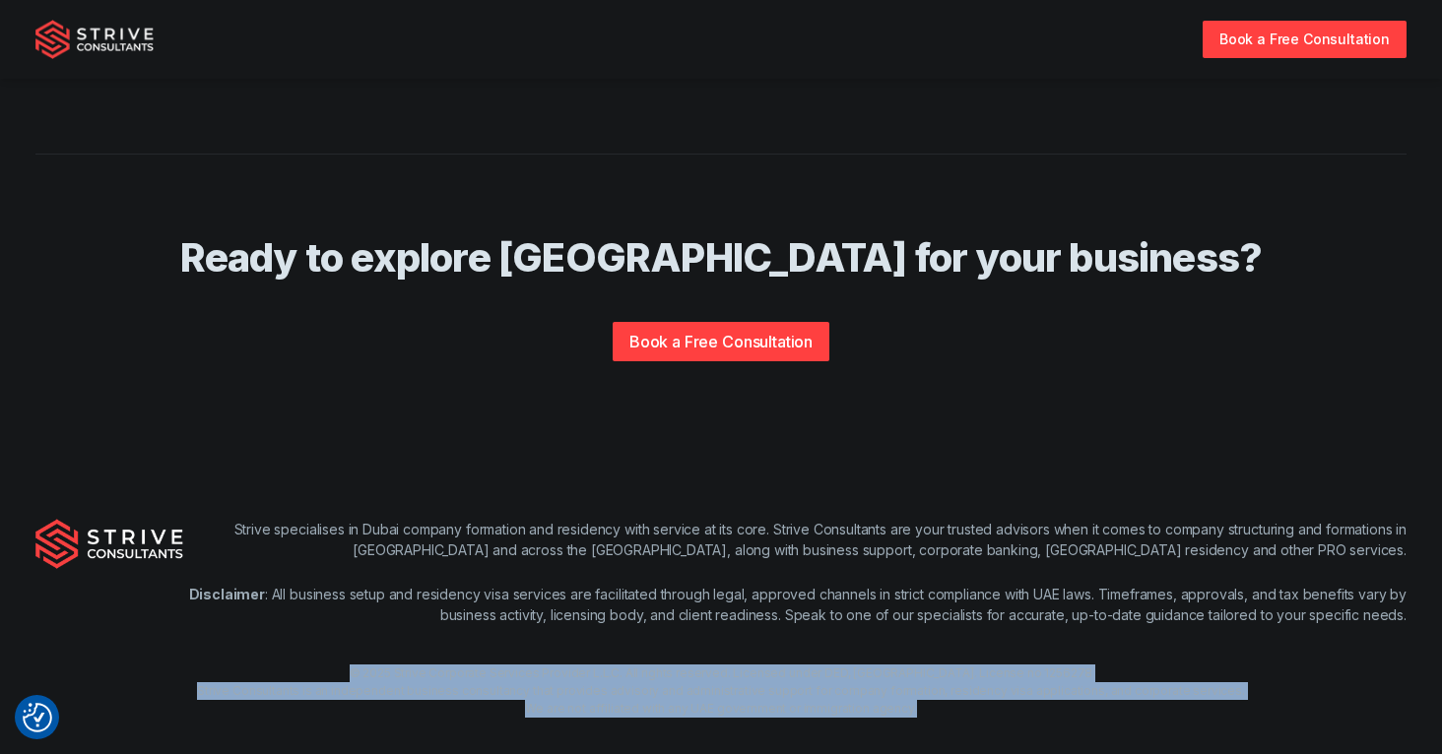
drag, startPoint x: 927, startPoint y: 701, endPoint x: 415, endPoint y: 629, distance: 517.1
click at [415, 629] on div "Strive specialises in Dubai company formation and residency with service at its…" at bounding box center [721, 618] width 1442 height 325
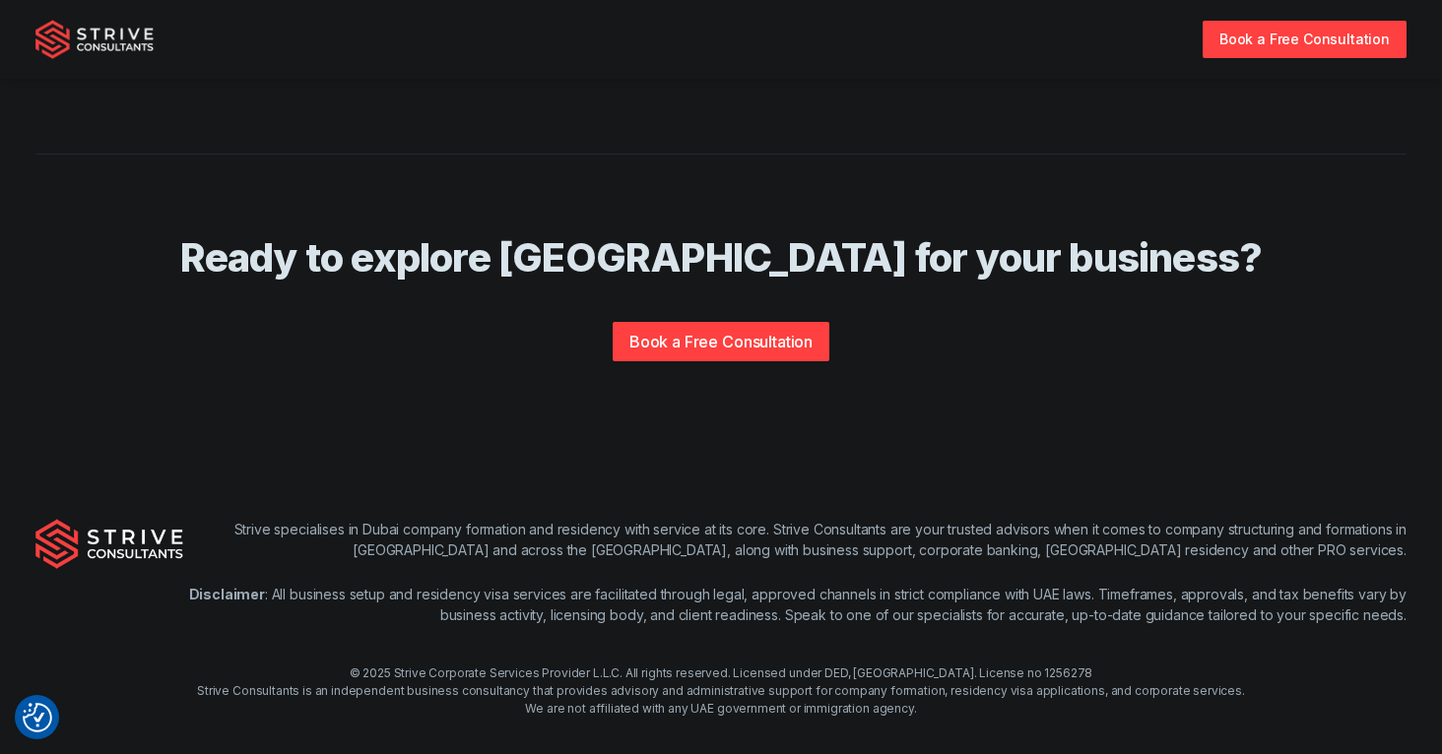
click at [425, 634] on div "Strive specialises in Dubai company formation and residency with service at its…" at bounding box center [721, 618] width 1442 height 325
drag, startPoint x: 536, startPoint y: 683, endPoint x: 847, endPoint y: 704, distance: 311.9
click at [811, 707] on div "Strive specialises in Dubai company formation and residency with service at its…" at bounding box center [721, 618] width 1442 height 325
click at [848, 704] on div "Strive specialises in Dubai company formation and residency with service at its…" at bounding box center [721, 618] width 1442 height 325
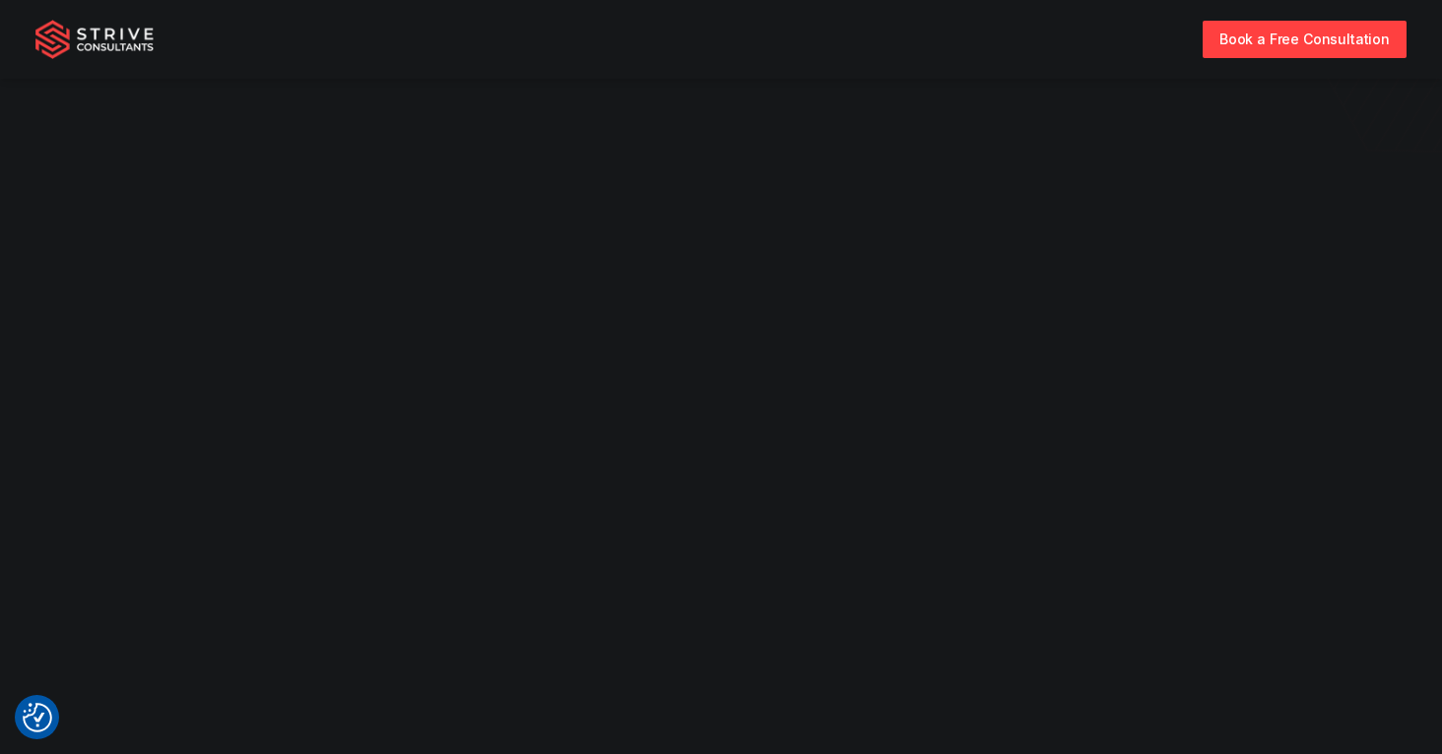
scroll to position [0, 0]
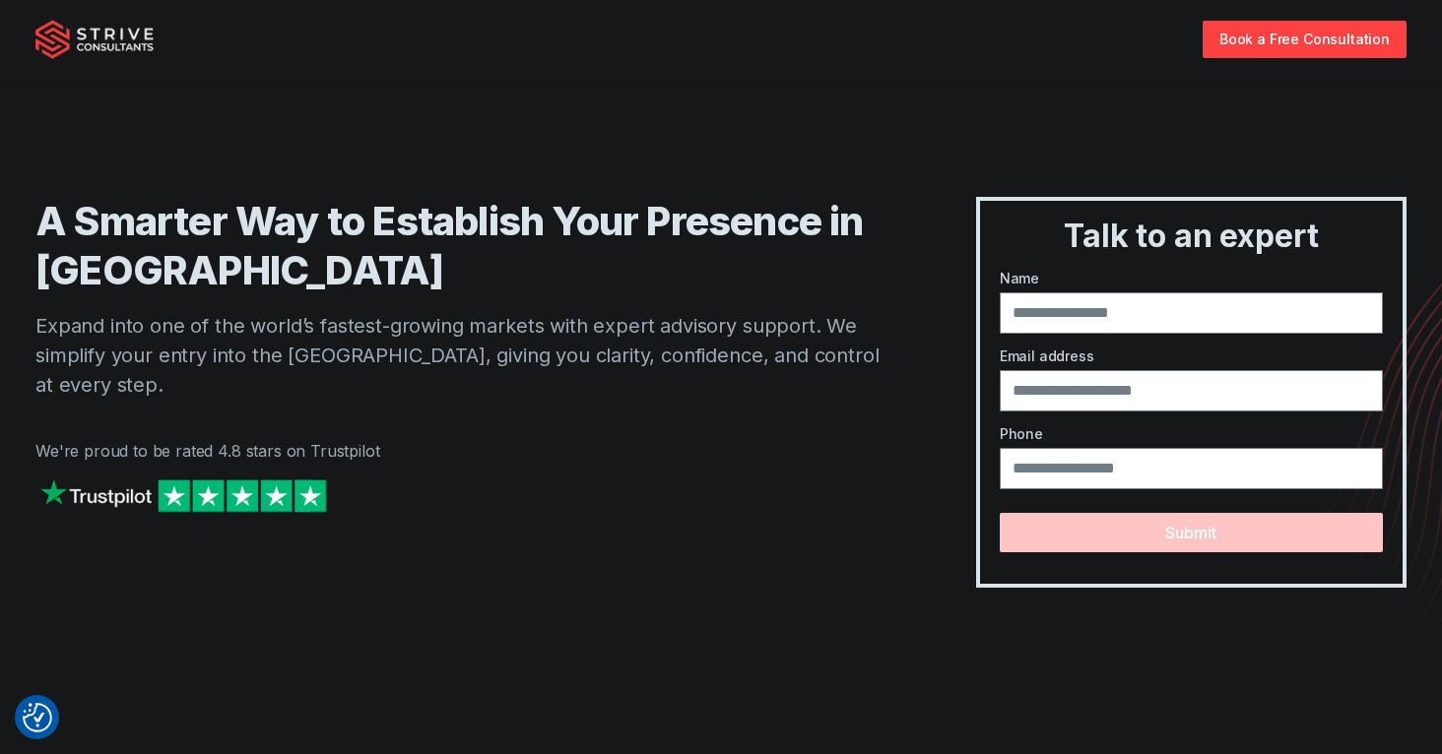
click at [83, 30] on img "Strive Consultants" at bounding box center [94, 39] width 118 height 39
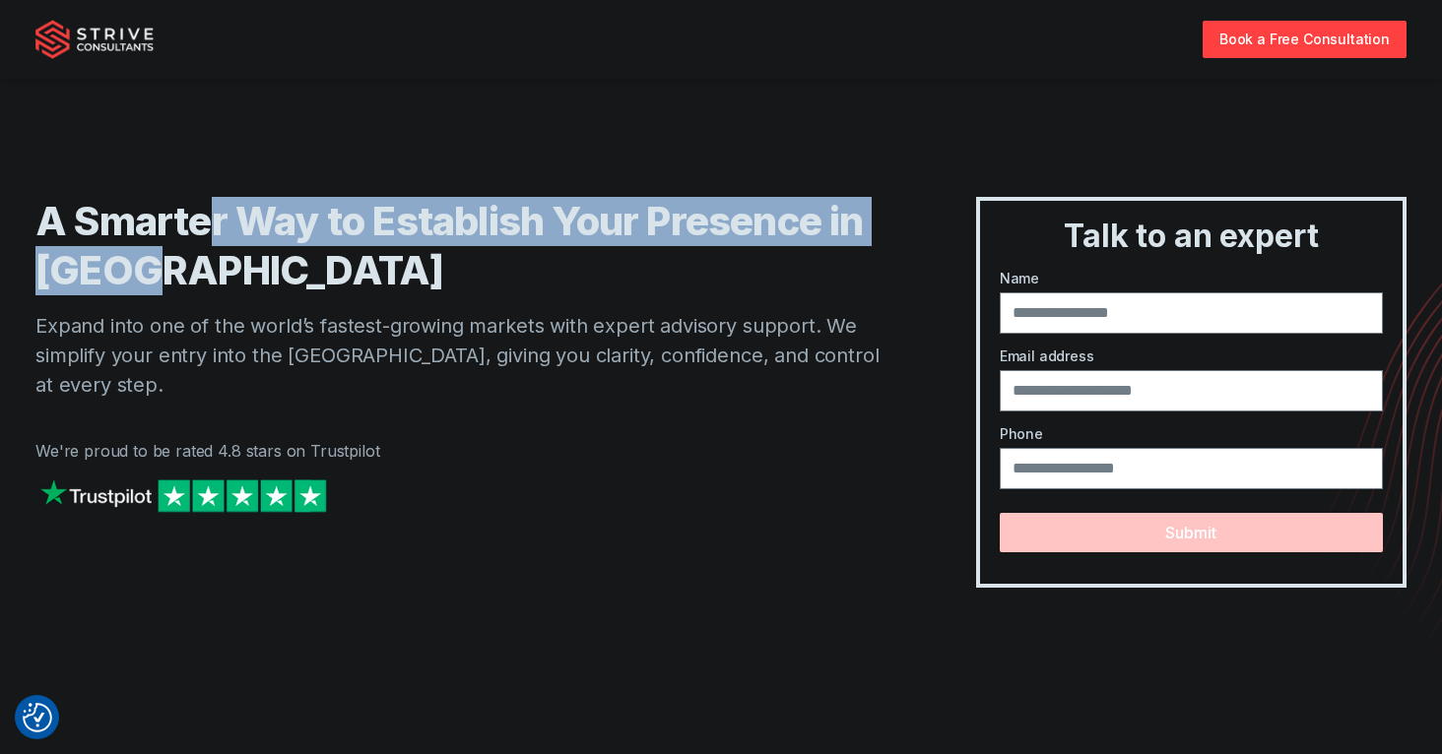
drag, startPoint x: 215, startPoint y: 217, endPoint x: 386, endPoint y: 249, distance: 174.4
click at [385, 249] on h1 "A Smarter Way to Establish Your Presence in [GEOGRAPHIC_DATA]" at bounding box center [466, 246] width 862 height 98
click at [397, 265] on h1 "A Smarter Way to Establish Your Presence in [GEOGRAPHIC_DATA]" at bounding box center [466, 246] width 862 height 98
